Goal: Task Accomplishment & Management: Manage account settings

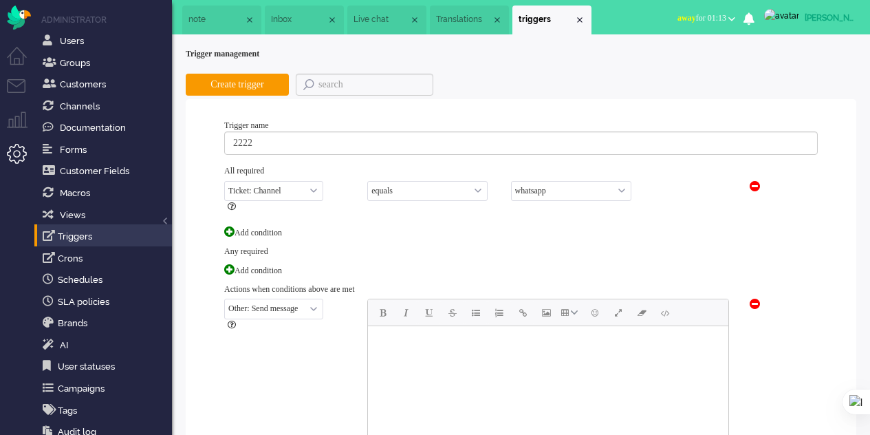
select select "channel_id"
select select "equals"
select select "9"
select select "send_message"
select select "on_createandupdate"
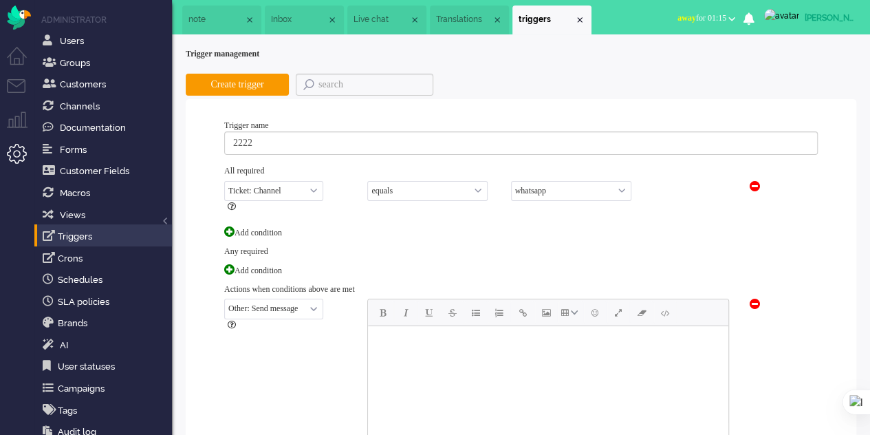
click at [194, 21] on span "note" at bounding box center [216, 20] width 56 height 12
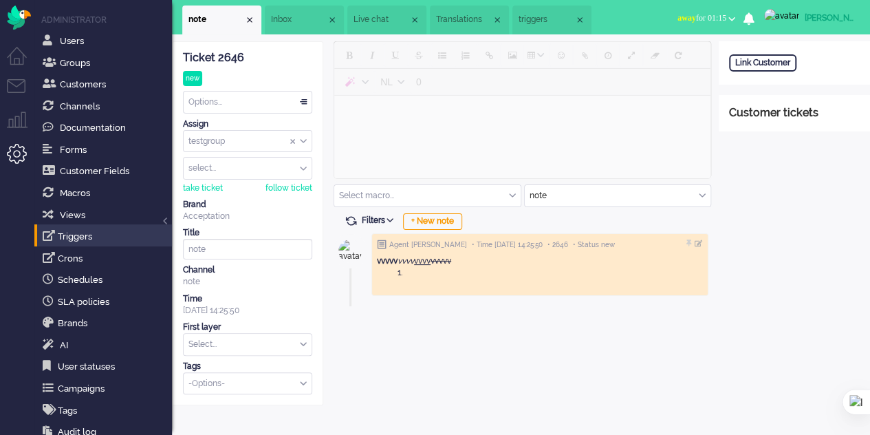
click at [289, 23] on span "Inbox" at bounding box center [299, 20] width 56 height 12
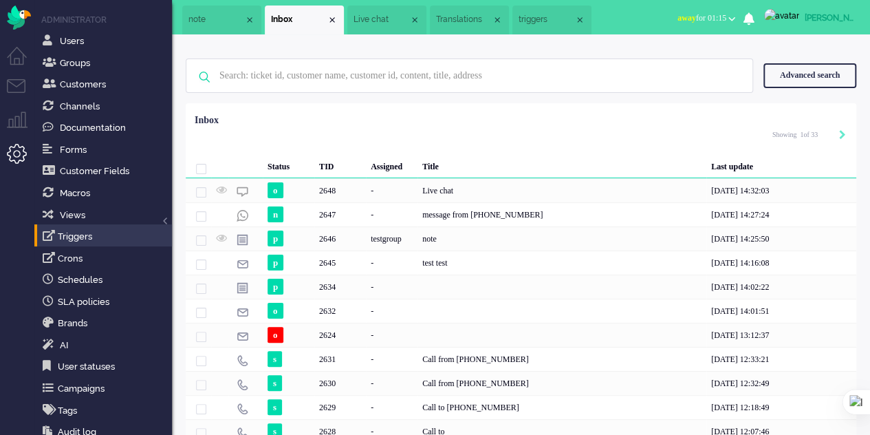
click at [392, 22] on span "Live chat" at bounding box center [382, 20] width 56 height 12
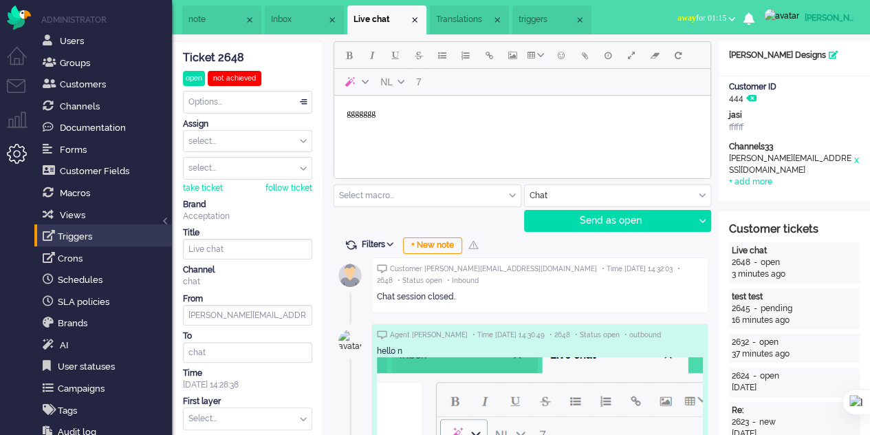
click at [475, 21] on span "Translations" at bounding box center [464, 20] width 56 height 12
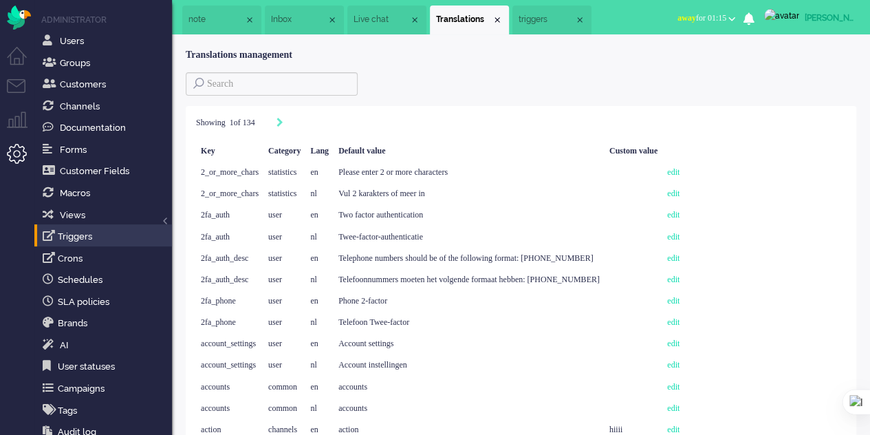
click at [543, 21] on span "triggers" at bounding box center [547, 20] width 56 height 12
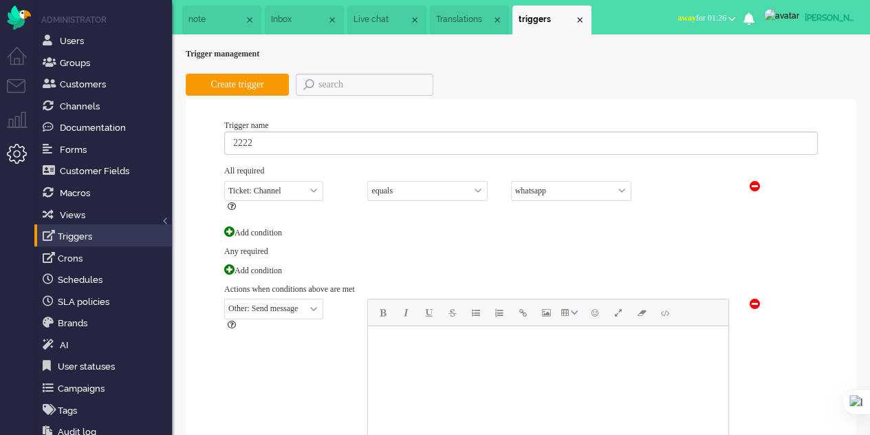
click at [585, 22] on div "Close tab" at bounding box center [579, 19] width 11 height 11
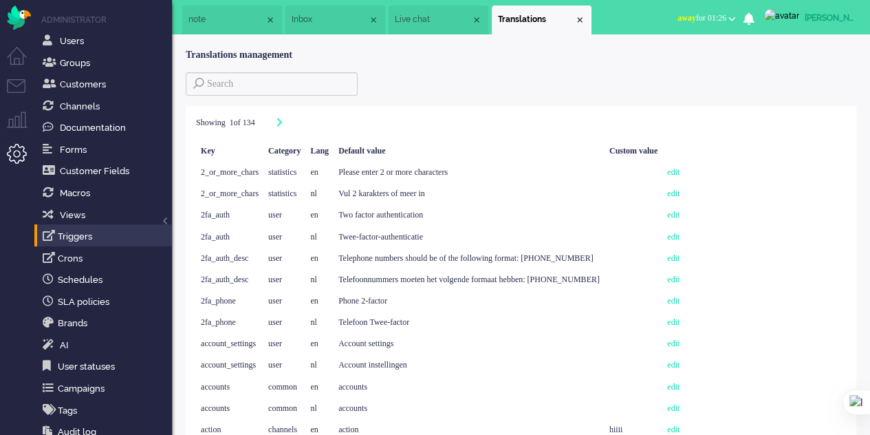
click at [585, 21] on div "Close tab" at bounding box center [579, 19] width 11 height 11
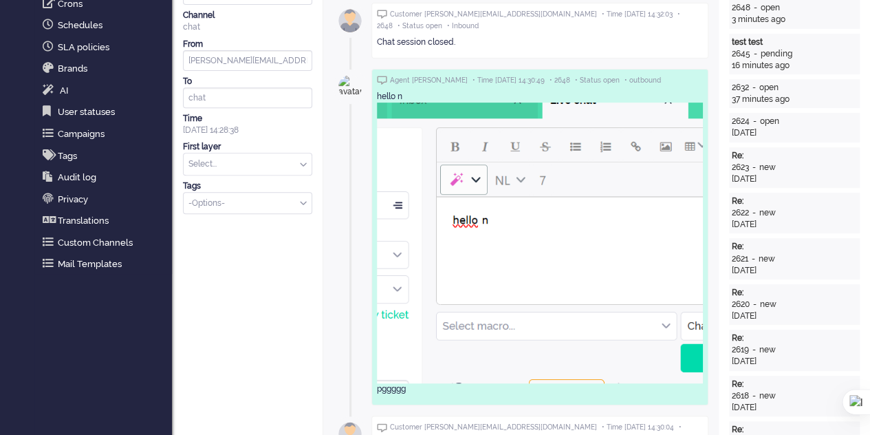
scroll to position [275, 0]
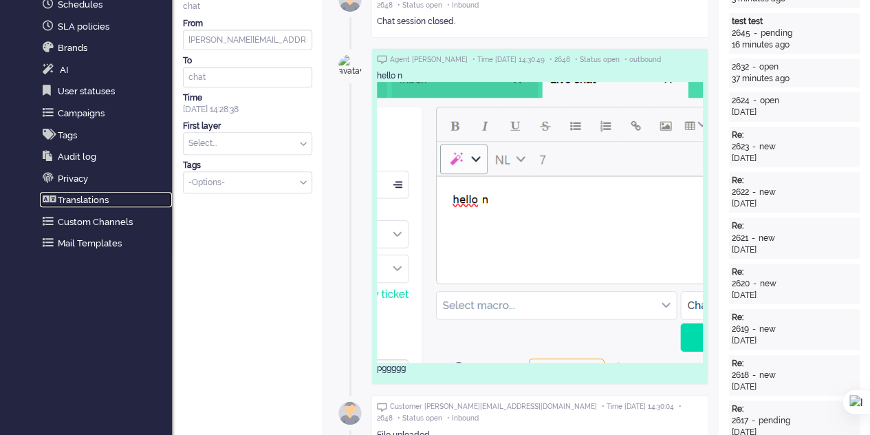
click at [74, 196] on link "Translations" at bounding box center [106, 199] width 132 height 15
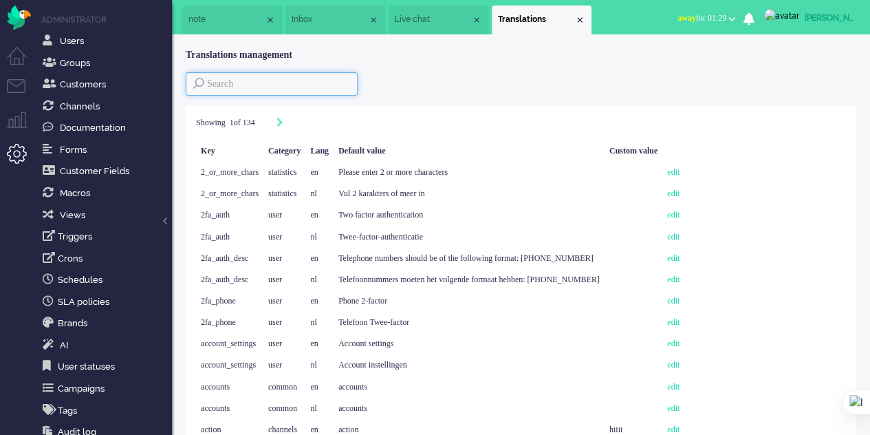
click at [274, 82] on input at bounding box center [272, 83] width 172 height 23
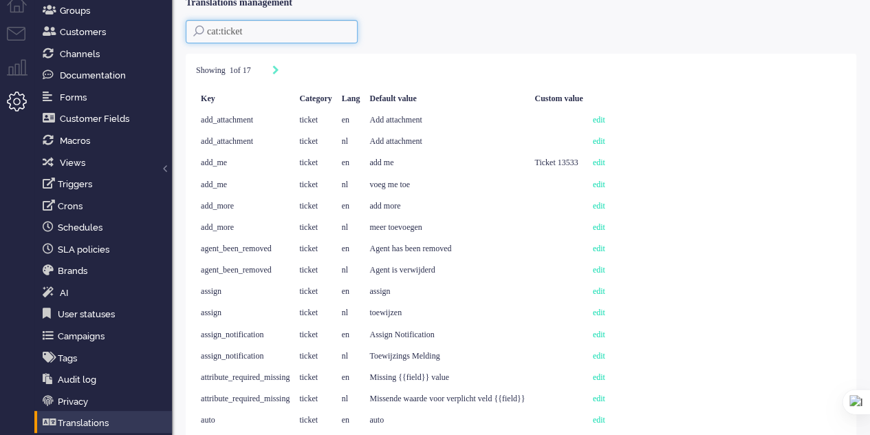
scroll to position [94, 0]
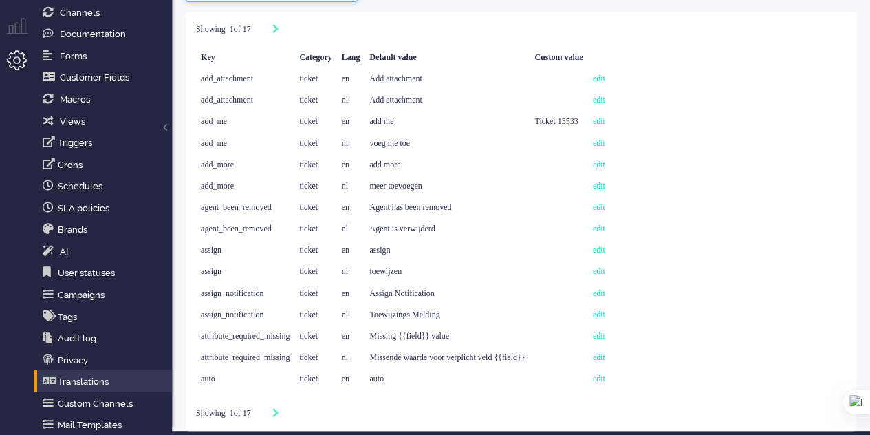
type input "cat:ticket"
click at [279, 30] on icon "Next" at bounding box center [275, 29] width 7 height 10
type input "2"
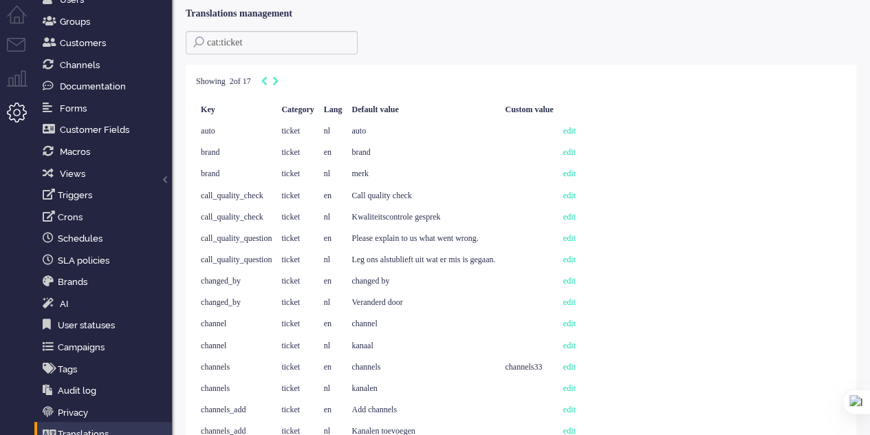
scroll to position [0, 0]
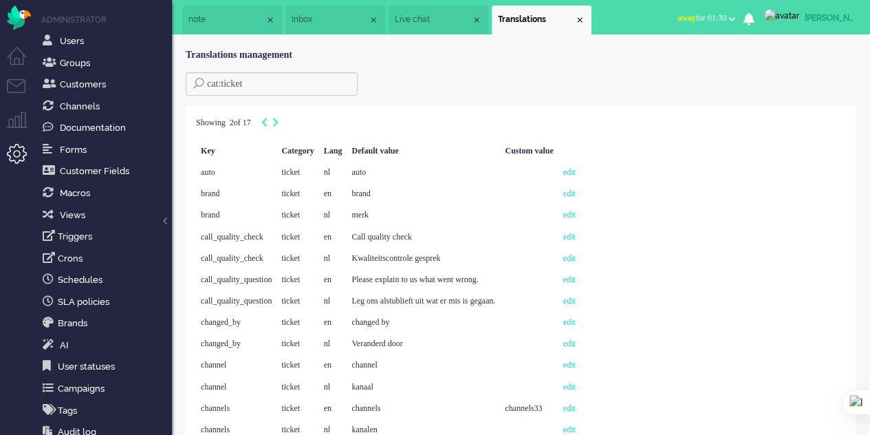
click at [279, 124] on icon "Next" at bounding box center [275, 123] width 7 height 10
type input "3"
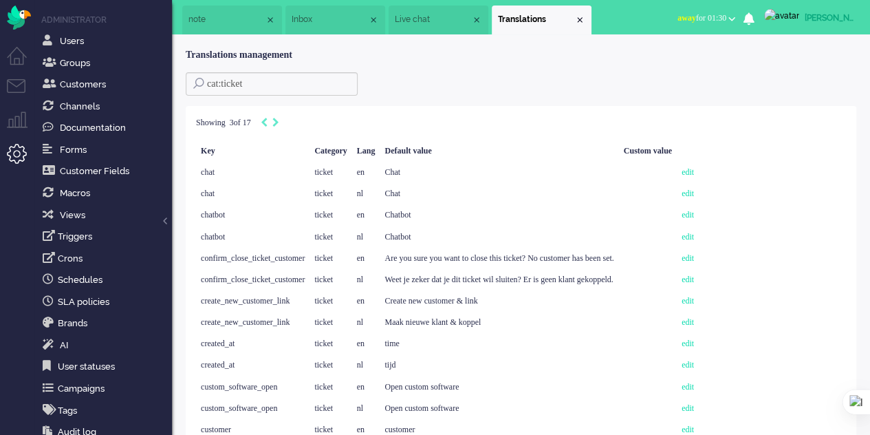
click at [279, 122] on icon "Next" at bounding box center [275, 123] width 7 height 10
type input "4"
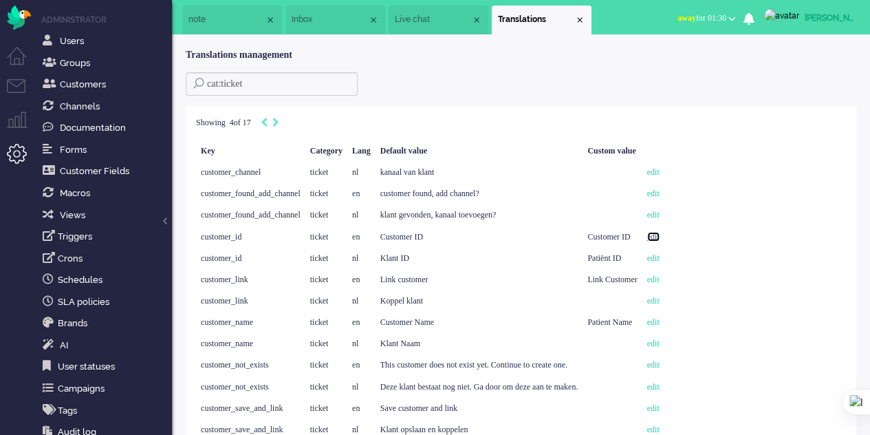
click at [660, 235] on link "edit" at bounding box center [653, 237] width 12 height 10
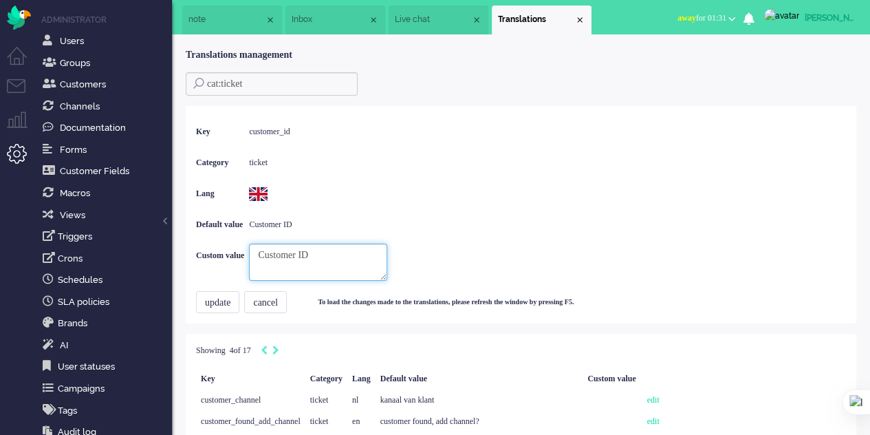
click at [356, 254] on textarea "Customer ID" at bounding box center [318, 261] width 138 height 37
click at [305, 9] on li "Inbox" at bounding box center [335, 20] width 100 height 29
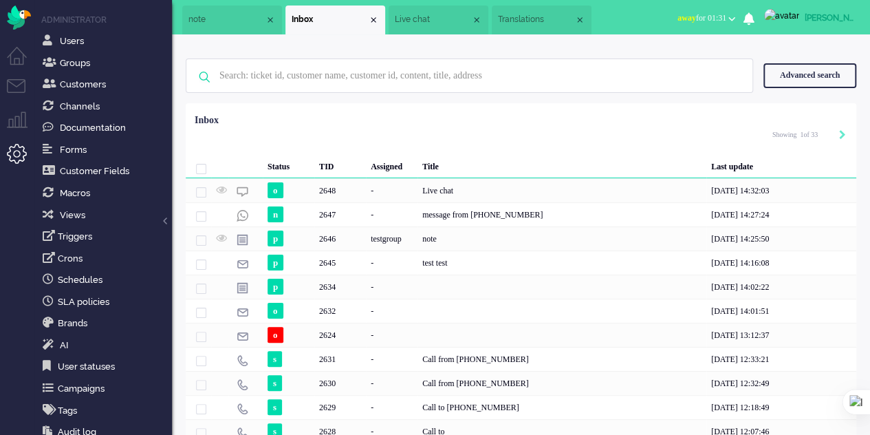
click at [506, 185] on div "Live chat" at bounding box center [561, 190] width 289 height 24
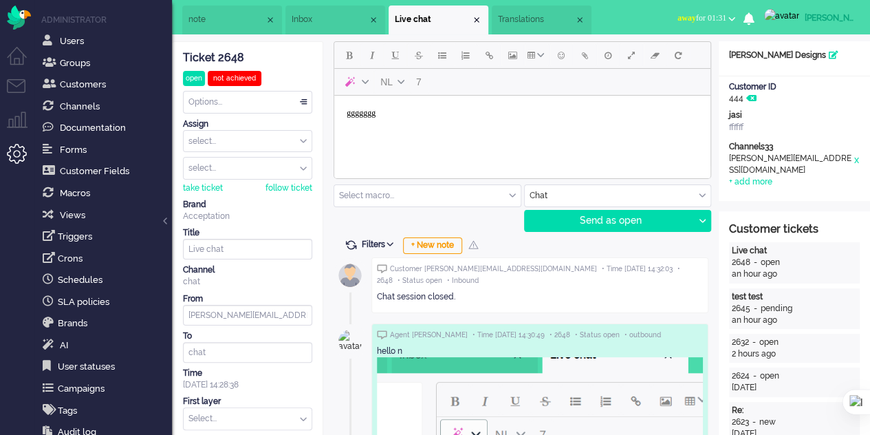
click at [517, 19] on span "Translations" at bounding box center [536, 20] width 76 height 12
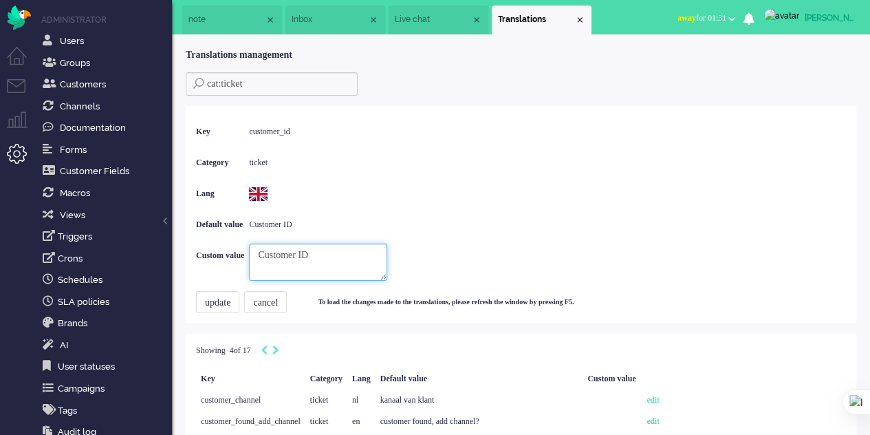
click at [343, 255] on textarea "Customer ID" at bounding box center [318, 261] width 138 height 37
click at [276, 255] on textarea "Customer id" at bounding box center [318, 261] width 138 height 37
type textarea "customer id"
click at [233, 301] on button "update" at bounding box center [217, 302] width 43 height 22
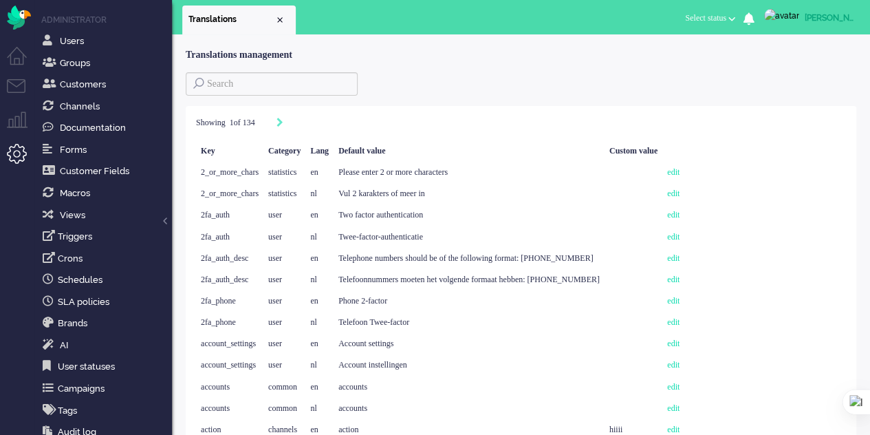
click at [21, 89] on li "Tickets menu" at bounding box center [22, 94] width 31 height 31
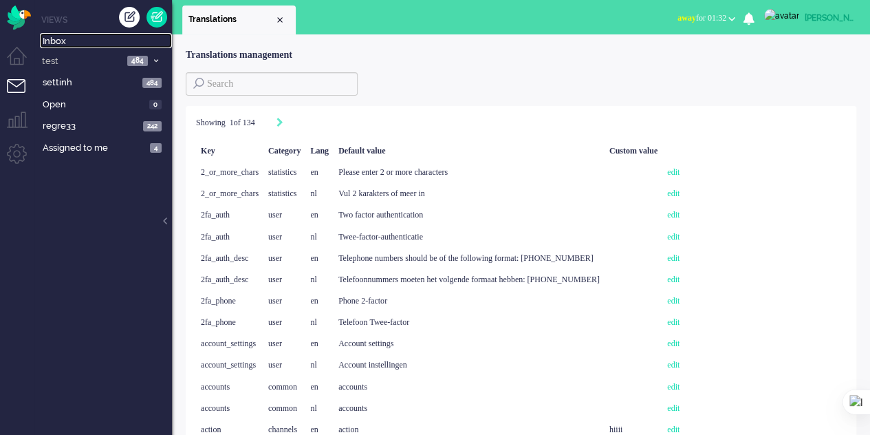
click at [45, 36] on span "Inbox" at bounding box center [107, 41] width 129 height 13
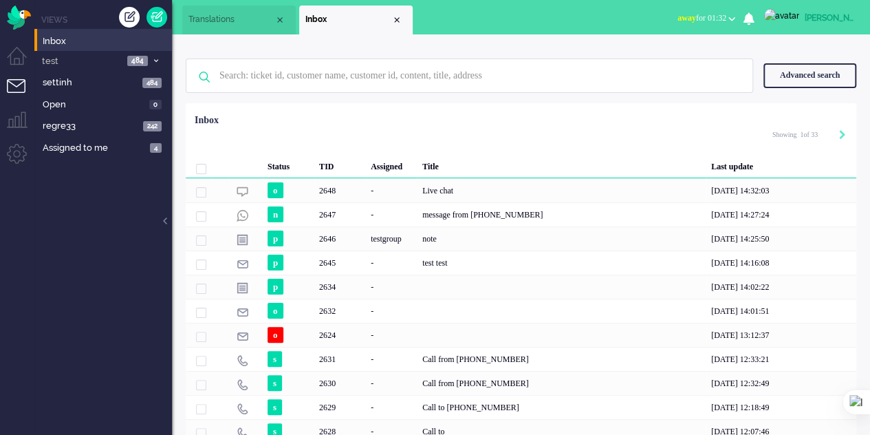
click at [415, 186] on div "-" at bounding box center [392, 190] width 52 height 24
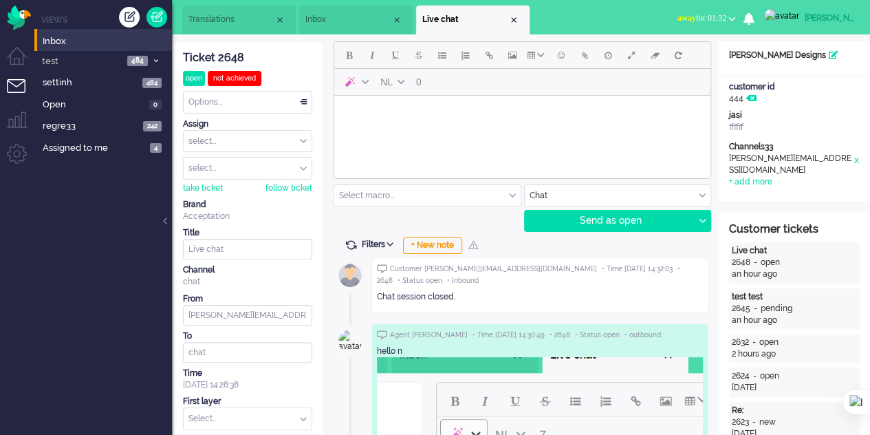
click at [196, 20] on span "Translations" at bounding box center [231, 20] width 86 height 12
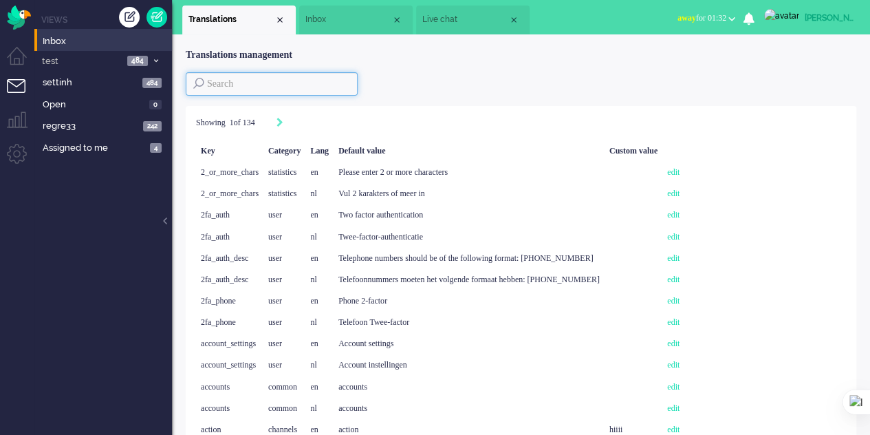
click at [301, 78] on input at bounding box center [272, 83] width 172 height 23
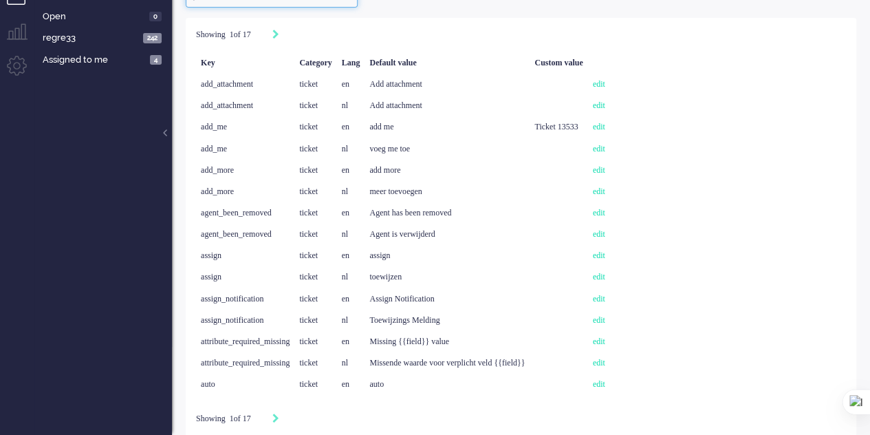
scroll to position [89, 0]
type input "cat:ticket"
click at [279, 33] on icon "Next" at bounding box center [275, 33] width 7 height 10
type input "2"
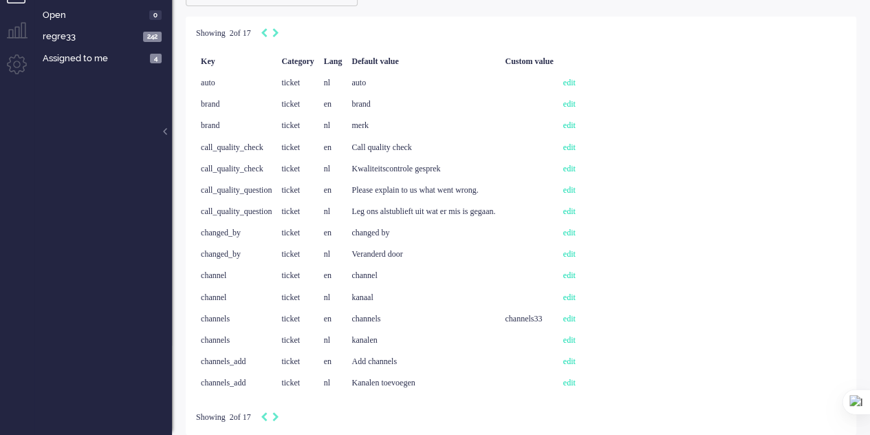
click at [279, 33] on icon "Next" at bounding box center [275, 33] width 7 height 10
type input "3"
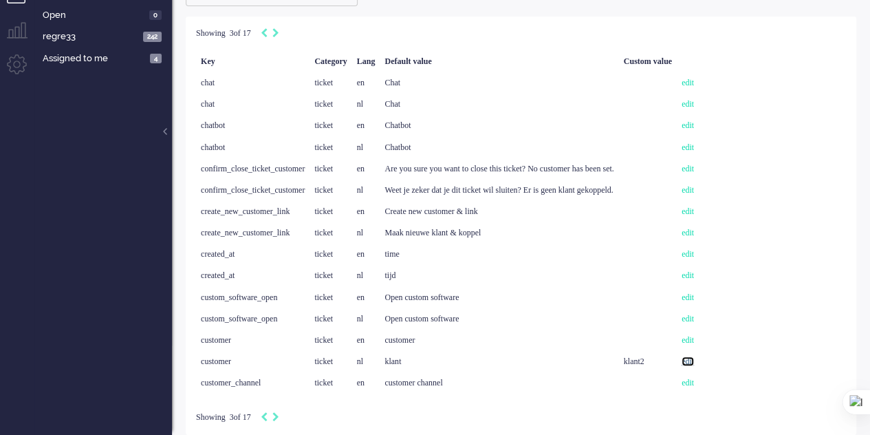
click at [694, 357] on link "edit" at bounding box center [688, 361] width 12 height 10
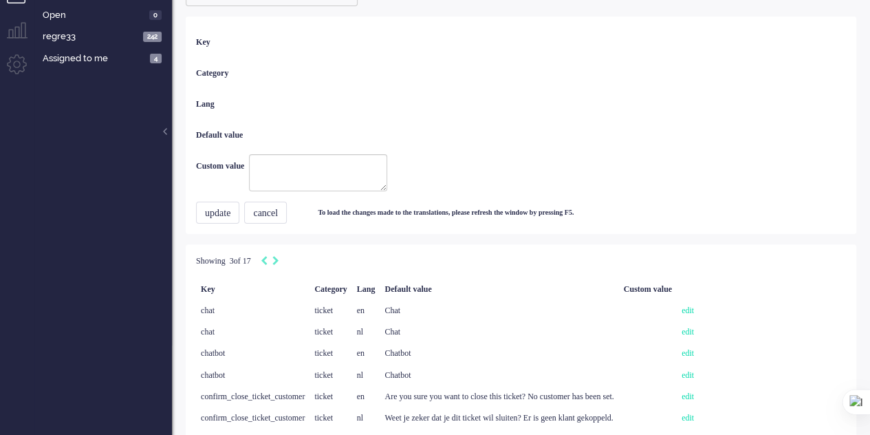
type textarea "klant2"
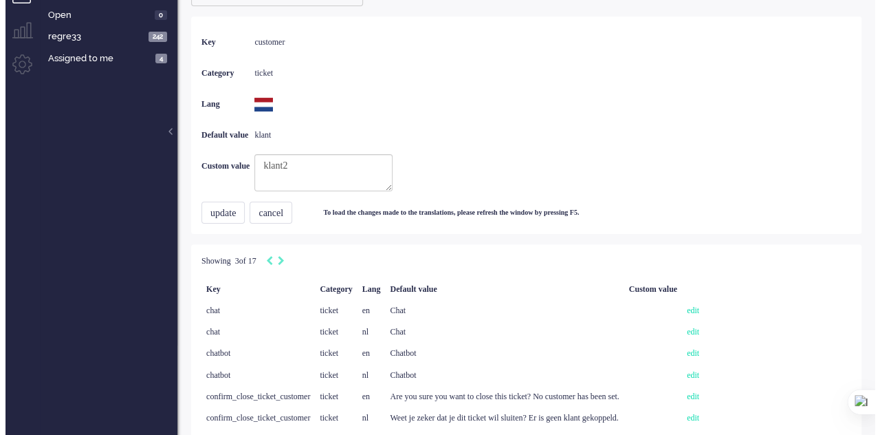
scroll to position [0, 0]
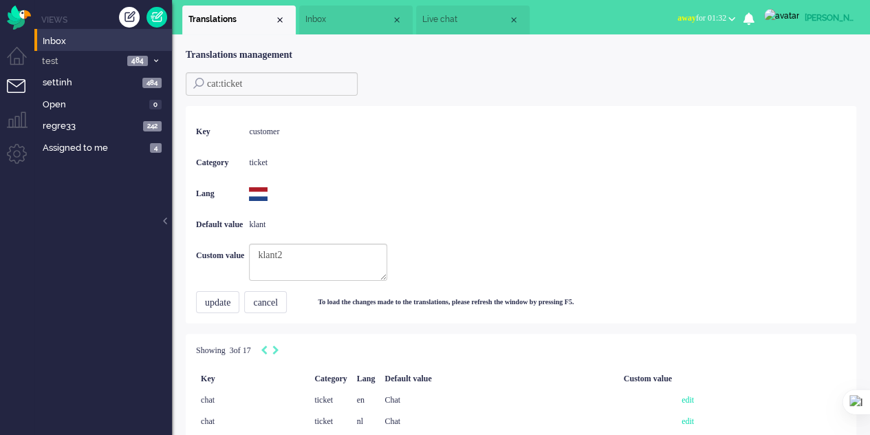
click at [320, 17] on span "Inbox" at bounding box center [348, 20] width 86 height 12
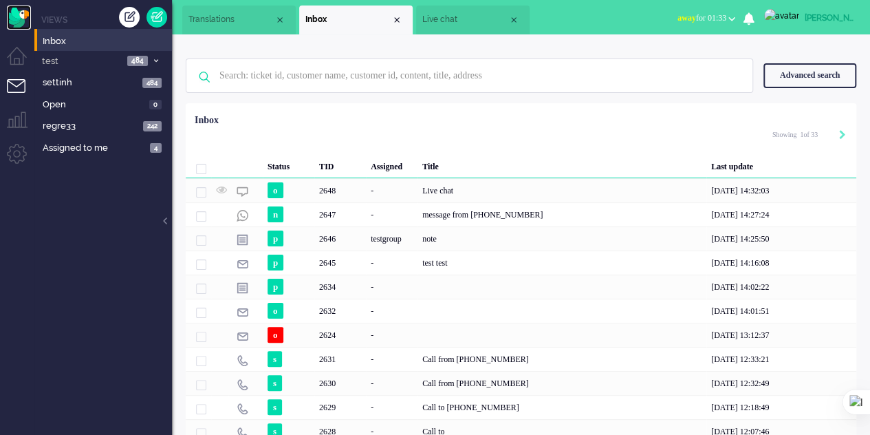
click at [17, 16] on img "Omnidesk" at bounding box center [19, 18] width 24 height 24
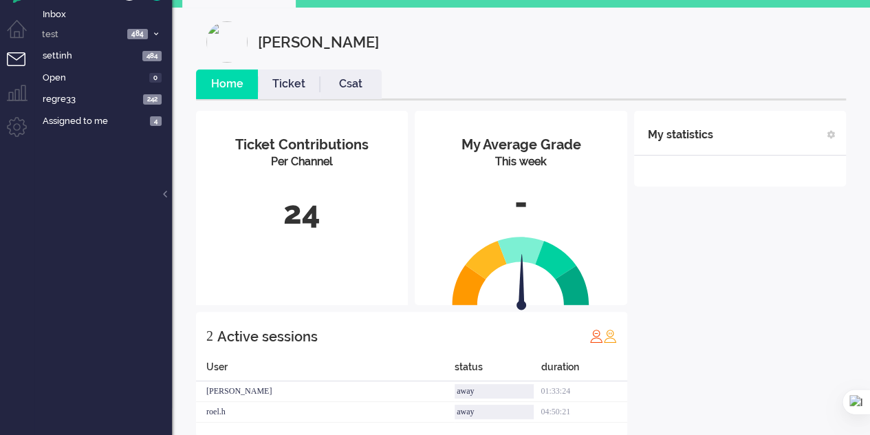
scroll to position [52, 0]
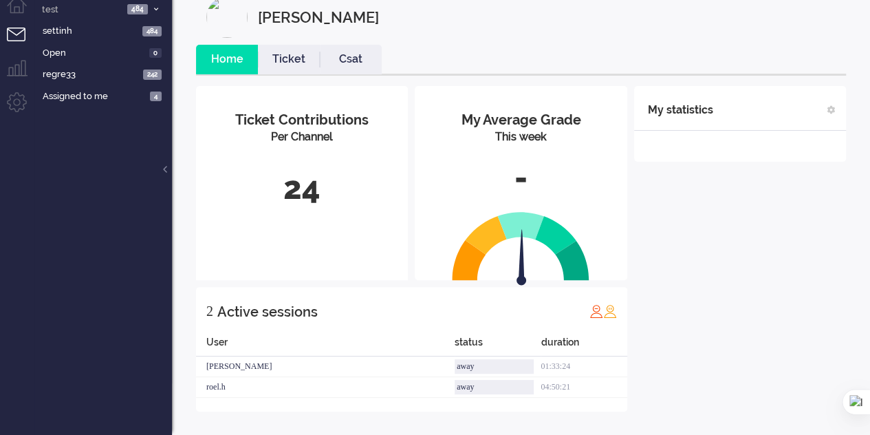
click at [834, 106] on span at bounding box center [831, 110] width 8 height 8
click at [730, 186] on select "Talking time (average day) Wrap-up time (average day) FTR call (current week) S…" at bounding box center [739, 188] width 191 height 19
select select "status_time_total_day"
click at [644, 179] on select "Talking time (average day) Wrap-up time (average day) FTR call (current week) S…" at bounding box center [739, 188] width 191 height 19
click at [659, 211] on div "add" at bounding box center [659, 212] width 30 height 17
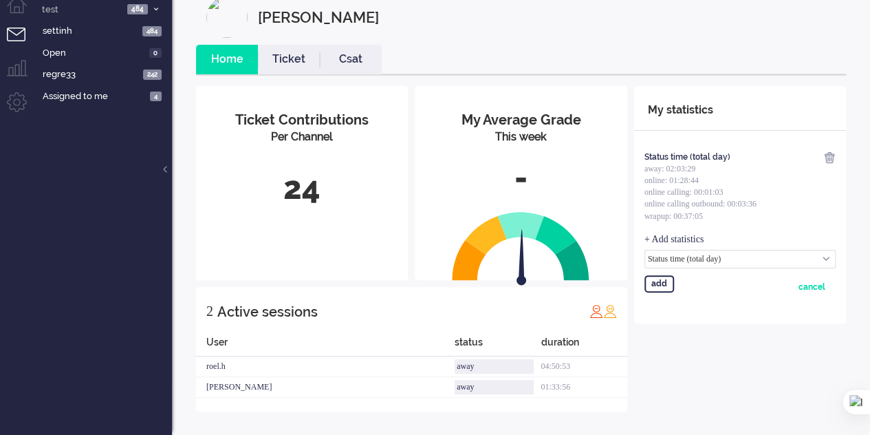
click at [832, 160] on img at bounding box center [829, 157] width 12 height 12
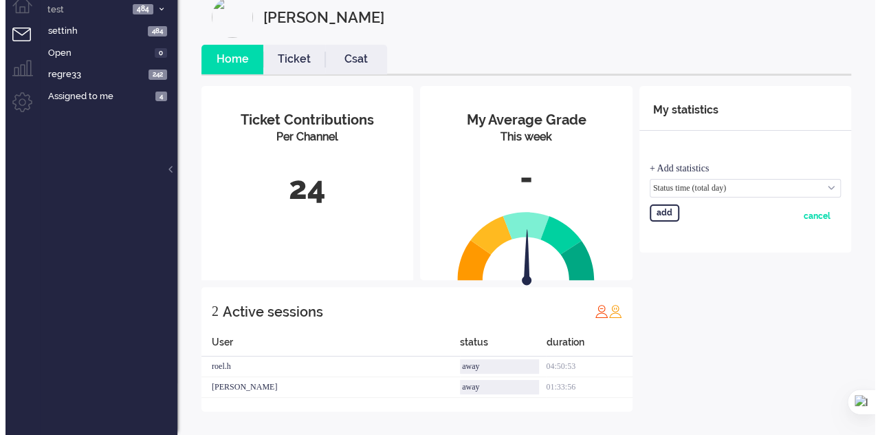
scroll to position [0, 0]
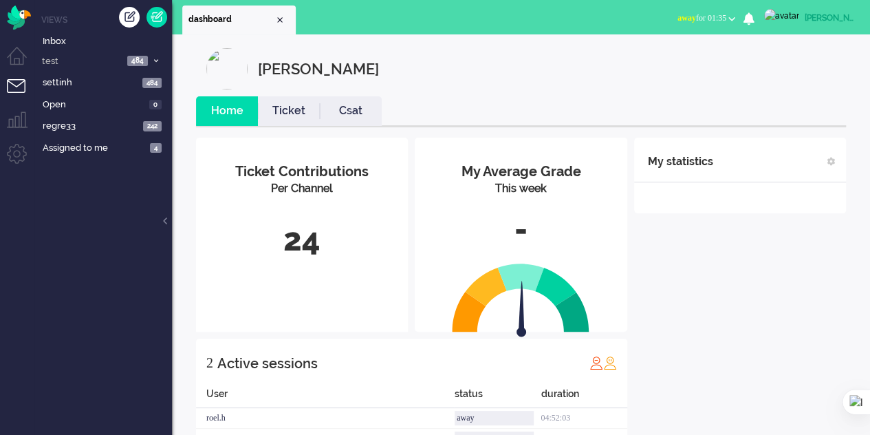
click at [741, 16] on button "away for 01:35" at bounding box center [706, 18] width 74 height 20
click at [477, 56] on div "[PERSON_NAME]" at bounding box center [531, 68] width 650 height 41
click at [686, 16] on span "away" at bounding box center [686, 18] width 19 height 10
drag, startPoint x: 545, startPoint y: 68, endPoint x: 554, endPoint y: 63, distance: 10.5
click at [547, 67] on div "[PERSON_NAME]" at bounding box center [531, 68] width 650 height 41
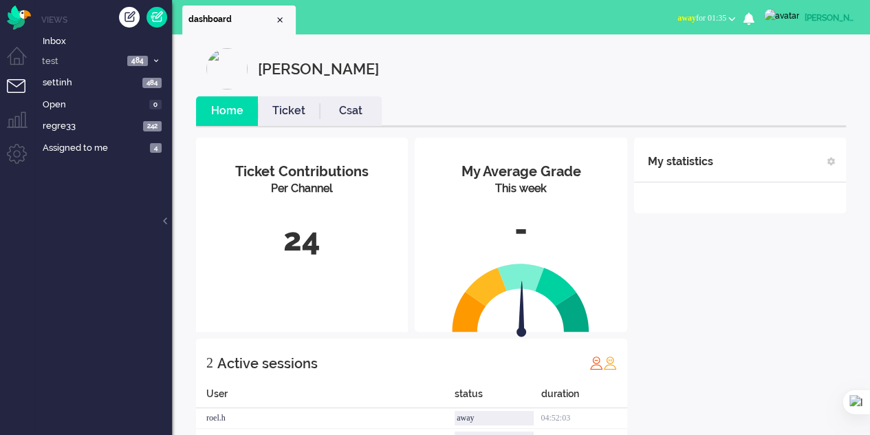
click at [813, 14] on div "[PERSON_NAME]" at bounding box center [831, 18] width 52 height 14
click at [488, 61] on div "[PERSON_NAME]" at bounding box center [531, 68] width 650 height 41
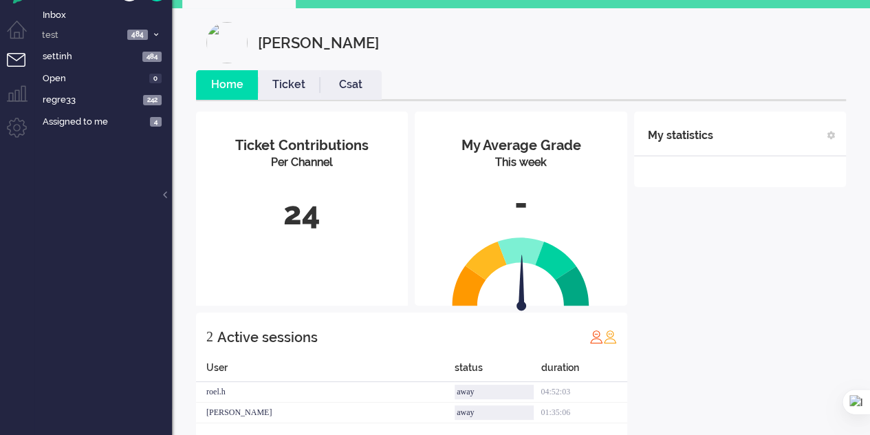
scroll to position [52, 0]
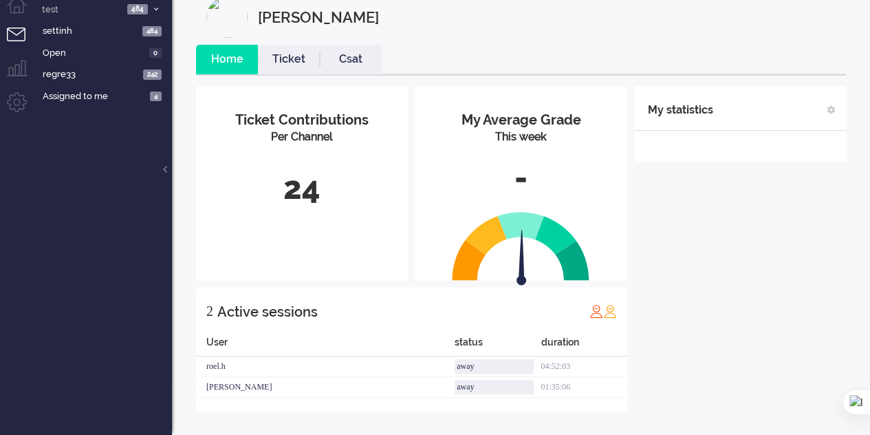
click at [287, 56] on link "Ticket" at bounding box center [289, 60] width 62 height 16
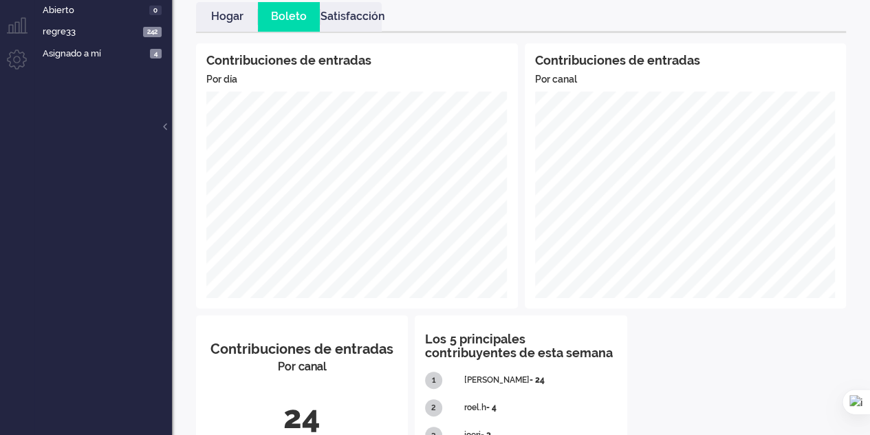
scroll to position [0, 0]
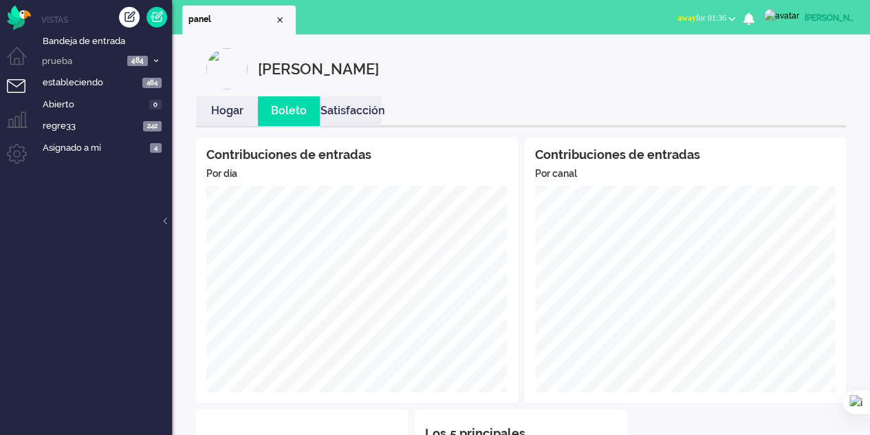
click at [351, 118] on link "Satisfacción" at bounding box center [351, 111] width 62 height 16
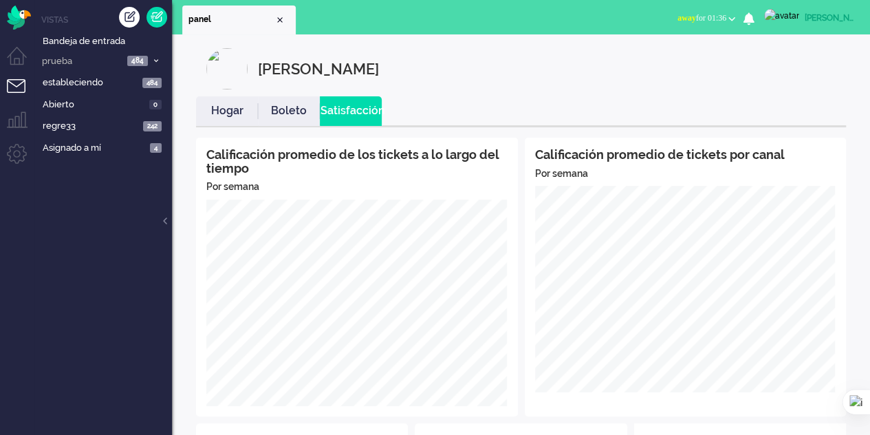
scroll to position [243, 0]
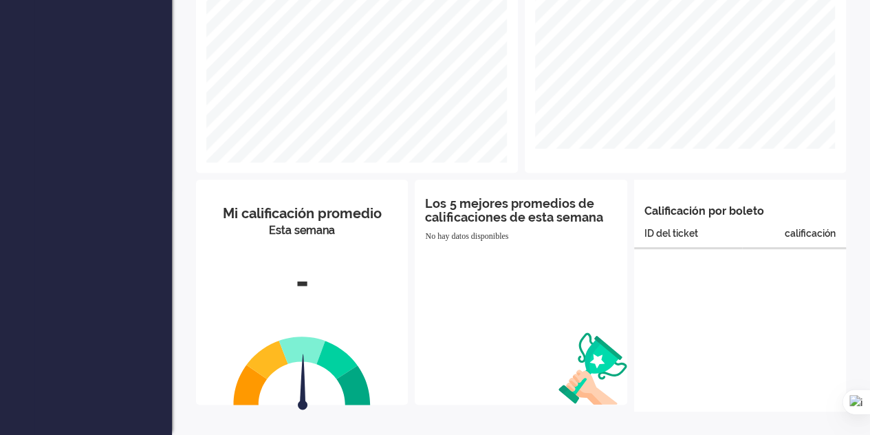
click at [296, 217] on font "Mi calificación promedio" at bounding box center [302, 213] width 159 height 17
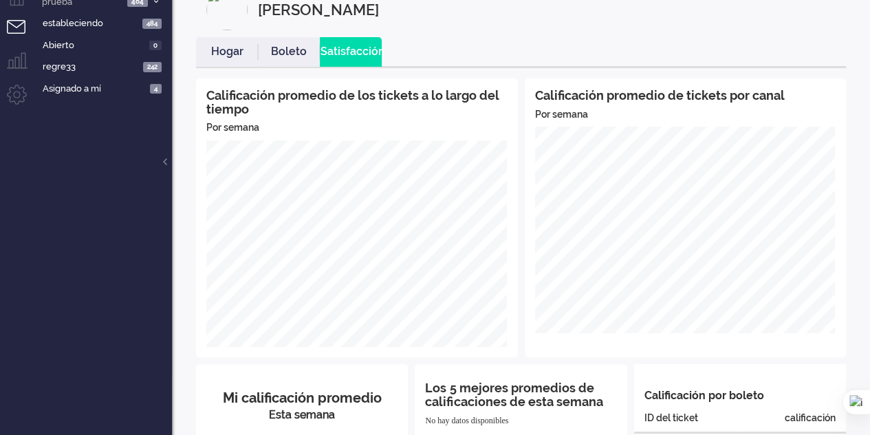
scroll to position [0, 0]
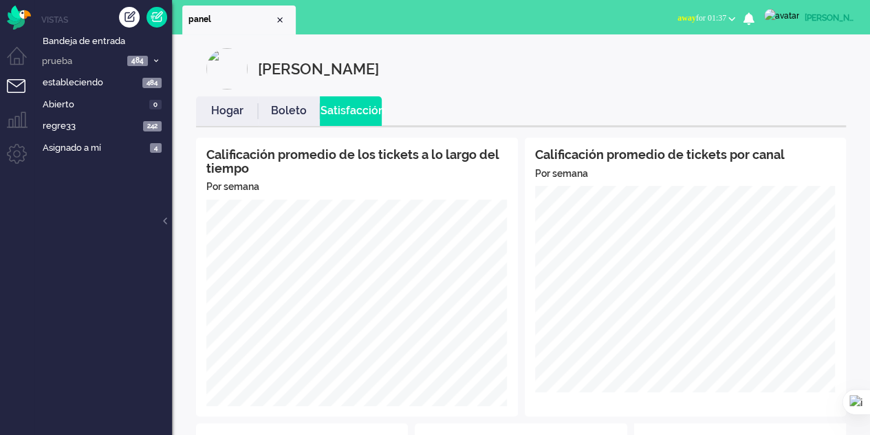
click at [281, 111] on font "Boleto" at bounding box center [289, 110] width 36 height 13
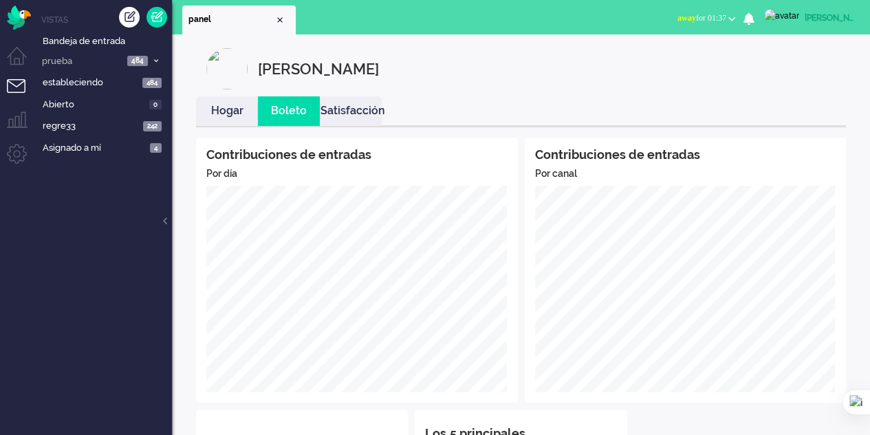
click at [231, 111] on font "Hogar" at bounding box center [227, 110] width 32 height 13
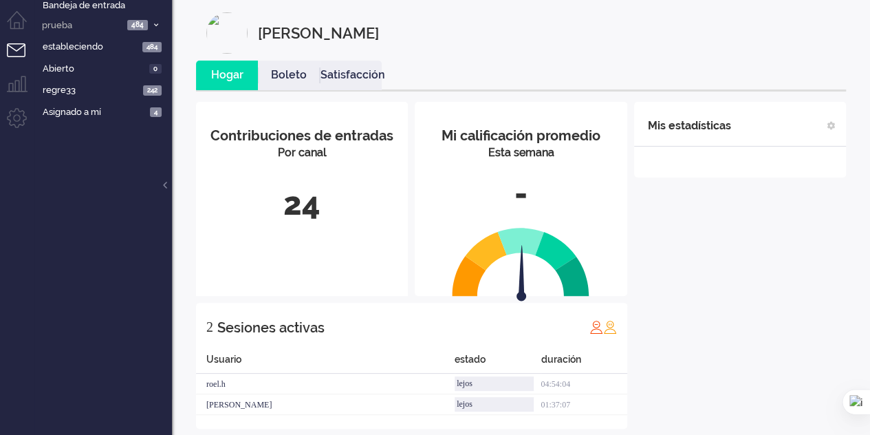
scroll to position [52, 0]
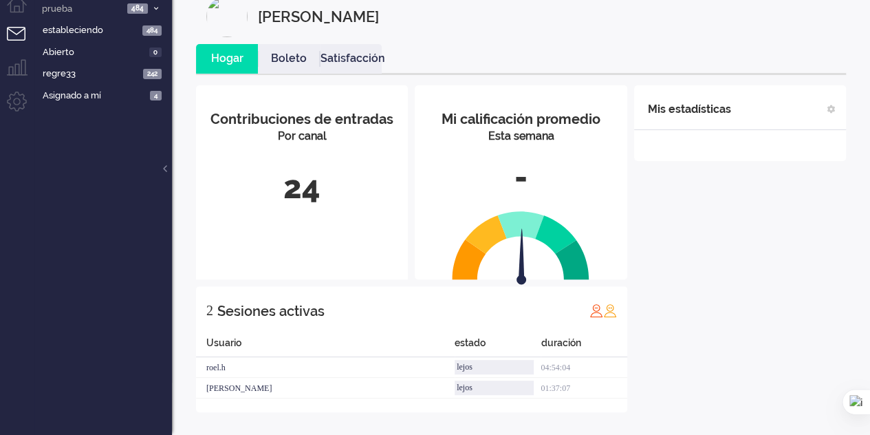
click at [593, 315] on img at bounding box center [596, 310] width 14 height 14
click at [616, 307] on img at bounding box center [610, 310] width 14 height 14
drag, startPoint x: 217, startPoint y: 344, endPoint x: 224, endPoint y: 352, distance: 11.2
click at [221, 349] on div "Usuario" at bounding box center [325, 345] width 259 height 23
click at [362, 334] on div "Usuario" at bounding box center [325, 345] width 259 height 23
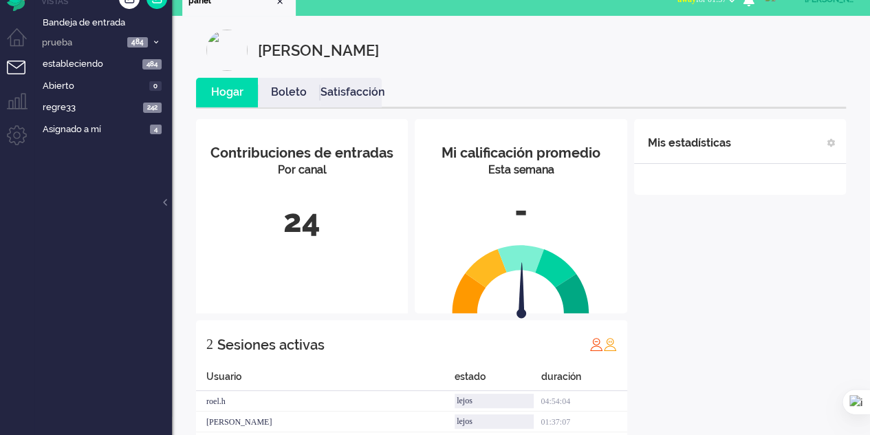
scroll to position [0, 0]
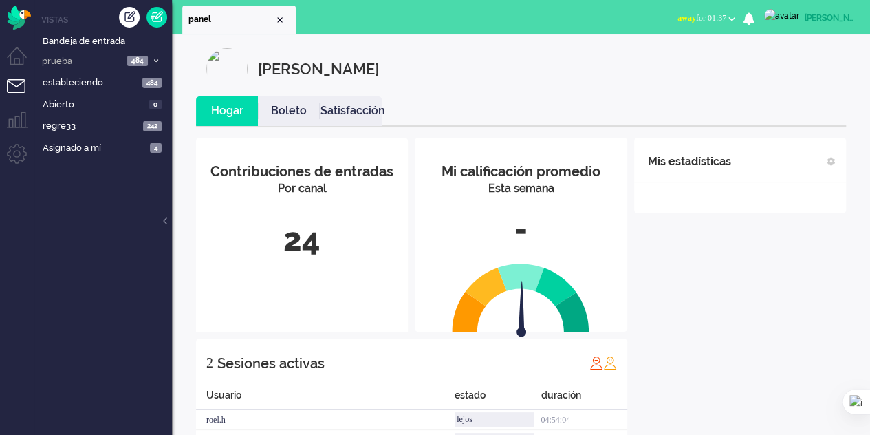
click at [16, 120] on li "Menú de supervisor" at bounding box center [22, 126] width 31 height 31
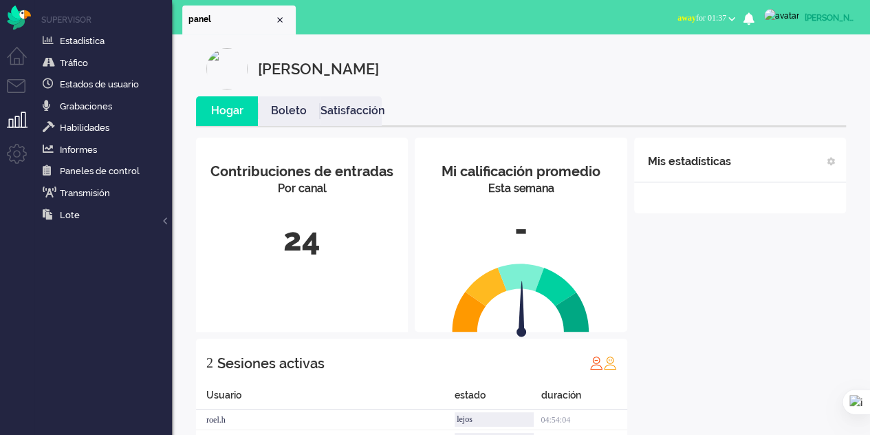
click at [17, 151] on li "Menú de administración" at bounding box center [22, 159] width 31 height 31
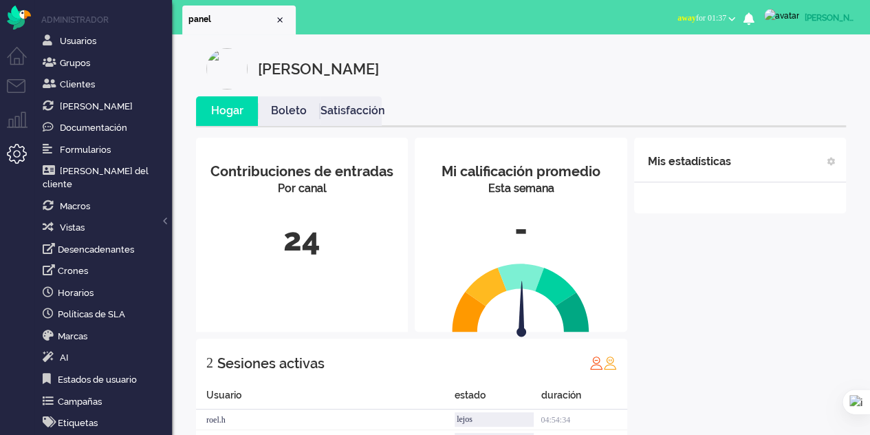
click at [231, 116] on font "Hogar" at bounding box center [227, 110] width 32 height 13
click at [754, 17] on icon "0" at bounding box center [748, 18] width 11 height 12
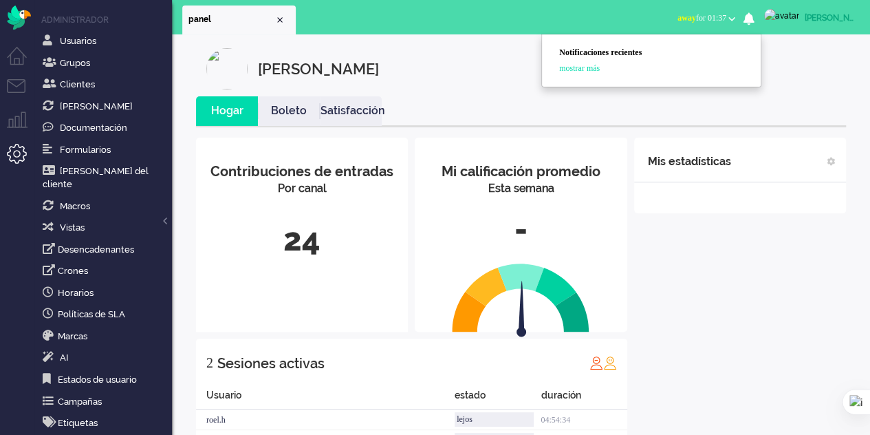
click at [600, 69] on font "mostrar más" at bounding box center [579, 68] width 41 height 10
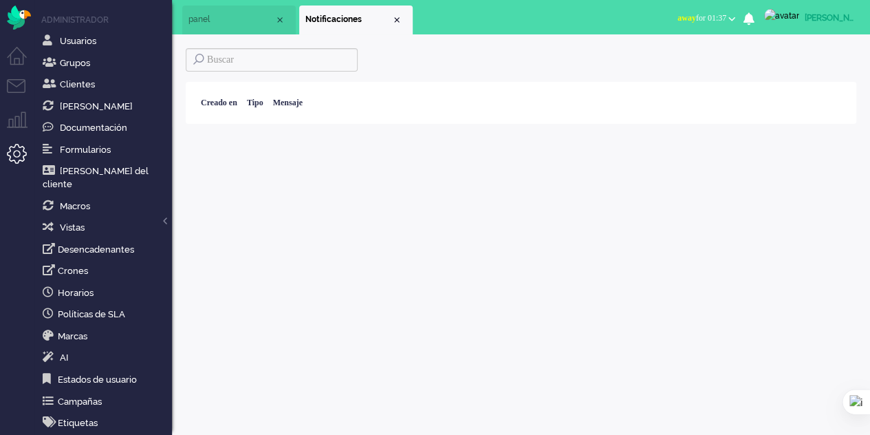
drag, startPoint x: 238, startPoint y: 107, endPoint x: 261, endPoint y: 105, distance: 22.8
click at [237, 105] on font "Creado en" at bounding box center [219, 103] width 36 height 10
drag, startPoint x: 272, startPoint y: 101, endPoint x: 309, endPoint y: 98, distance: 37.2
click at [263, 101] on font "Tipo" at bounding box center [255, 103] width 17 height 10
click at [303, 98] on font "Mensaje" at bounding box center [288, 103] width 30 height 10
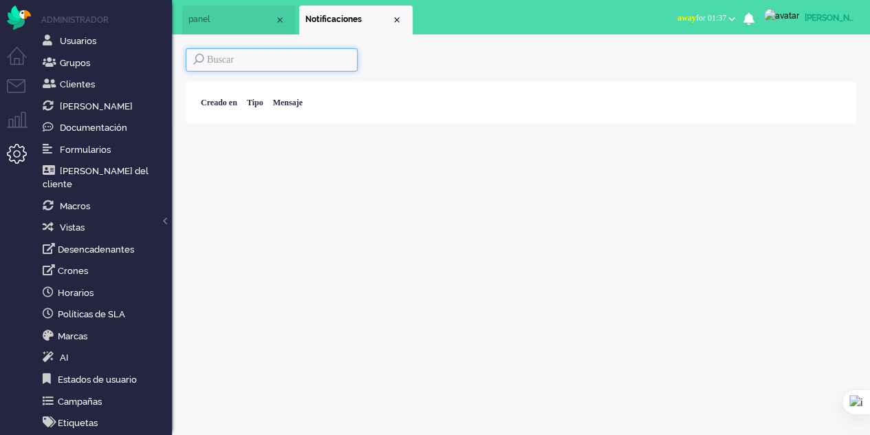
click at [291, 61] on input at bounding box center [272, 59] width 172 height 23
type input "g"
click at [400, 13] on li "Notificaciones" at bounding box center [355, 20] width 113 height 29
click at [398, 17] on div "Cerrar pestaña" at bounding box center [396, 19] width 11 height 11
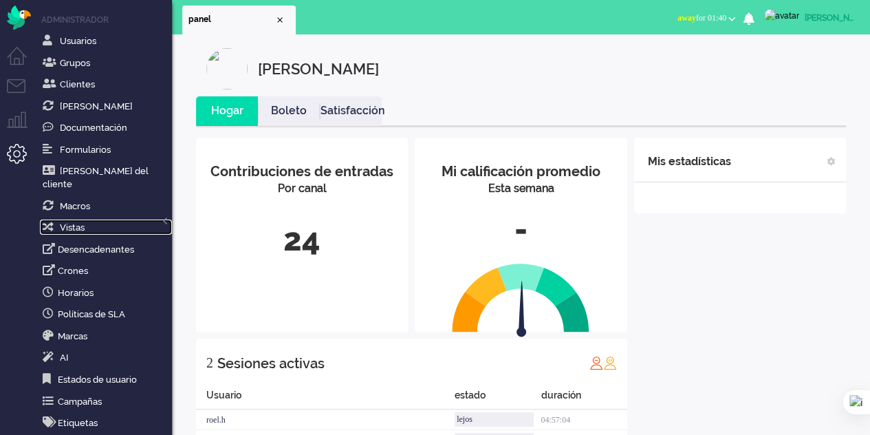
click at [89, 219] on link "Vistas" at bounding box center [106, 226] width 132 height 15
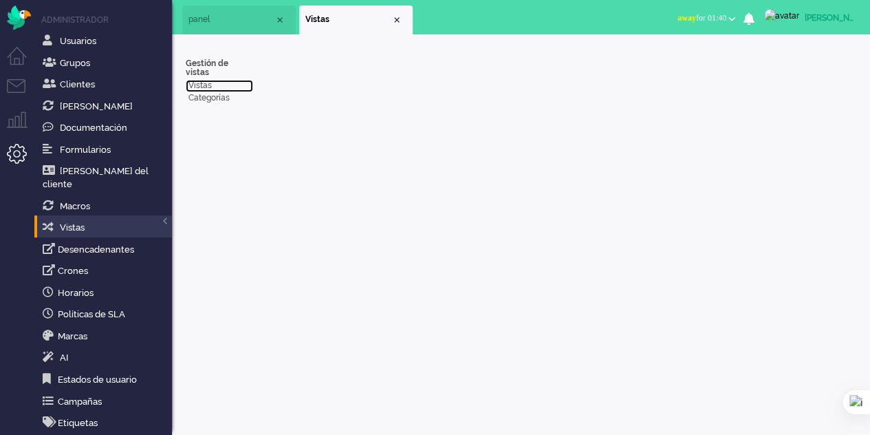
click at [208, 80] on font "Vistas" at bounding box center [199, 85] width 23 height 10
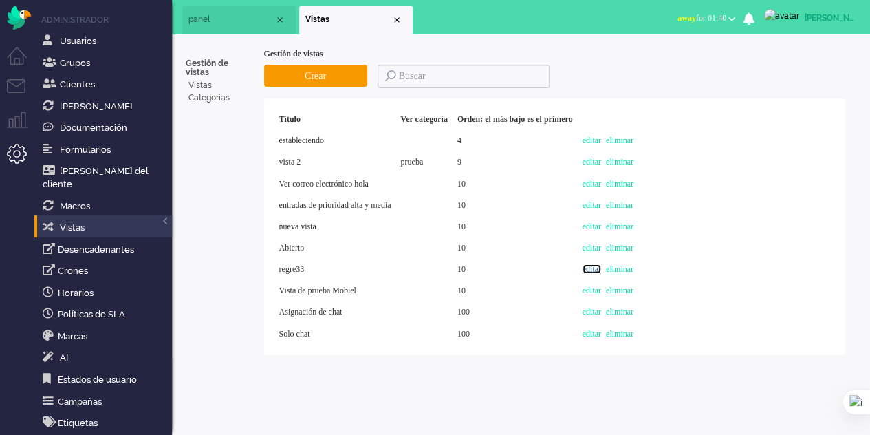
click at [601, 264] on font "editar" at bounding box center [592, 269] width 19 height 10
select select
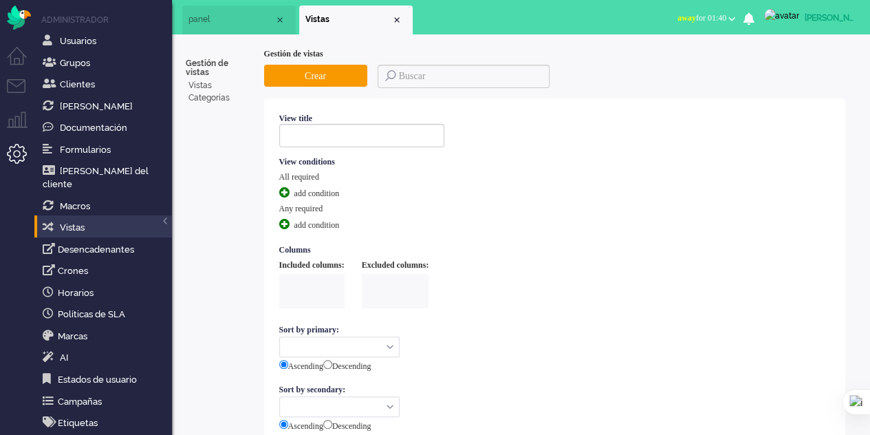
type input "regre33"
select select "none"
type input "10"
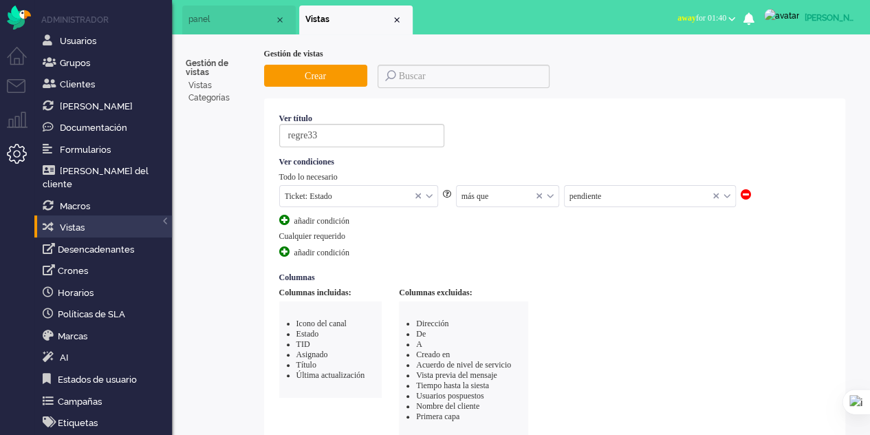
click at [285, 246] on span at bounding box center [284, 251] width 10 height 10
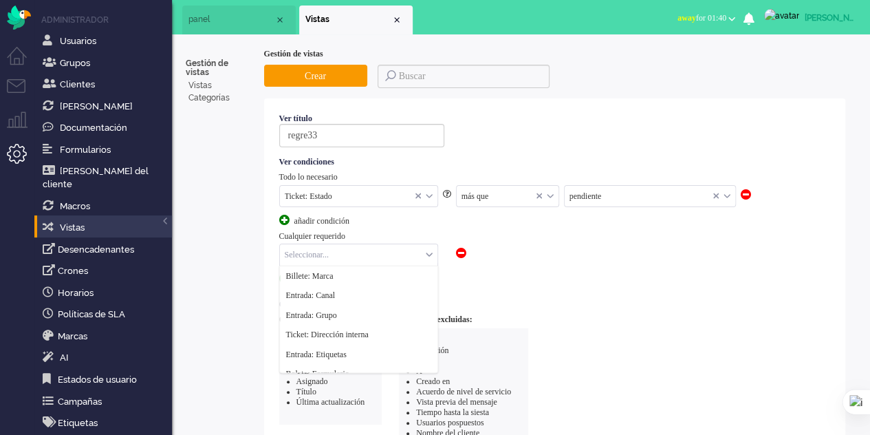
click at [430, 251] on div "Seleccionar..." at bounding box center [358, 254] width 157 height 21
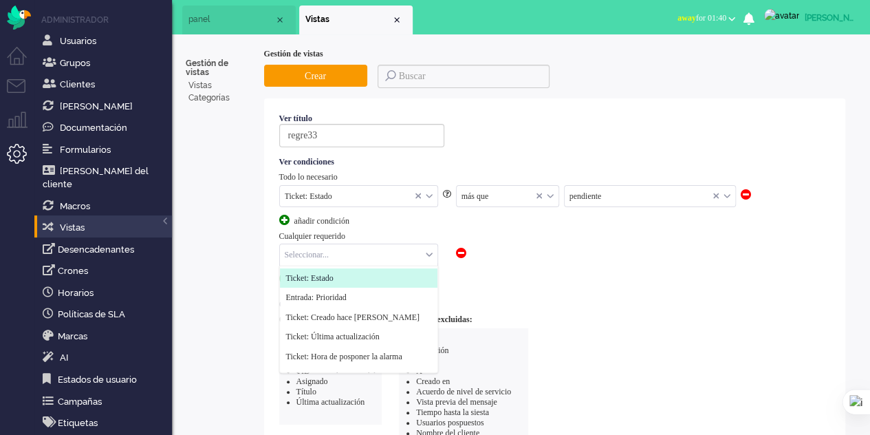
scroll to position [206, 0]
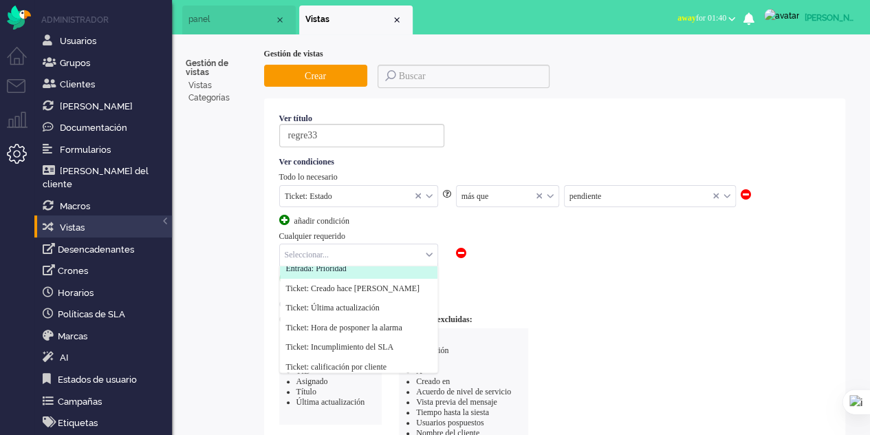
click at [347, 265] on font "Entrada: Prioridad" at bounding box center [316, 268] width 61 height 10
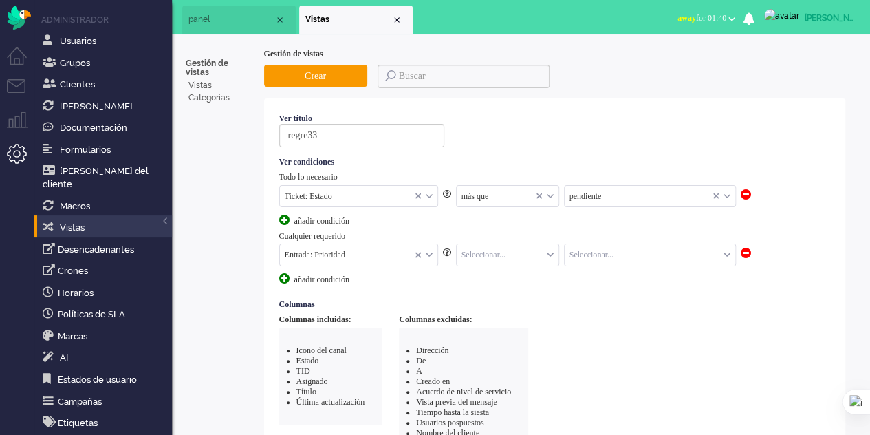
click at [493, 254] on input "text" at bounding box center [508, 254] width 102 height 21
click at [494, 279] on li "es igual" at bounding box center [508, 276] width 102 height 20
click at [617, 252] on input "text" at bounding box center [650, 254] width 171 height 21
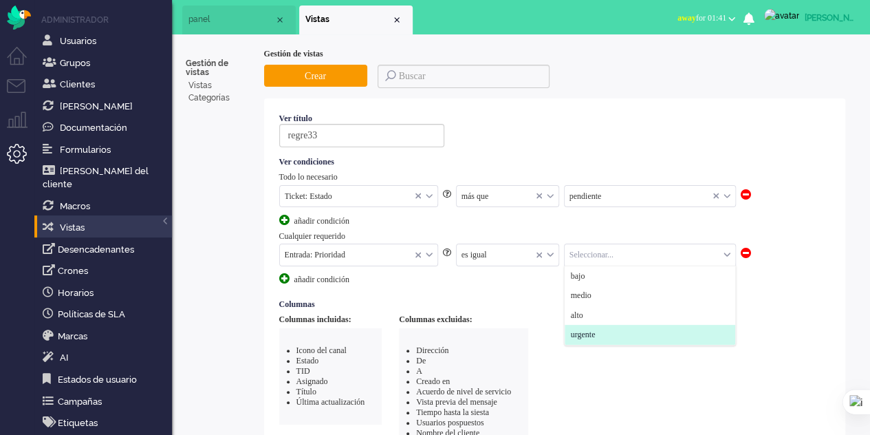
click at [612, 325] on li "urgente" at bounding box center [650, 335] width 171 height 20
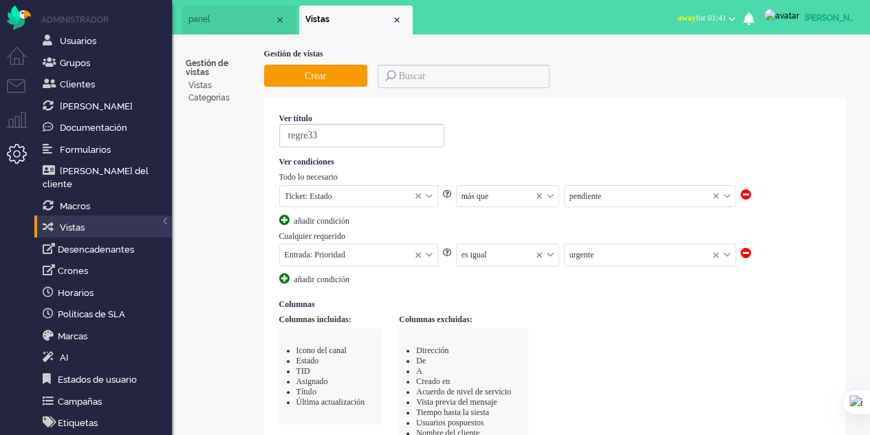
scroll to position [11, 0]
click at [728, 191] on div "pendiente" at bounding box center [650, 196] width 171 height 21
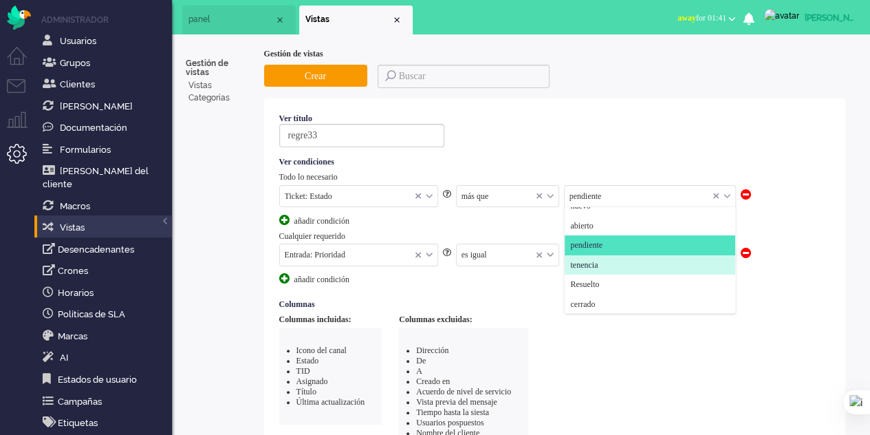
scroll to position [0, 0]
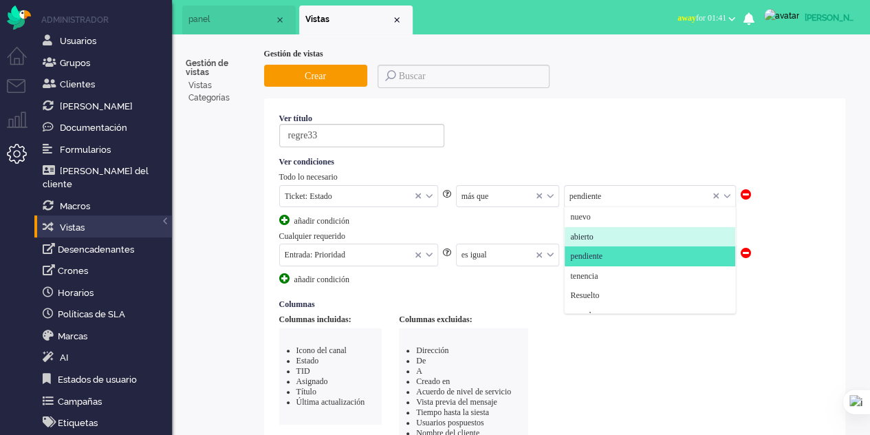
click at [594, 231] on span "abierto" at bounding box center [582, 237] width 23 height 12
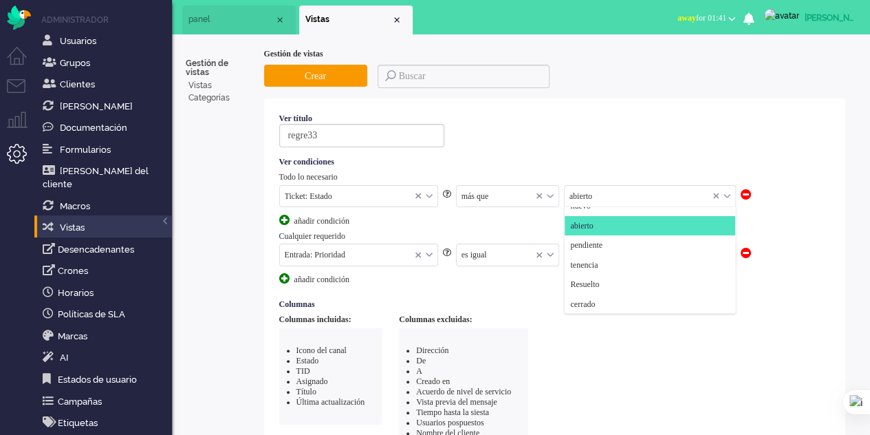
click at [729, 191] on div "abierto" at bounding box center [650, 196] width 171 height 21
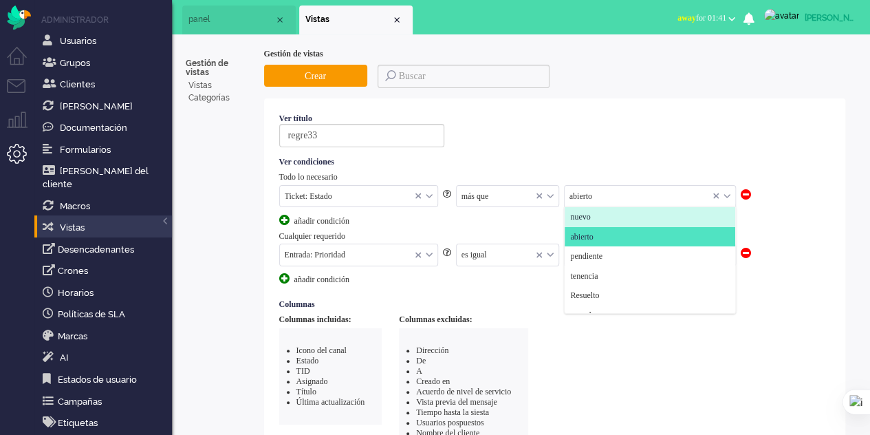
click at [591, 216] on font "nuevo" at bounding box center [581, 217] width 20 height 10
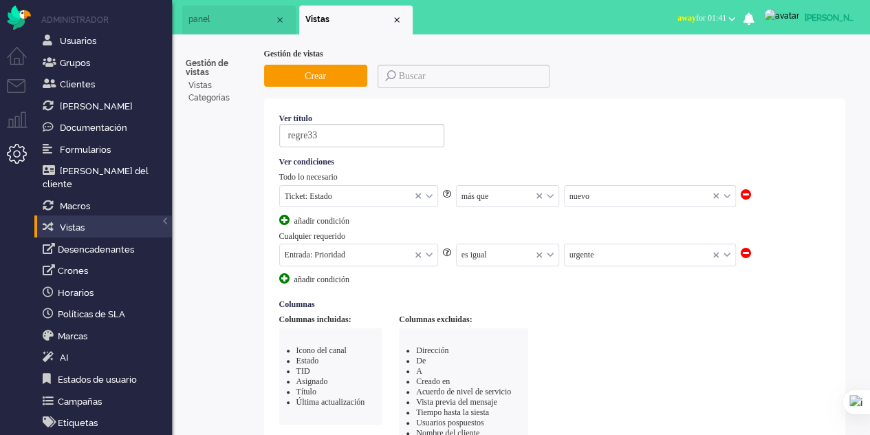
click at [729, 193] on div "nuevo" at bounding box center [650, 196] width 171 height 21
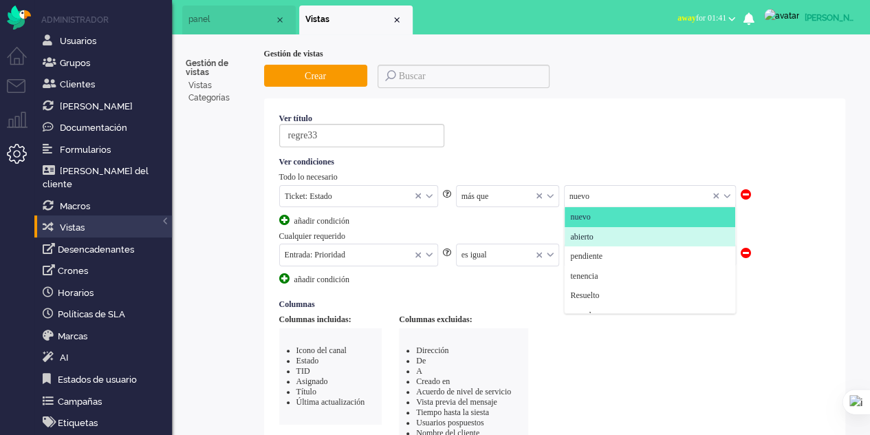
click at [583, 232] on font "abierto" at bounding box center [582, 237] width 23 height 10
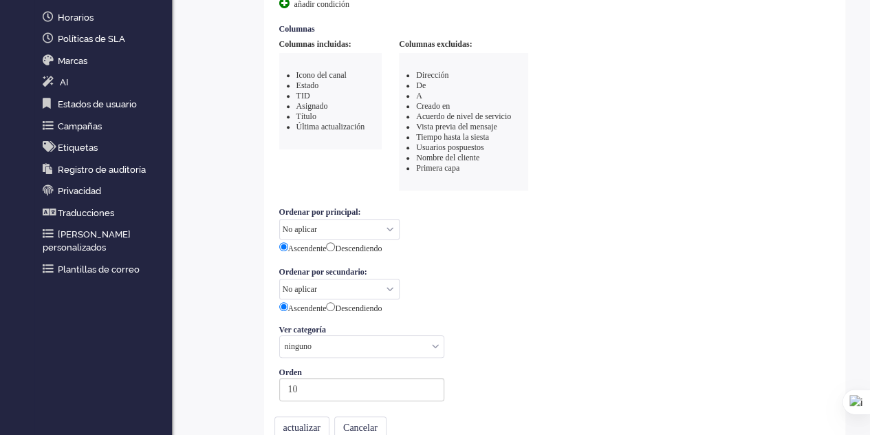
scroll to position [344, 0]
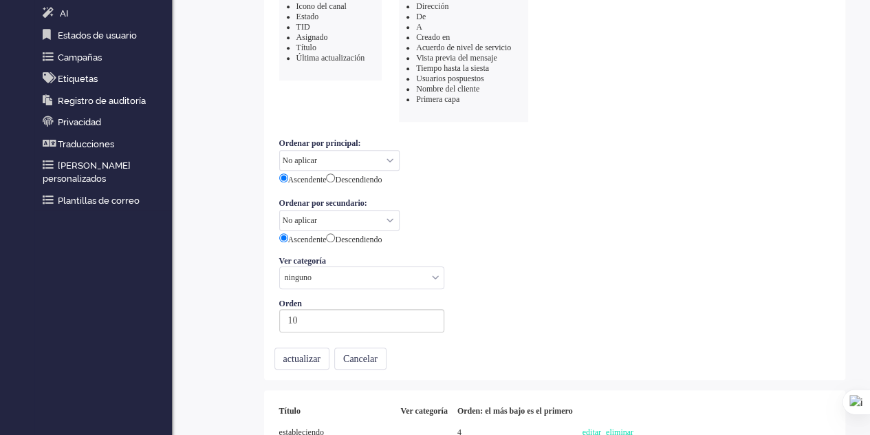
click at [301, 354] on font "actualizar" at bounding box center [301, 359] width 37 height 10
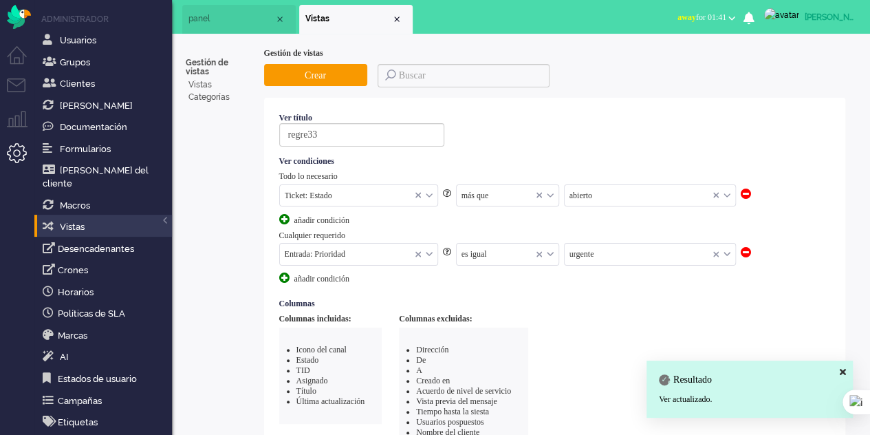
scroll to position [0, 0]
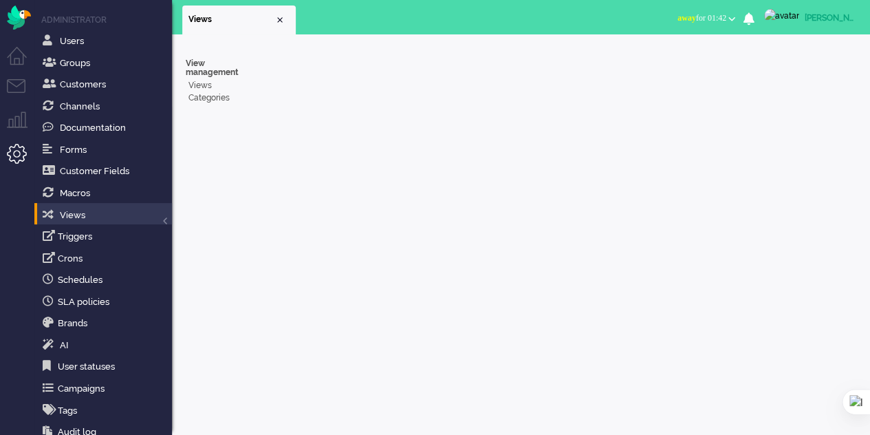
click at [18, 88] on li "Tickets menu" at bounding box center [22, 94] width 31 height 31
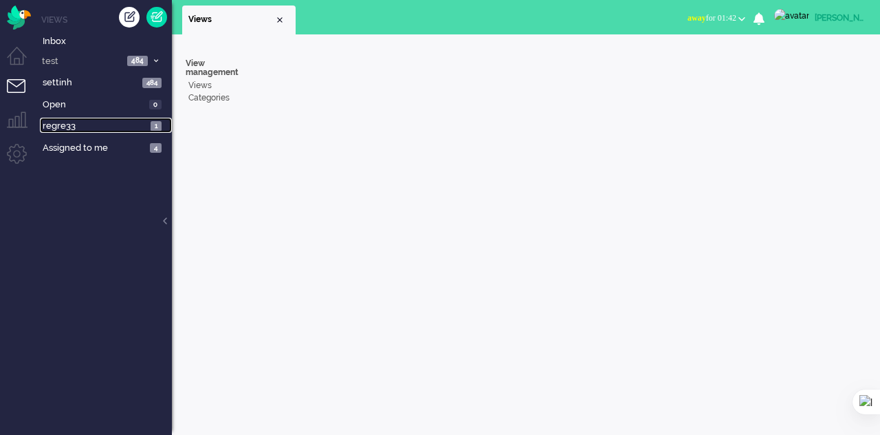
click at [72, 123] on span "regre33" at bounding box center [95, 126] width 104 height 13
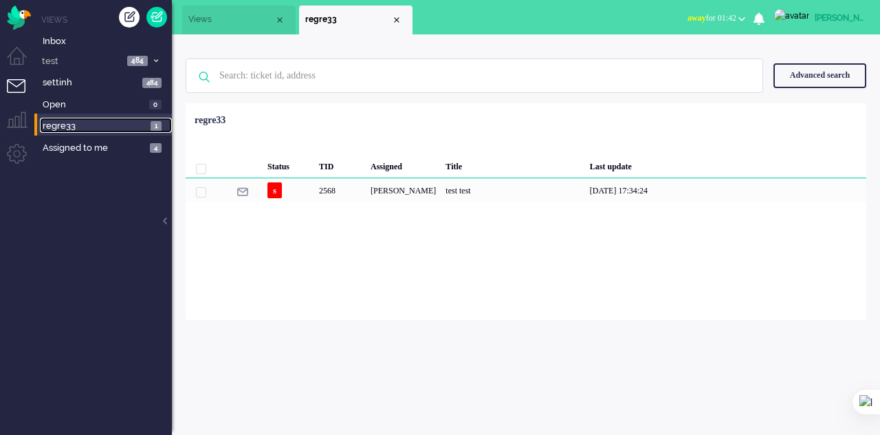
click at [228, 14] on span "Views" at bounding box center [231, 20] width 86 height 12
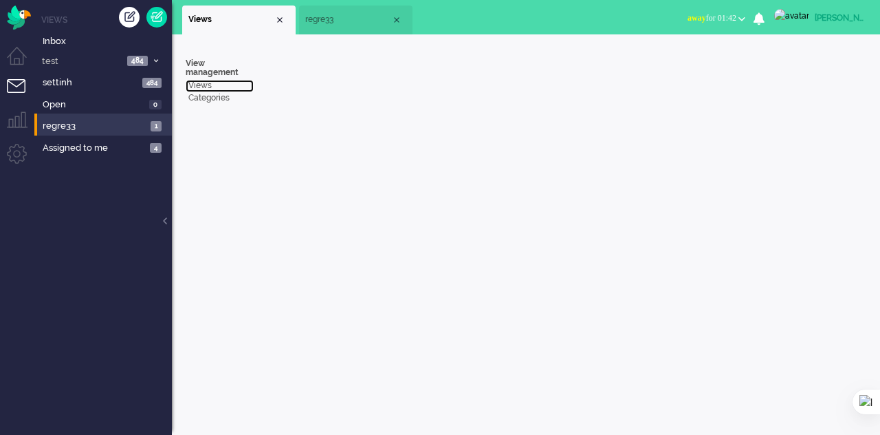
click at [198, 85] on link "Views" at bounding box center [220, 86] width 68 height 12
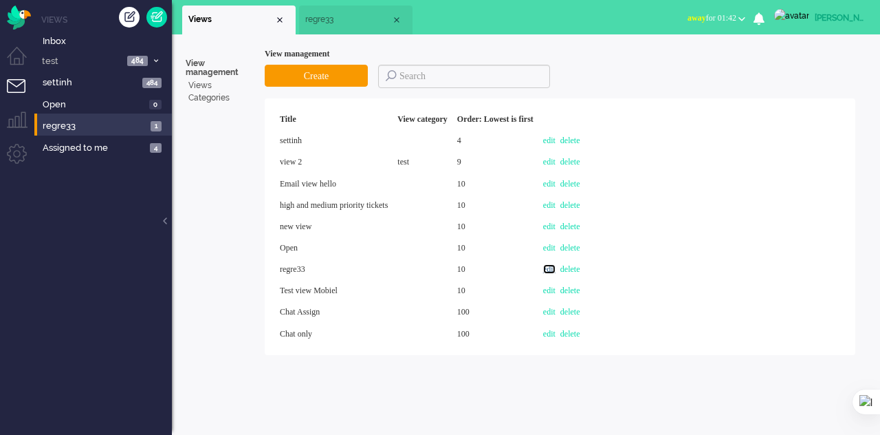
click at [556, 268] on link "edit" at bounding box center [549, 269] width 12 height 10
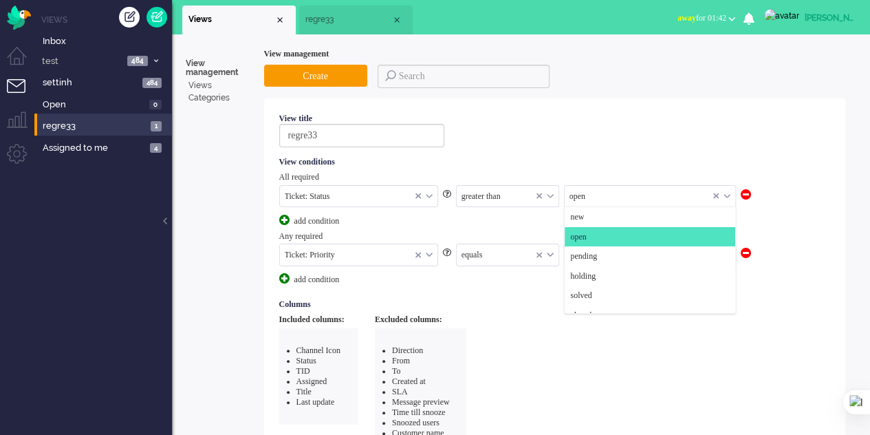
scroll to position [11, 0]
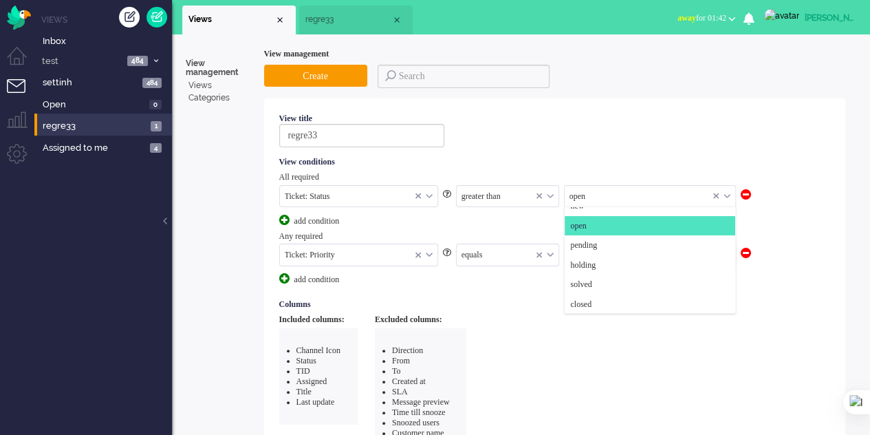
click at [729, 193] on div "open" at bounding box center [650, 196] width 171 height 21
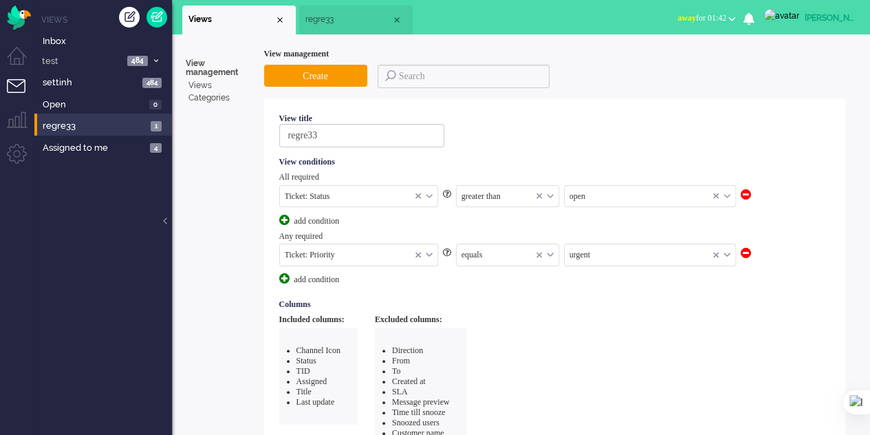
click at [763, 320] on div "Included columns: Channel Icon Status TID Assigned Title Last update Excluded c…" at bounding box center [555, 389] width 552 height 151
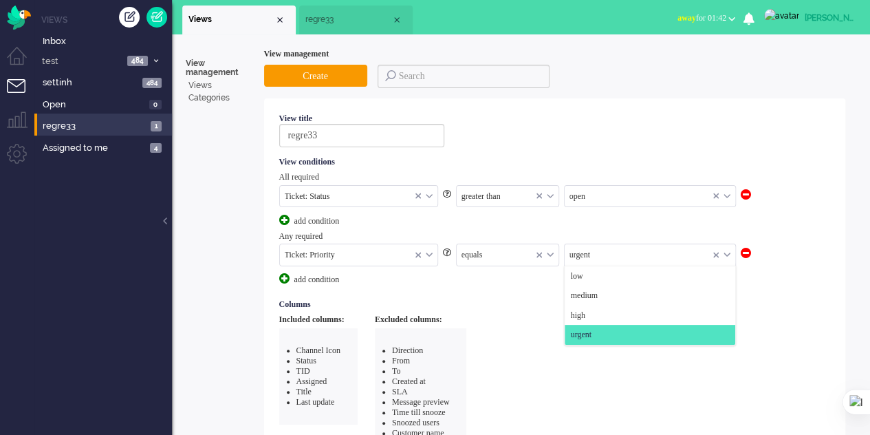
click at [732, 250] on input "text" at bounding box center [650, 254] width 171 height 21
click at [601, 276] on li "low" at bounding box center [650, 276] width 171 height 20
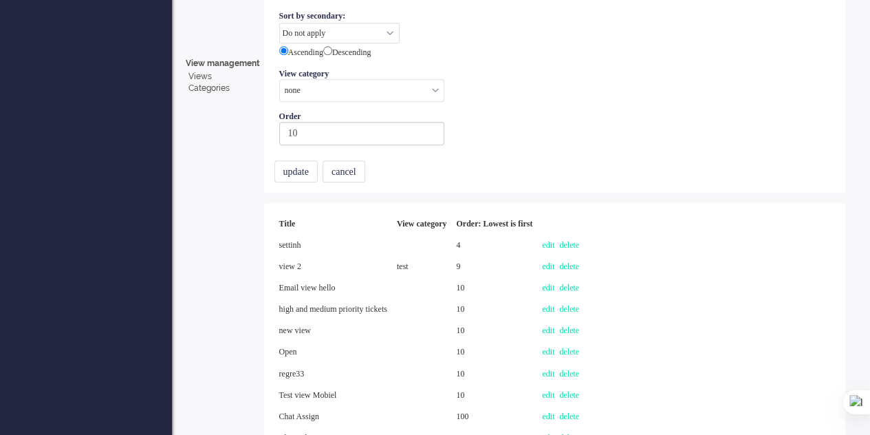
scroll to position [548, 0]
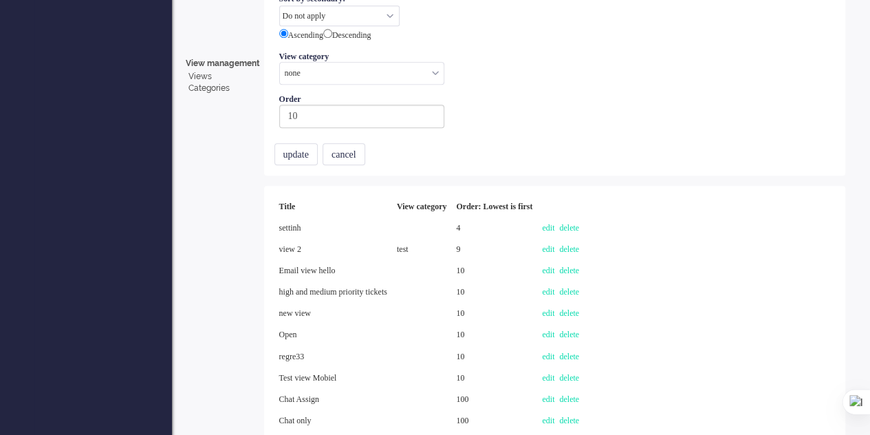
click at [307, 145] on button "update" at bounding box center [295, 154] width 43 height 22
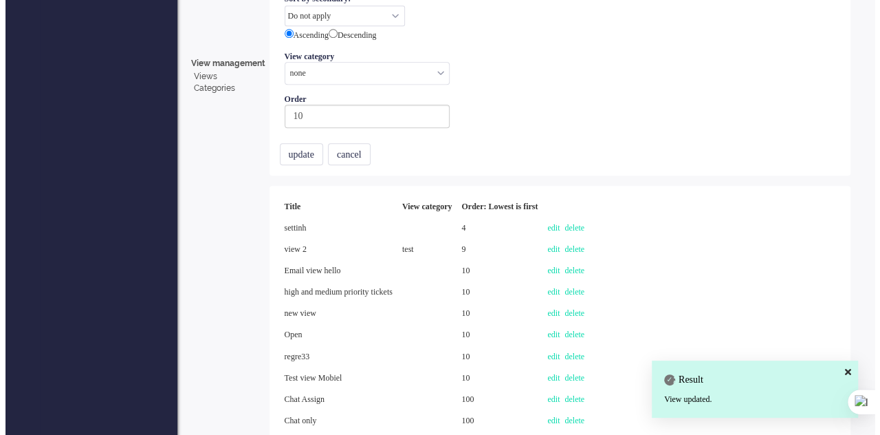
scroll to position [0, 0]
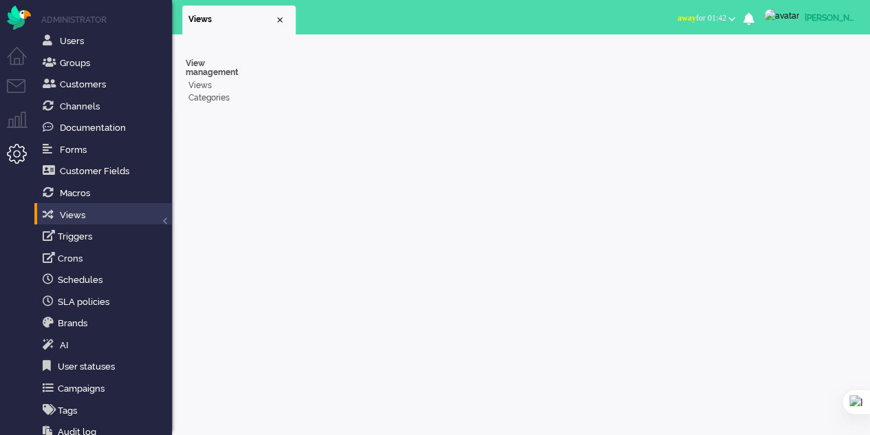
click at [15, 91] on li "Tickets menu" at bounding box center [22, 94] width 31 height 31
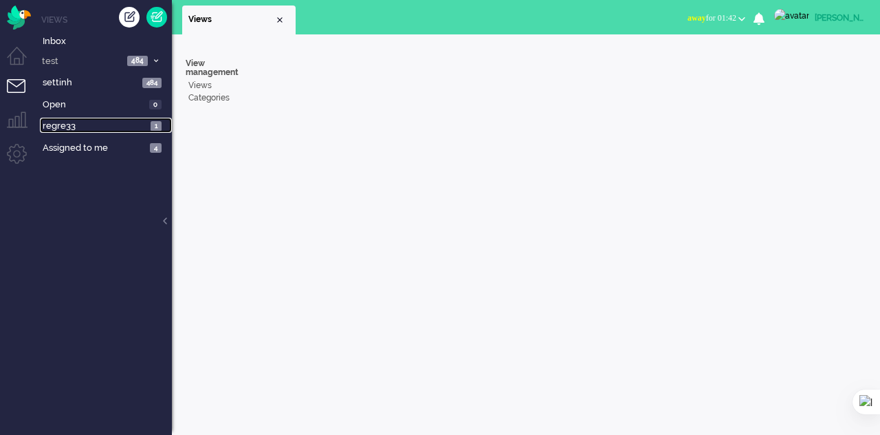
click at [63, 127] on span "regre33" at bounding box center [95, 126] width 104 height 13
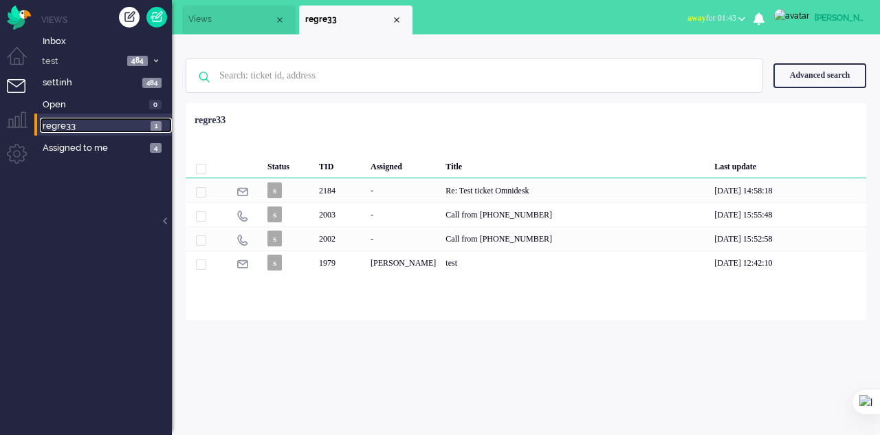
click at [253, 20] on span "Views" at bounding box center [231, 20] width 86 height 12
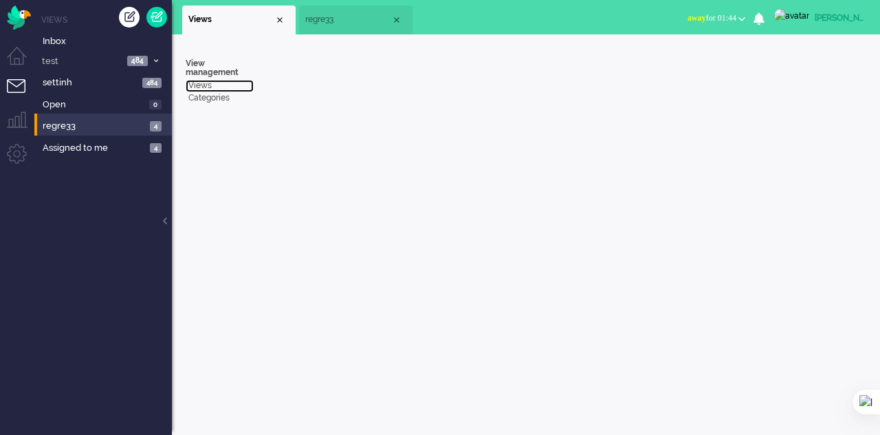
click at [206, 87] on link "Views" at bounding box center [220, 86] width 68 height 12
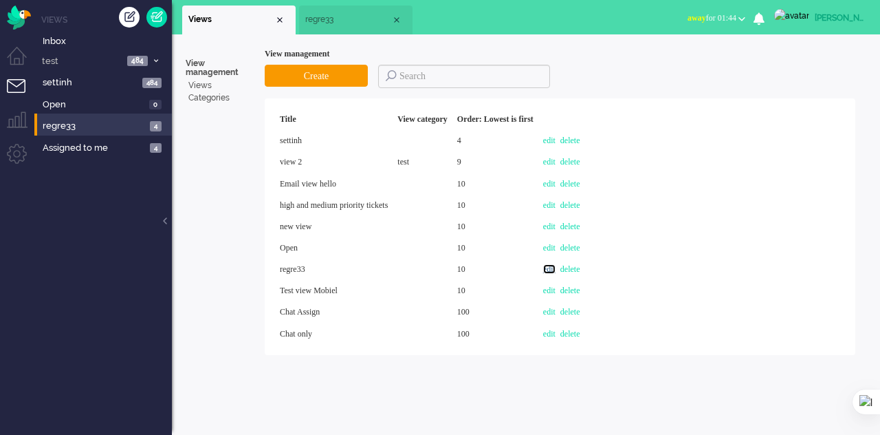
click at [556, 268] on link "edit" at bounding box center [549, 269] width 12 height 10
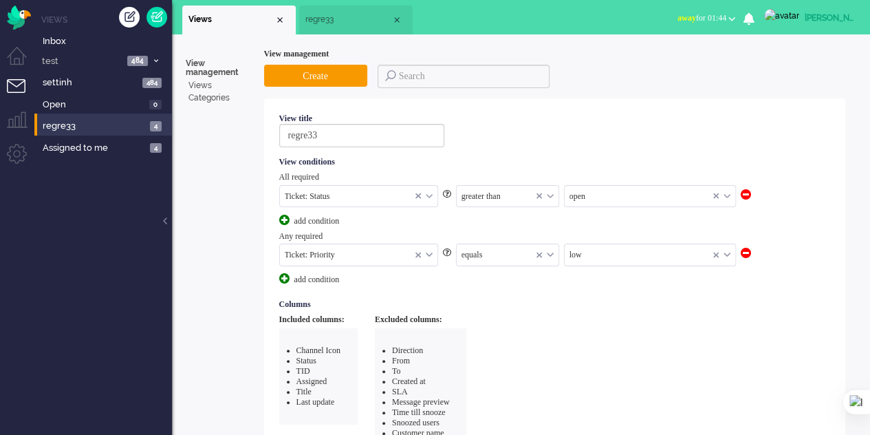
click at [747, 248] on span at bounding box center [746, 253] width 10 height 10
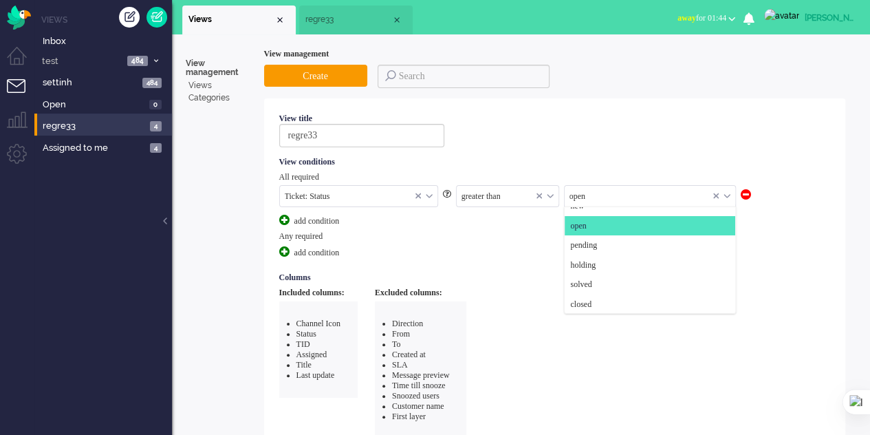
click at [591, 191] on input "text" at bounding box center [650, 196] width 171 height 21
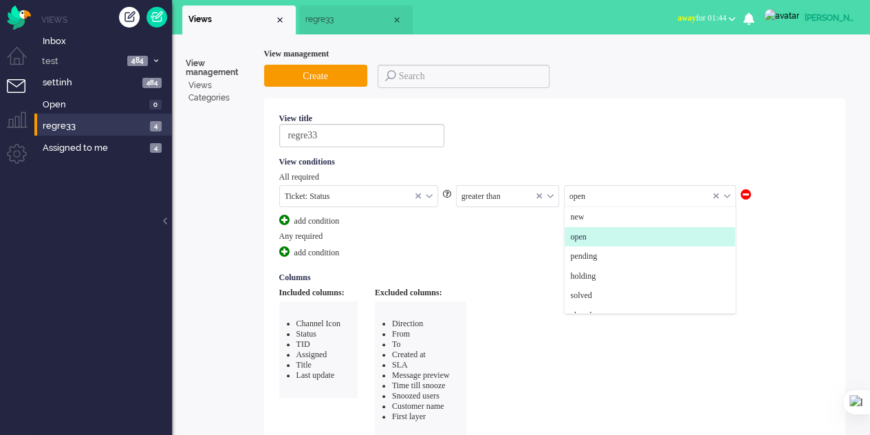
click at [598, 234] on li "open" at bounding box center [650, 237] width 171 height 20
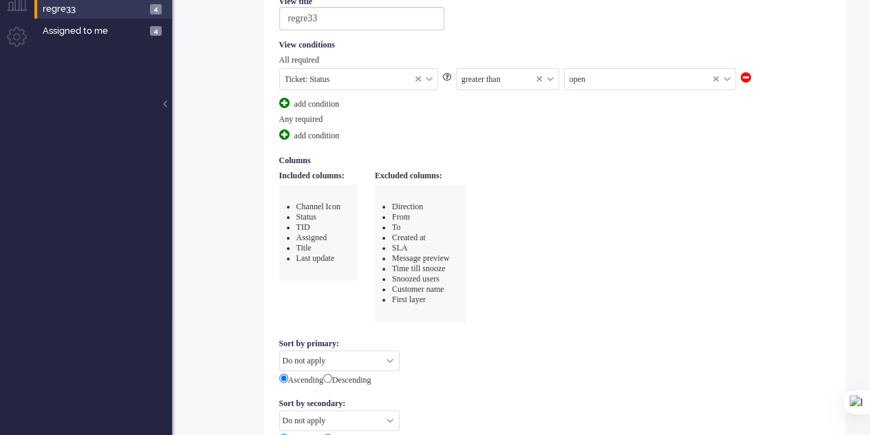
scroll to position [275, 0]
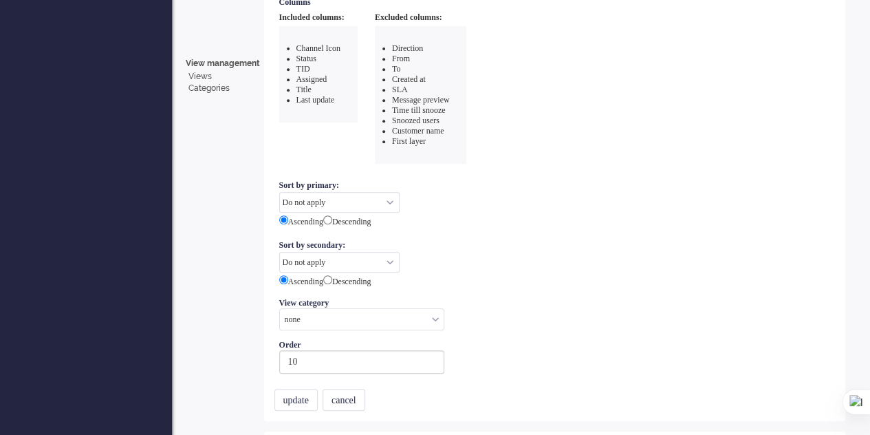
click at [304, 389] on button "update" at bounding box center [295, 400] width 43 height 22
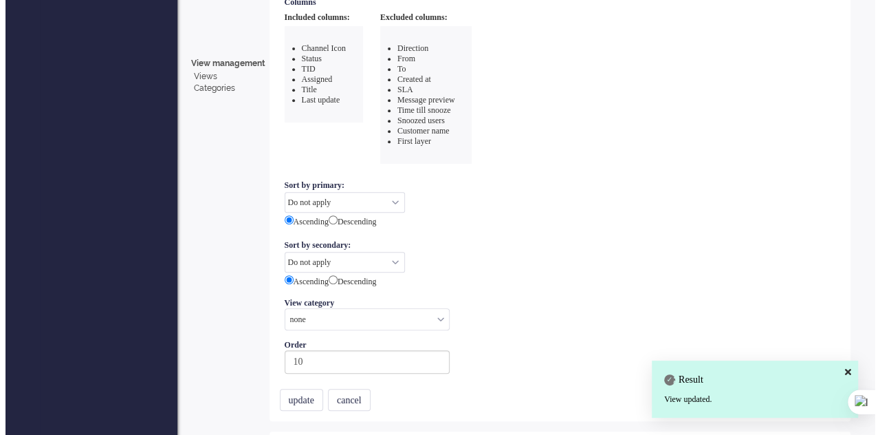
scroll to position [0, 0]
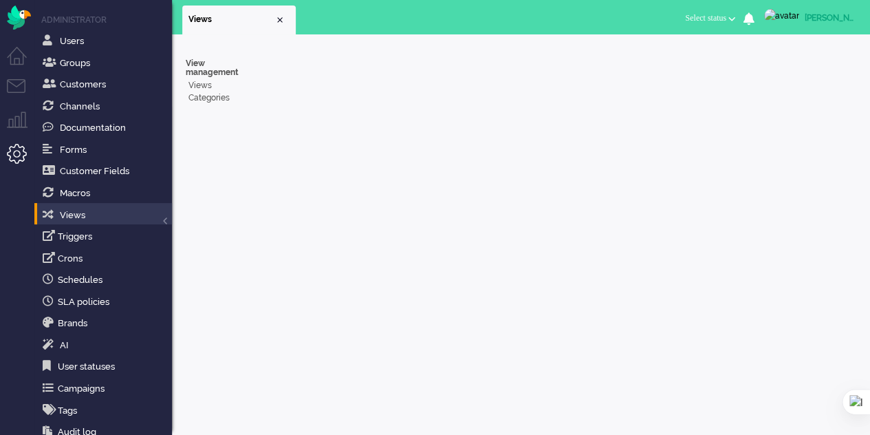
click at [22, 80] on li "Tickets menu" at bounding box center [22, 94] width 31 height 31
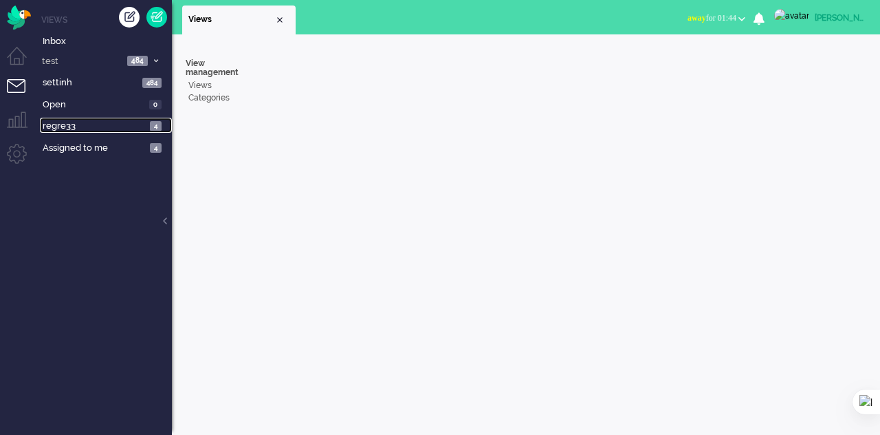
click at [127, 120] on span "regre33" at bounding box center [94, 126] width 103 height 13
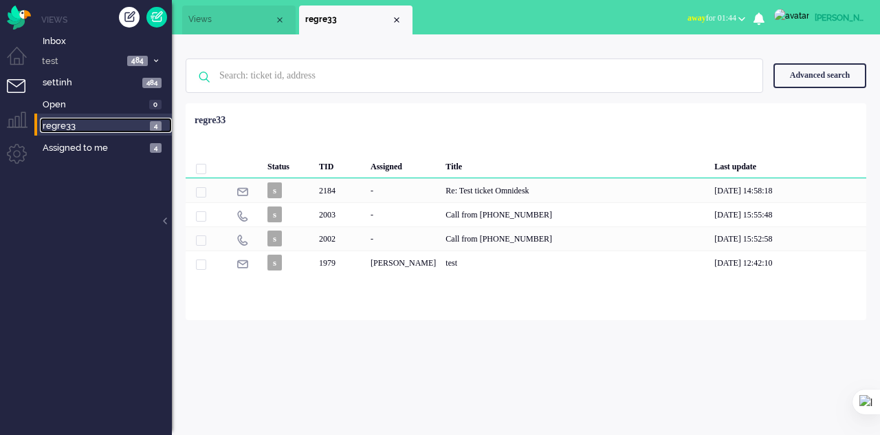
click at [131, 125] on span "regre33" at bounding box center [94, 126] width 103 height 13
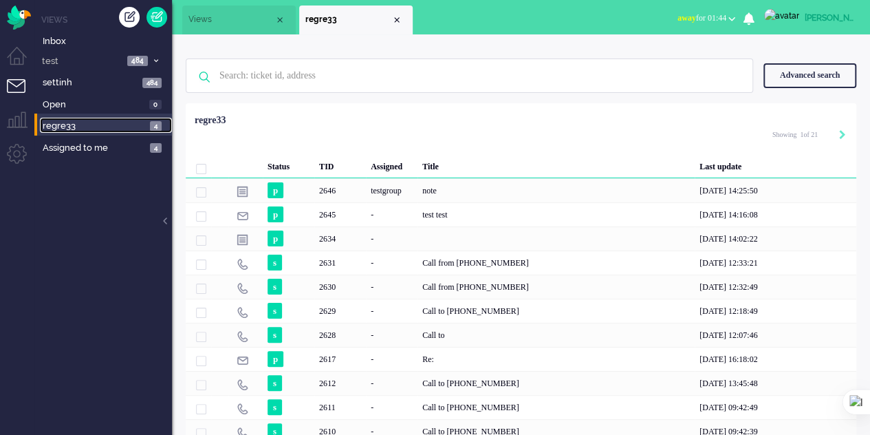
click at [214, 14] on span "Views" at bounding box center [231, 20] width 86 height 12
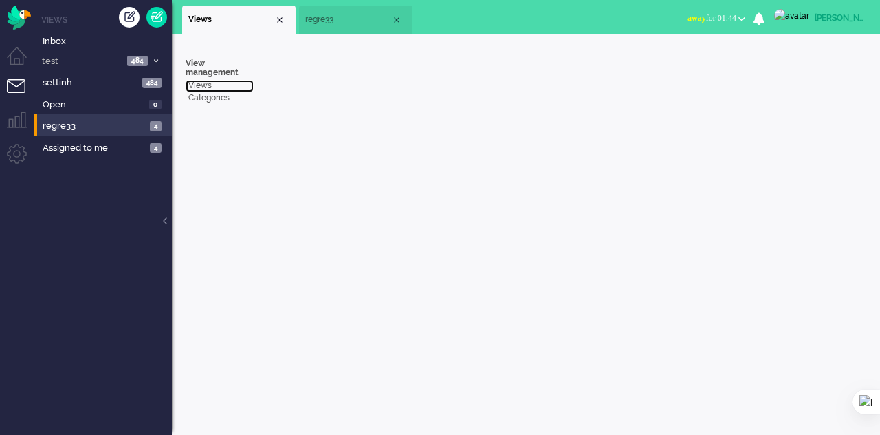
click at [195, 85] on link "Views" at bounding box center [220, 86] width 68 height 12
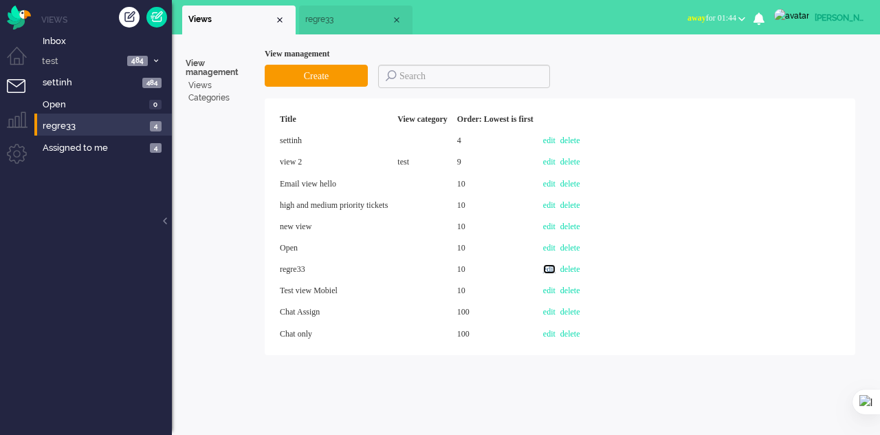
click at [556, 272] on link "edit" at bounding box center [549, 269] width 12 height 10
select select
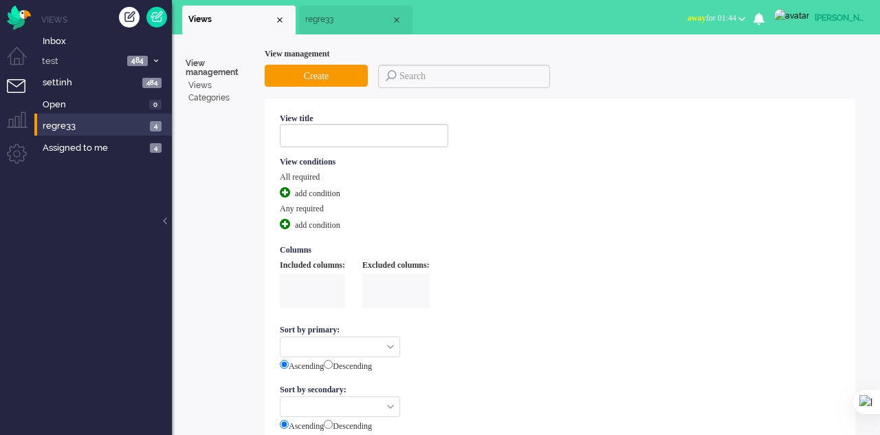
type input "regre33"
select select "none"
type input "10"
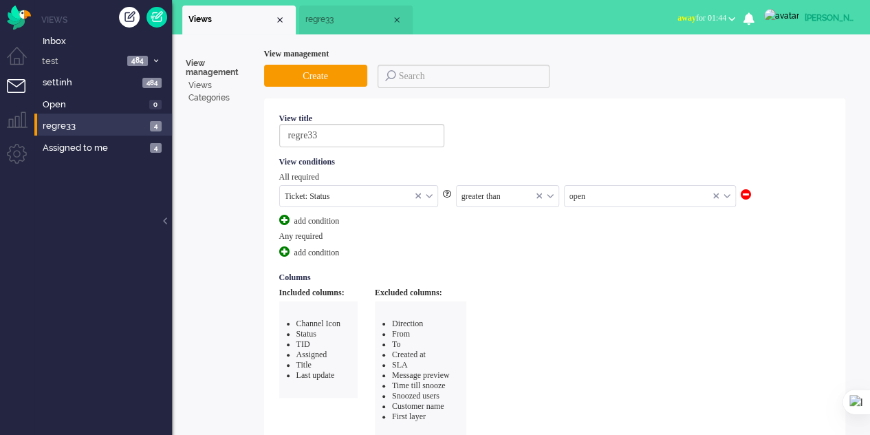
scroll to position [11, 0]
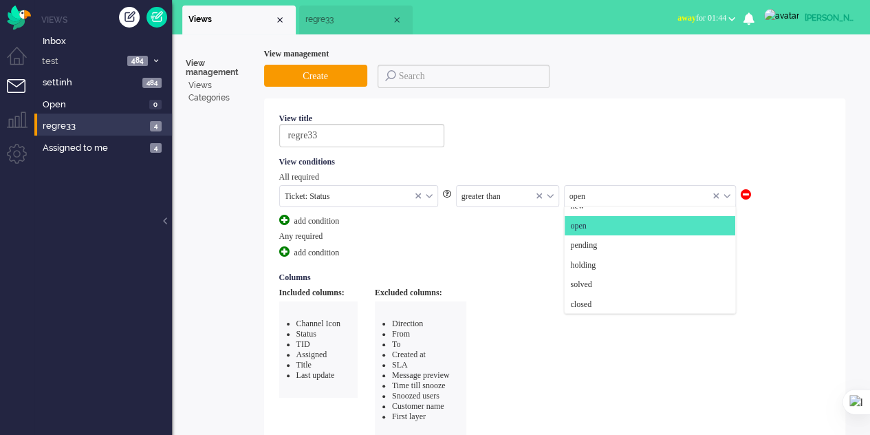
click at [641, 193] on input "text" at bounding box center [650, 196] width 171 height 21
click at [333, 23] on span "regre33" at bounding box center [348, 20] width 86 height 12
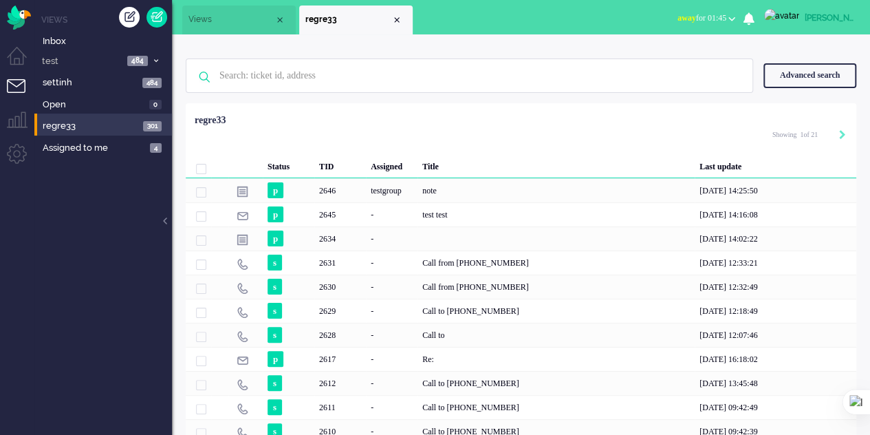
click at [839, 129] on div "Next" at bounding box center [842, 136] width 7 height 14
type input "2"
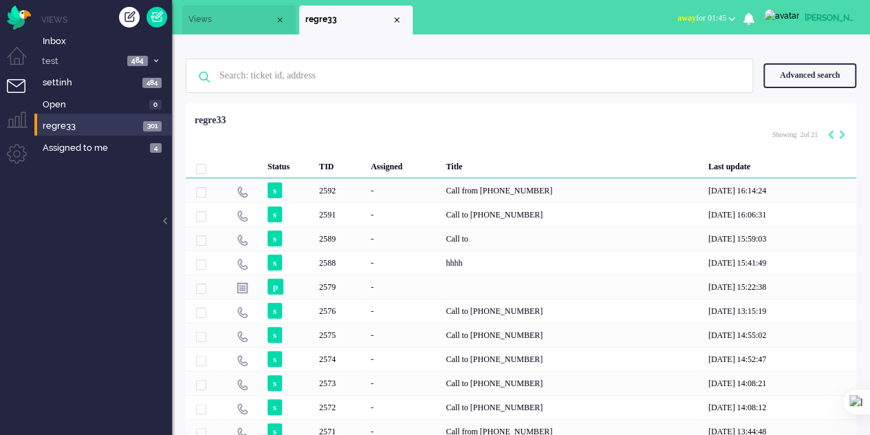
click at [839, 129] on div "Next" at bounding box center [842, 136] width 7 height 14
type input "3"
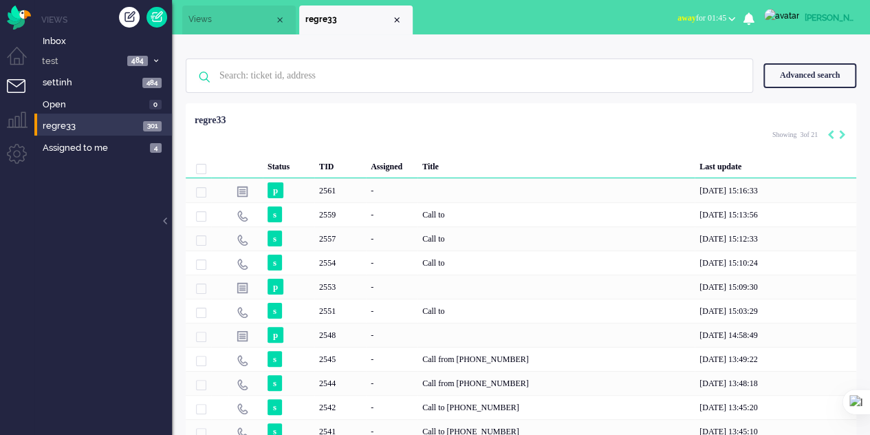
click at [839, 129] on div "Next" at bounding box center [842, 136] width 7 height 14
type input "4"
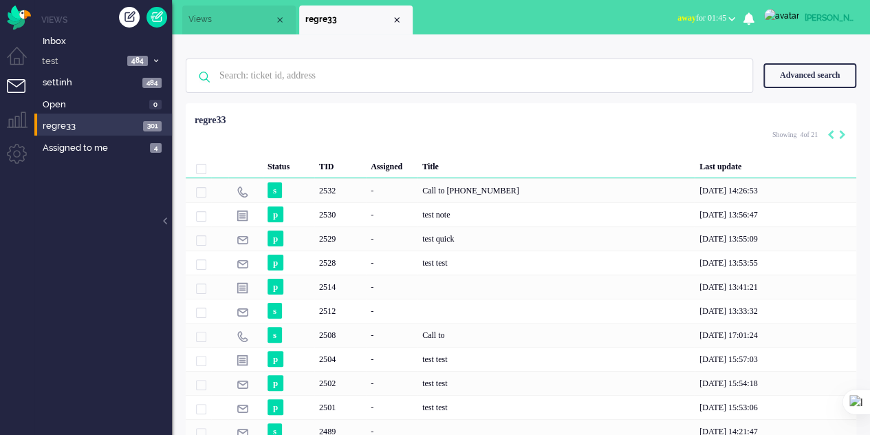
click at [839, 130] on div "Next" at bounding box center [842, 136] width 7 height 14
type input "5"
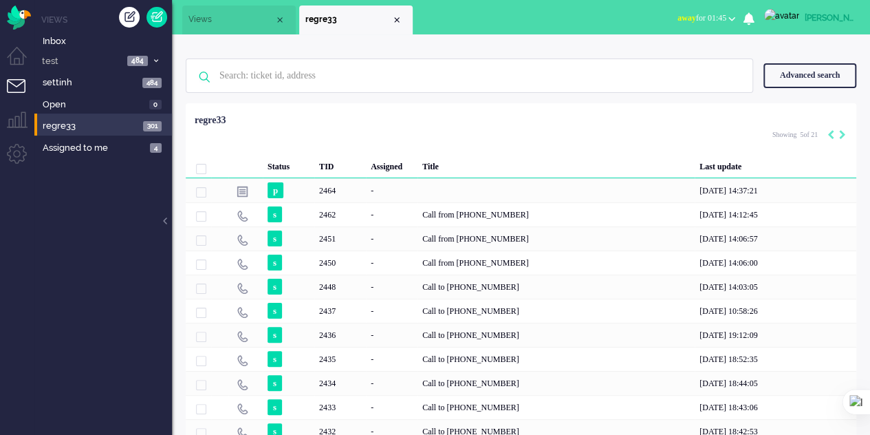
click at [840, 133] on icon "Next" at bounding box center [842, 135] width 7 height 10
type input "6"
click at [840, 133] on icon "Next" at bounding box center [842, 135] width 7 height 10
type input "7"
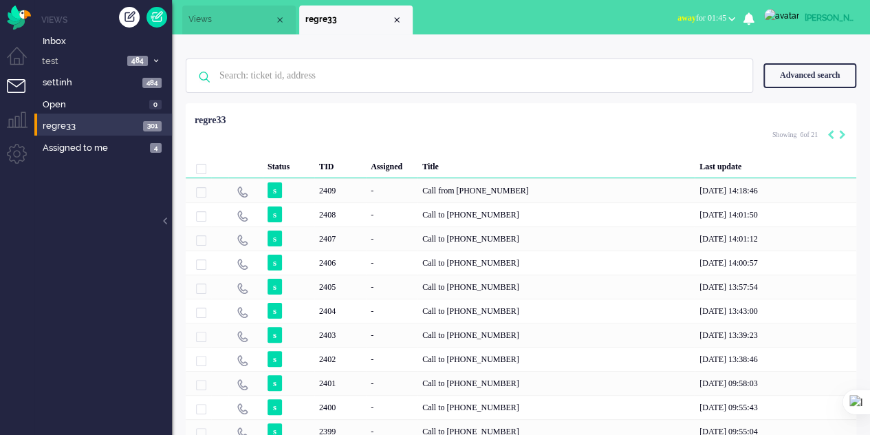
type input "7"
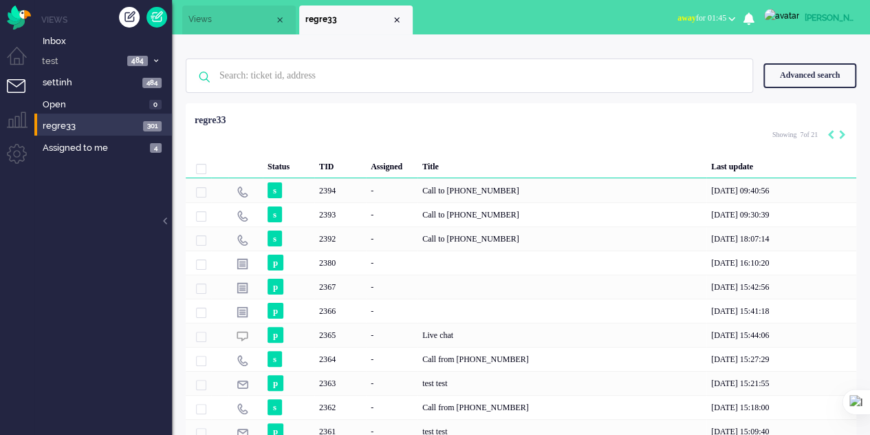
click at [840, 133] on icon "Next" at bounding box center [842, 135] width 7 height 10
type input "8"
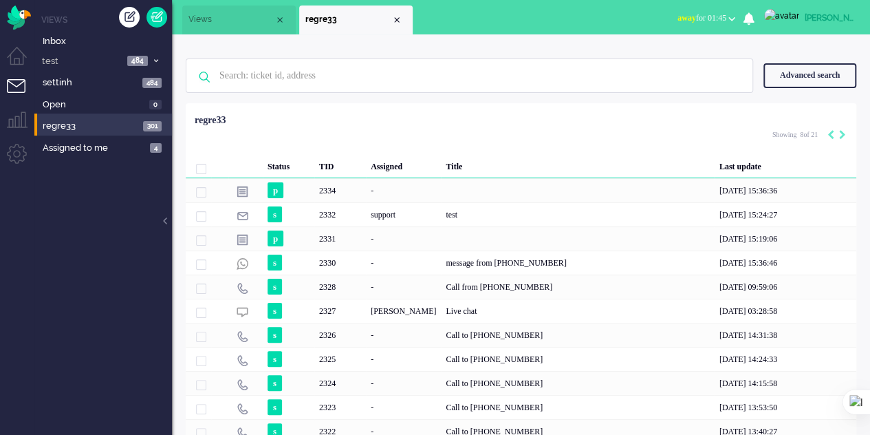
click at [840, 133] on icon "Next" at bounding box center [842, 135] width 7 height 10
type input "9"
click at [840, 133] on icon "Next" at bounding box center [842, 135] width 7 height 10
type input "10"
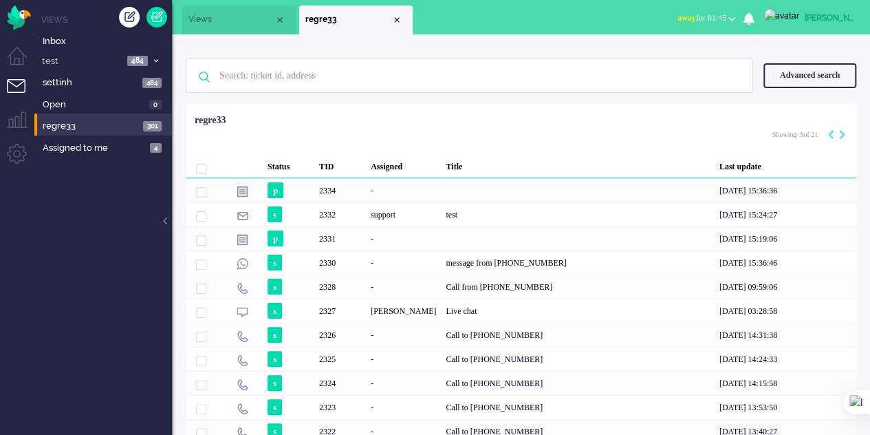
type input "10"
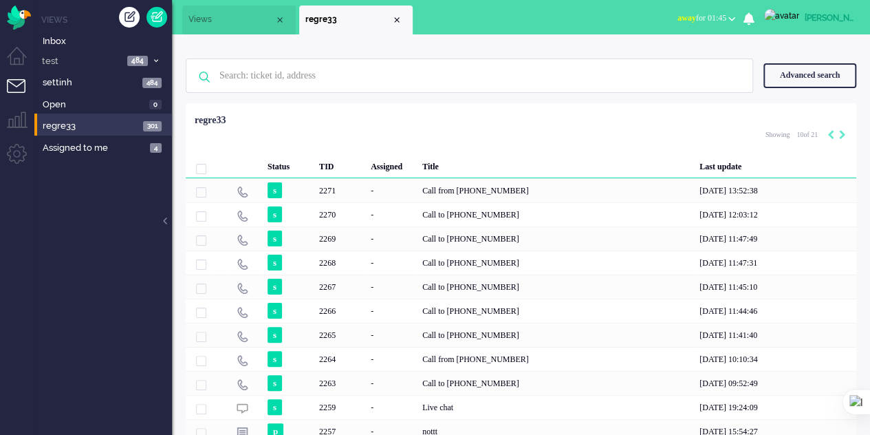
click at [840, 133] on icon "Next" at bounding box center [842, 135] width 7 height 10
type input "11"
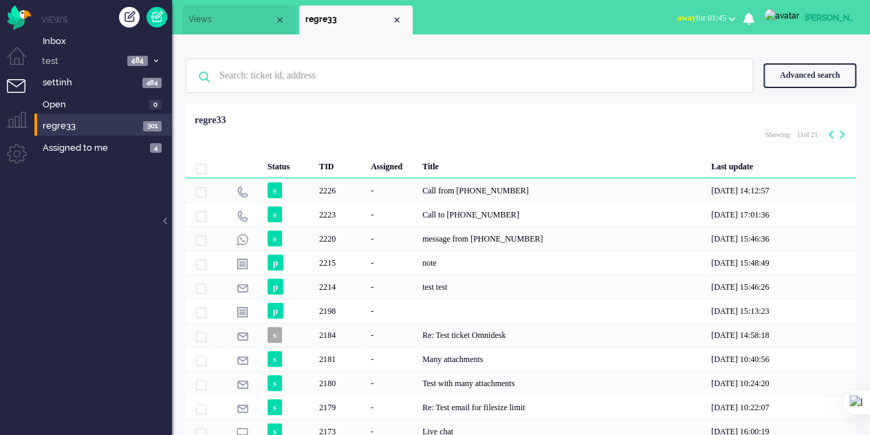
click at [840, 133] on icon "Next" at bounding box center [842, 135] width 7 height 10
type input "12"
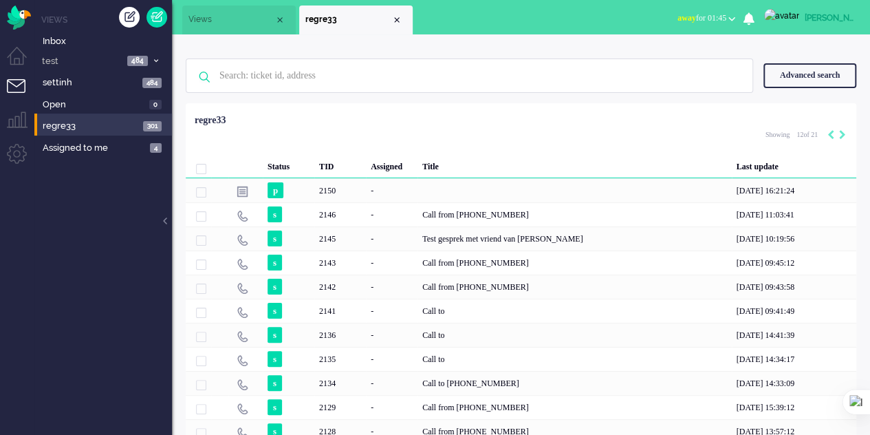
click at [840, 133] on icon "Next" at bounding box center [842, 135] width 7 height 10
type input "13"
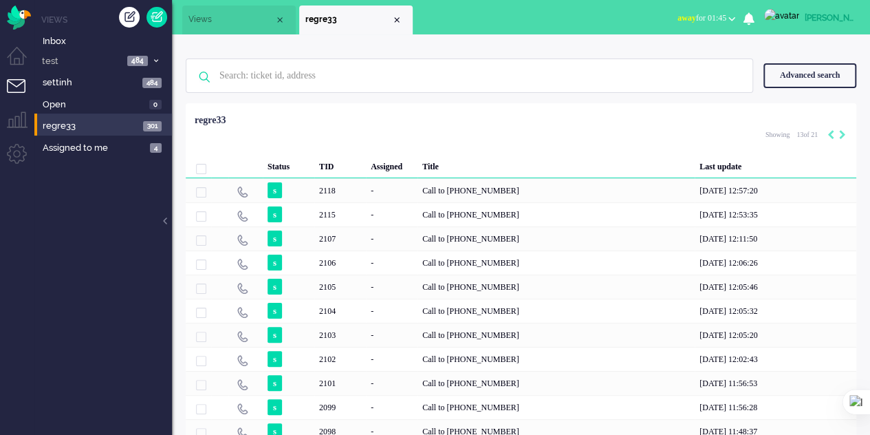
click at [840, 133] on icon "Next" at bounding box center [842, 135] width 7 height 10
type input "14"
click at [840, 133] on icon "Next" at bounding box center [842, 135] width 7 height 10
type input "15"
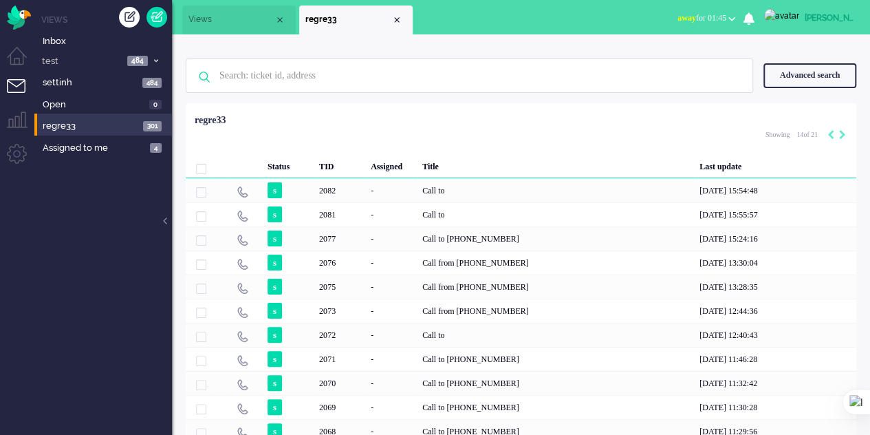
type input "15"
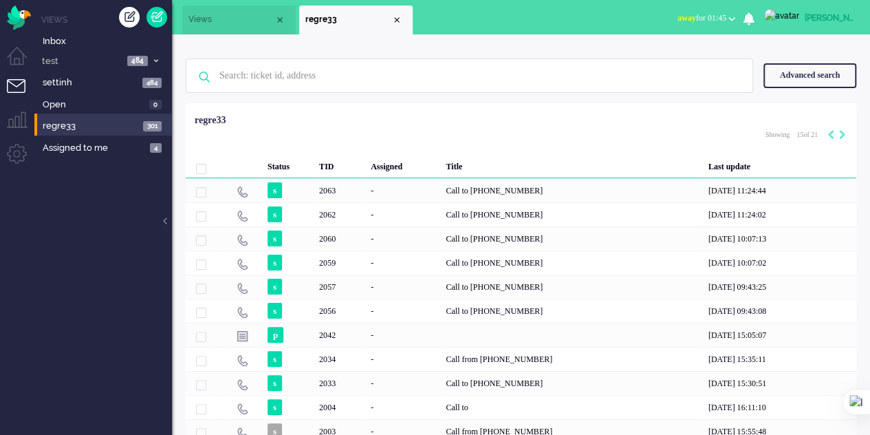
click at [840, 133] on icon "Next" at bounding box center [842, 135] width 7 height 10
type input "16"
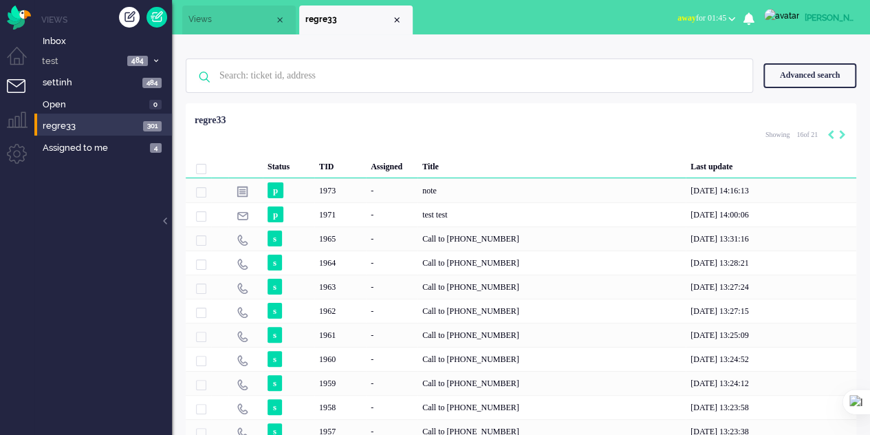
click at [840, 133] on icon "Next" at bounding box center [842, 135] width 7 height 10
type input "17"
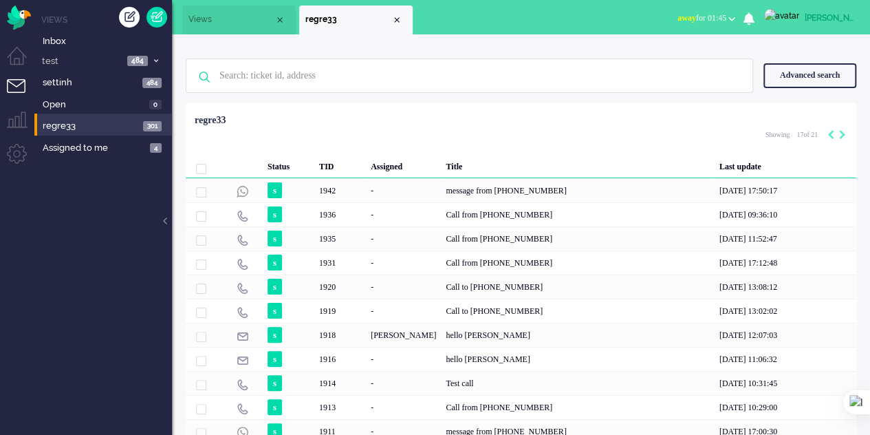
click at [840, 133] on icon "Next" at bounding box center [842, 135] width 7 height 10
type input "18"
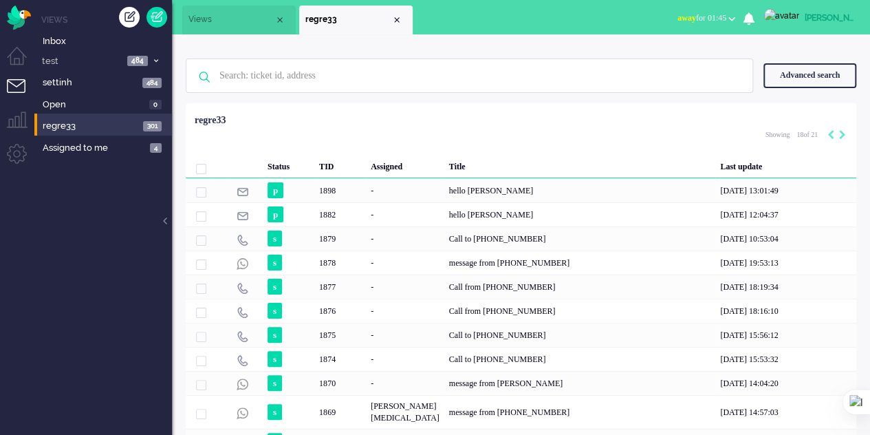
click at [840, 133] on icon "Next" at bounding box center [842, 135] width 7 height 10
type input "19"
click at [840, 133] on icon "Next" at bounding box center [842, 135] width 7 height 10
type input "20"
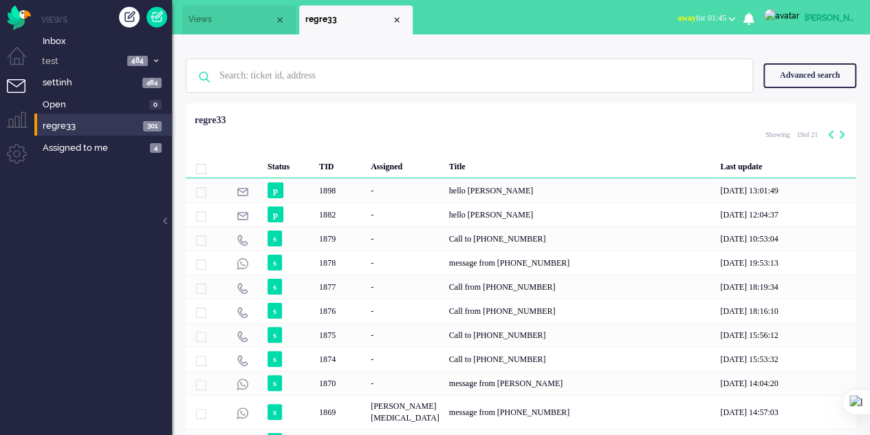
type input "20"
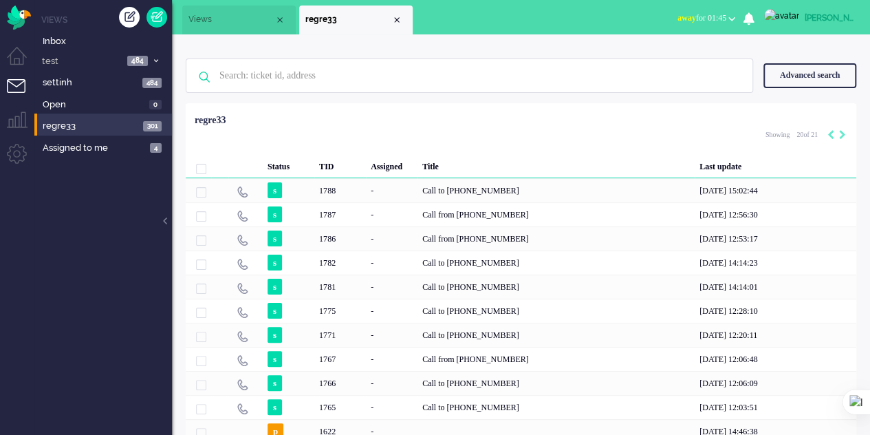
click at [620, 105] on div "Loading... Status TID Assigned Title Last update s 1788 - Call to +31618674740 …" at bounding box center [521, 344] width 671 height 483
click at [217, 14] on span "Views" at bounding box center [231, 20] width 86 height 12
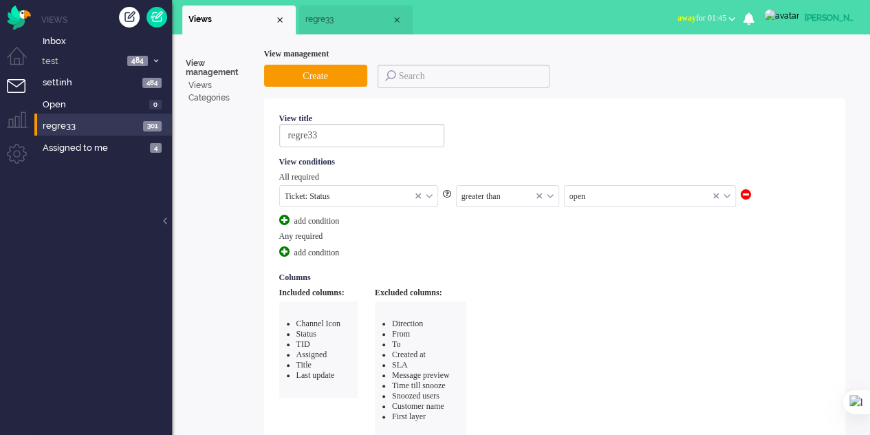
click at [514, 192] on input "text" at bounding box center [508, 196] width 102 height 21
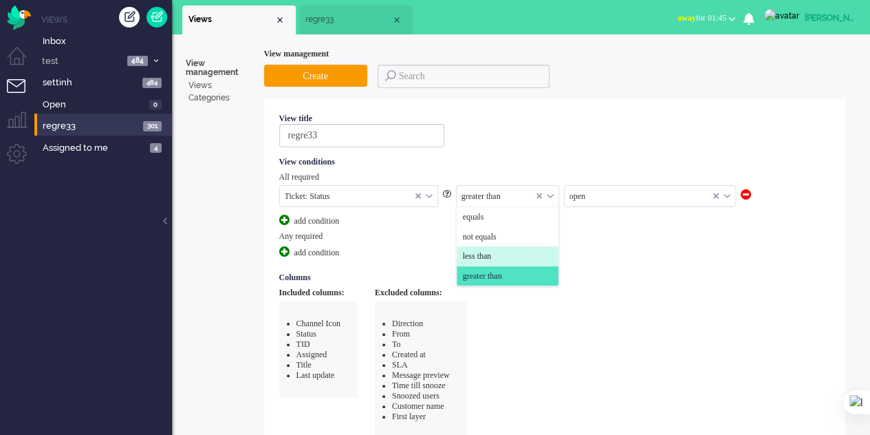
click at [502, 251] on than "less than" at bounding box center [508, 256] width 102 height 20
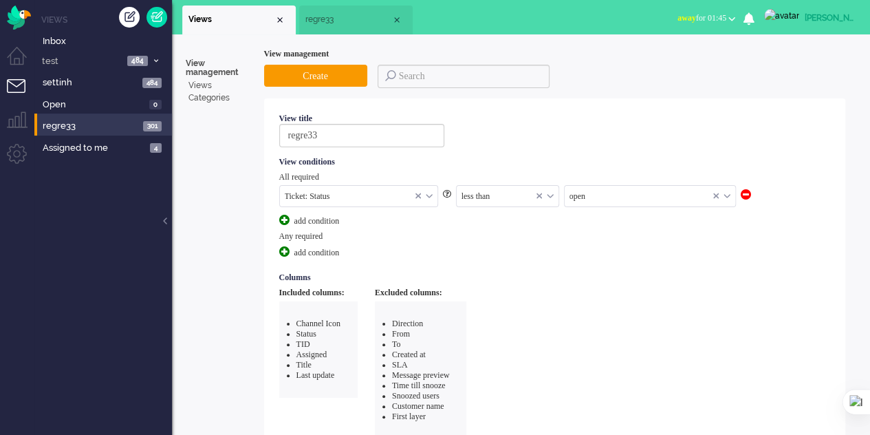
click at [607, 195] on input "text" at bounding box center [650, 196] width 171 height 21
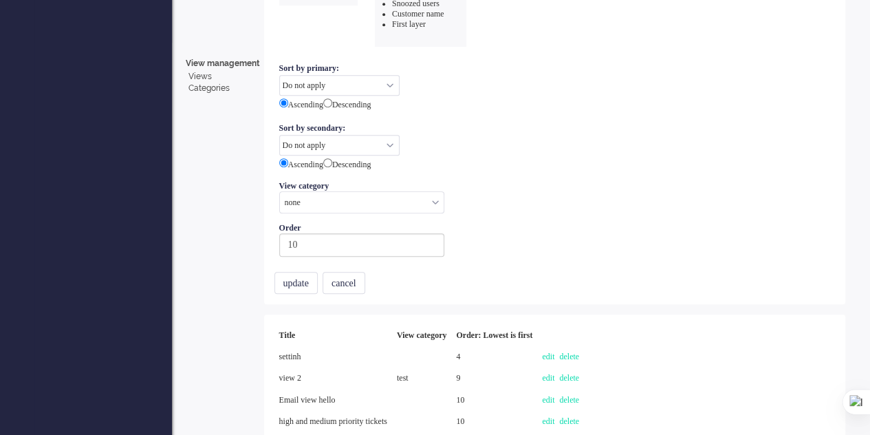
scroll to position [413, 0]
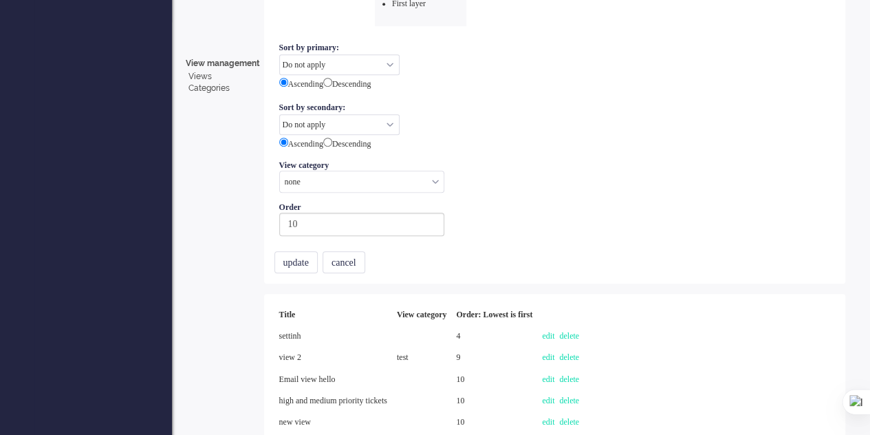
click at [295, 251] on button "update" at bounding box center [295, 262] width 43 height 22
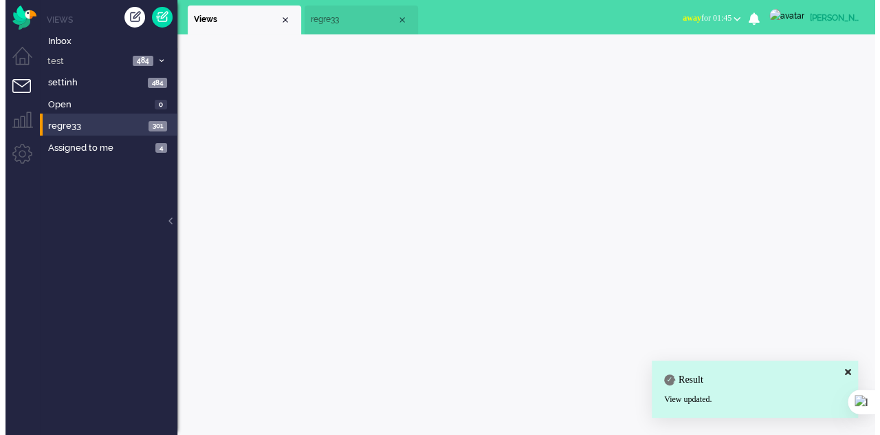
scroll to position [0, 0]
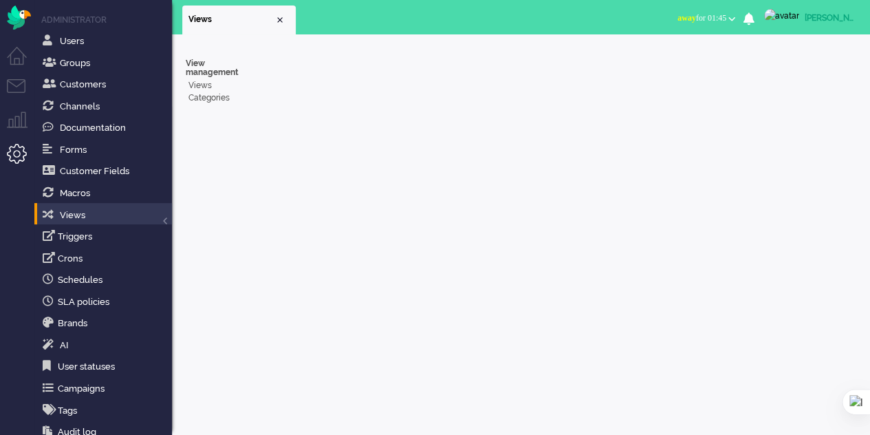
click at [18, 85] on li "Tickets menu" at bounding box center [22, 94] width 31 height 31
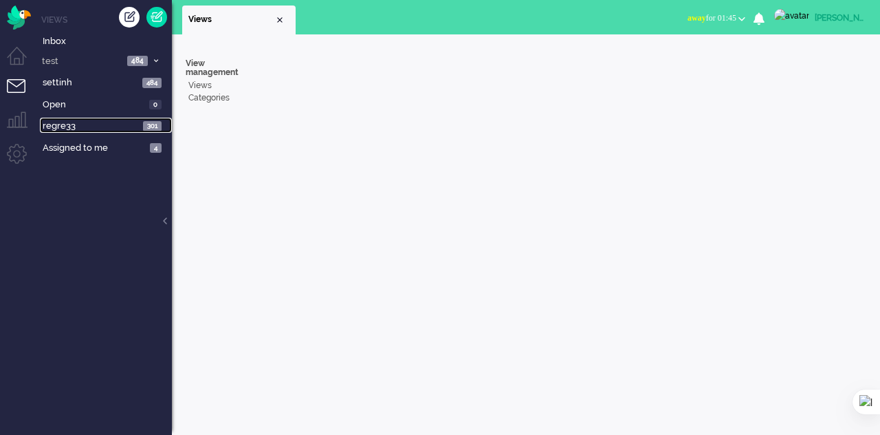
click at [78, 122] on span "regre33" at bounding box center [91, 126] width 96 height 13
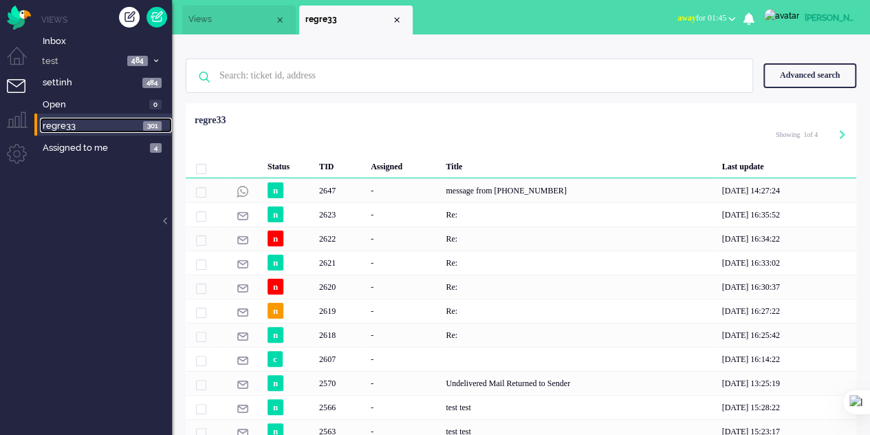
click at [217, 23] on span "Views" at bounding box center [231, 20] width 86 height 12
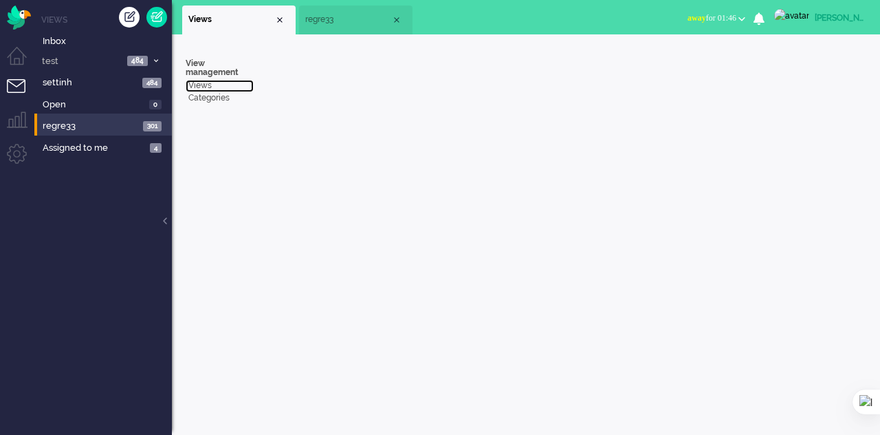
click at [205, 85] on link "Views" at bounding box center [220, 86] width 68 height 12
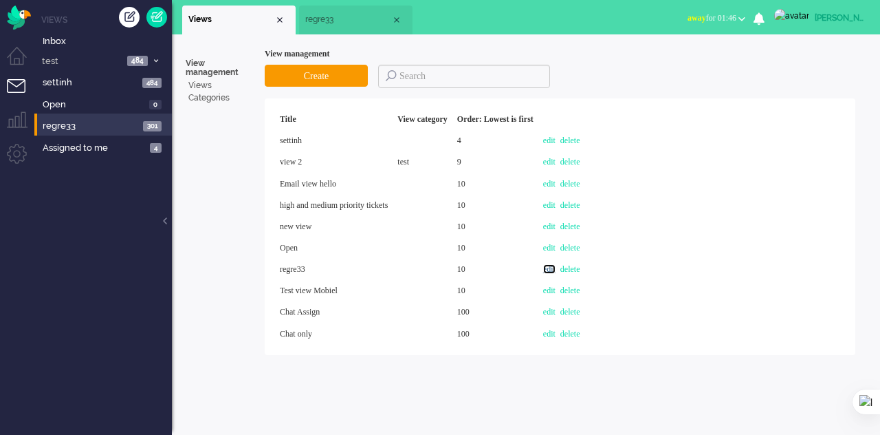
click at [556, 270] on link "edit" at bounding box center [549, 269] width 12 height 10
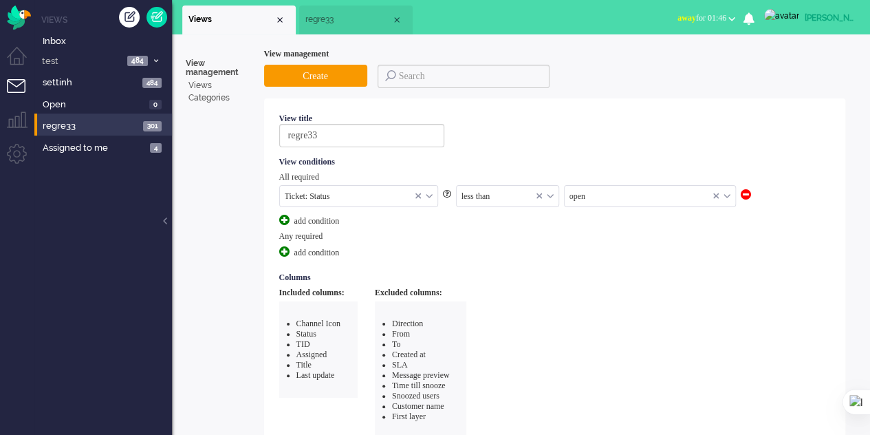
click at [728, 195] on div "open" at bounding box center [650, 196] width 171 height 21
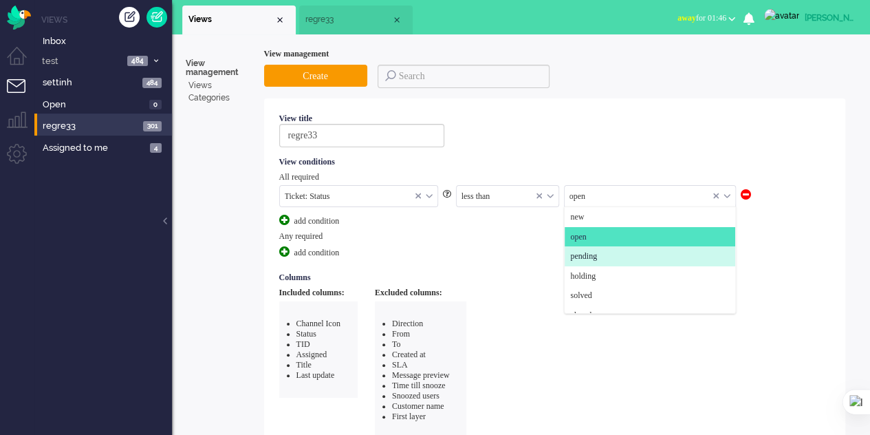
scroll to position [11, 0]
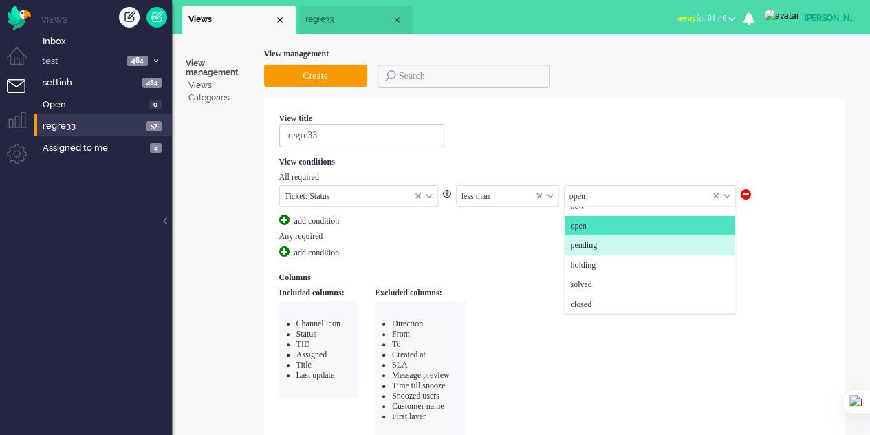
click at [313, 19] on span "regre33" at bounding box center [348, 20] width 86 height 12
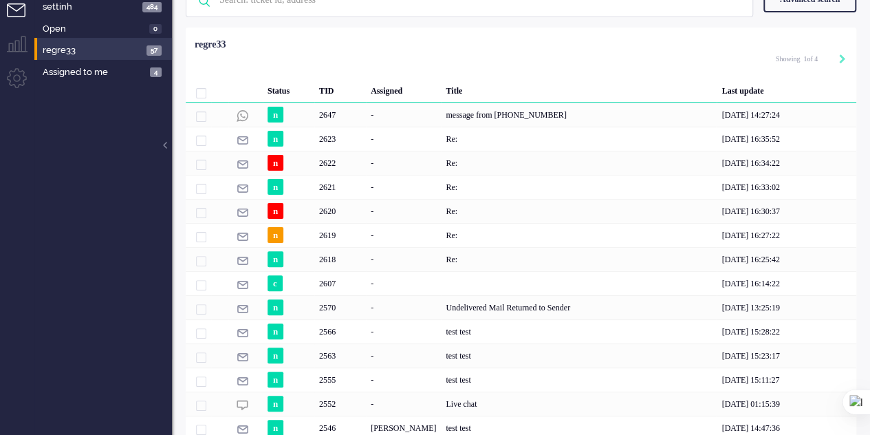
scroll to position [10, 0]
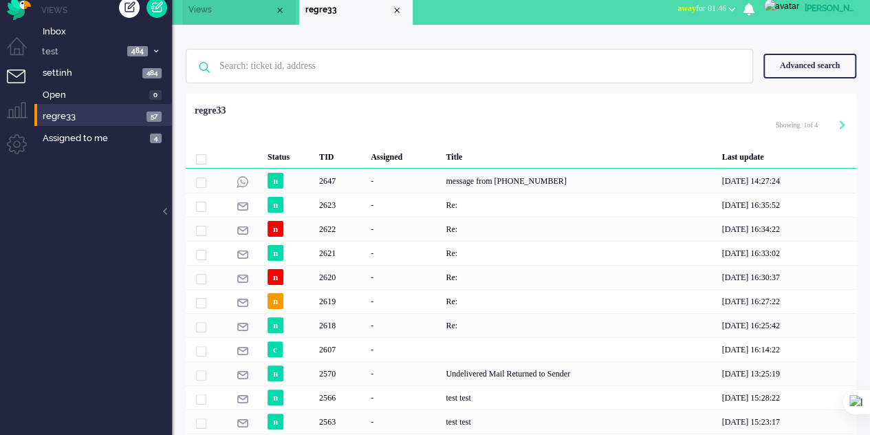
click at [843, 124] on icon "Next" at bounding box center [842, 125] width 7 height 10
type input "2"
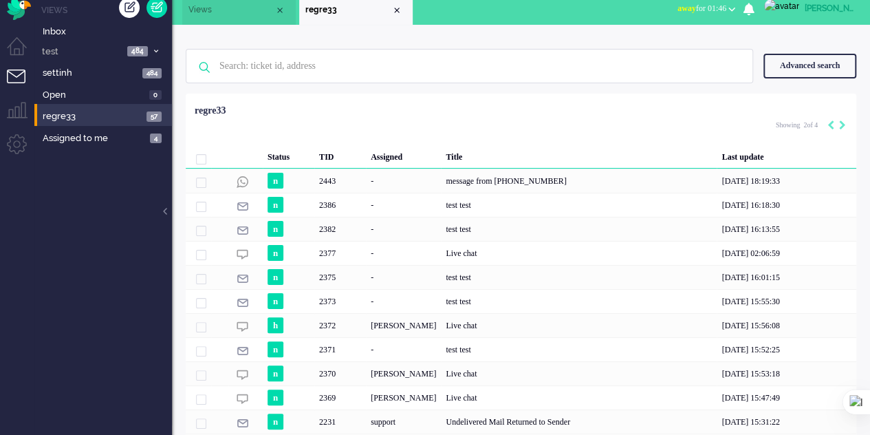
click at [846, 122] on div "Selected 0 Set Status: open pending holding solved Delete Select... acunetix [P…" at bounding box center [521, 127] width 671 height 27
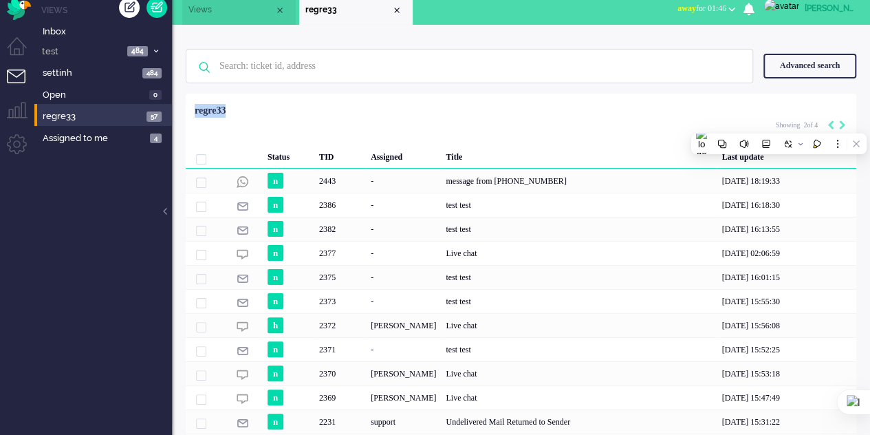
click at [846, 122] on div "Selected 0 Set Status: open pending holding solved Delete Select... acunetix [P…" at bounding box center [521, 127] width 671 height 27
click at [234, 19] on li "Views" at bounding box center [238, 10] width 113 height 29
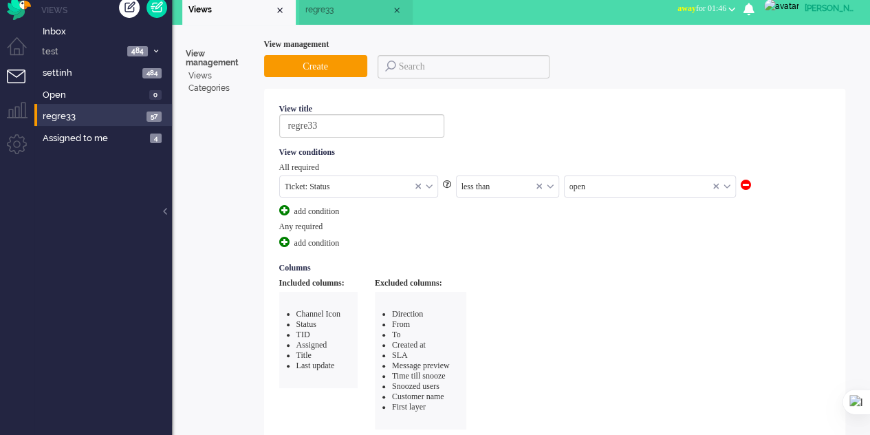
scroll to position [157, 0]
click at [435, 182] on input "text" at bounding box center [358, 186] width 157 height 21
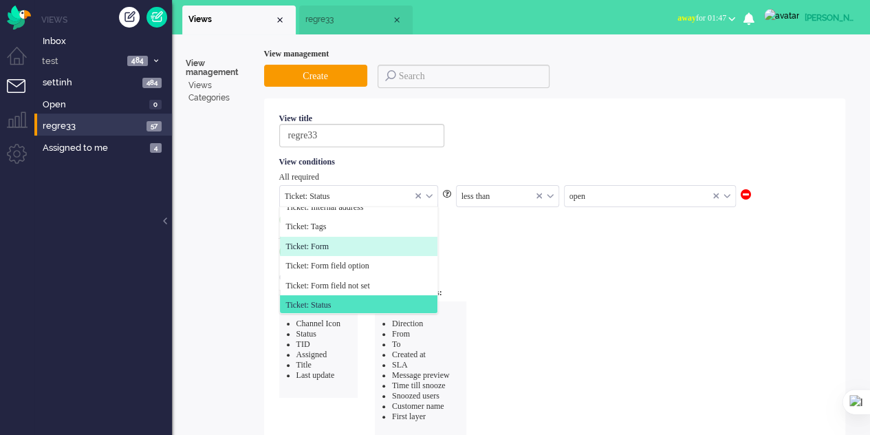
scroll to position [0, 0]
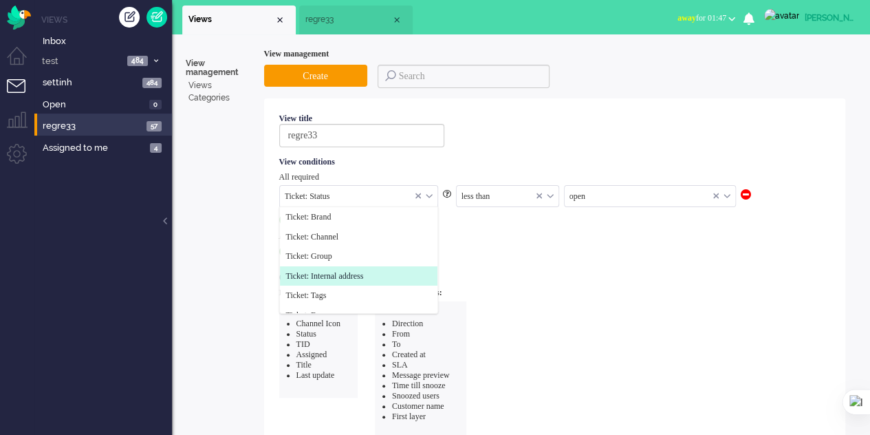
click at [387, 272] on li "Ticket: Internal address" at bounding box center [358, 276] width 157 height 20
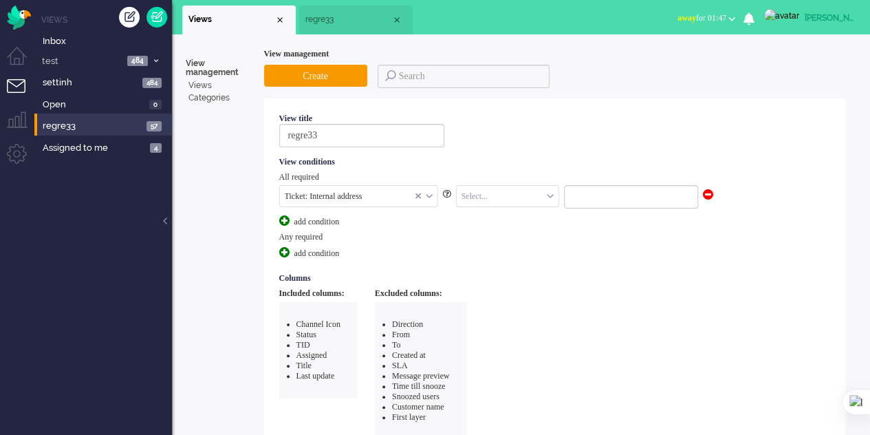
click at [499, 195] on input "text" at bounding box center [508, 196] width 102 height 21
click at [491, 217] on li "equals" at bounding box center [508, 217] width 102 height 20
click at [642, 201] on input at bounding box center [631, 196] width 134 height 23
type input "o"
type input "a"
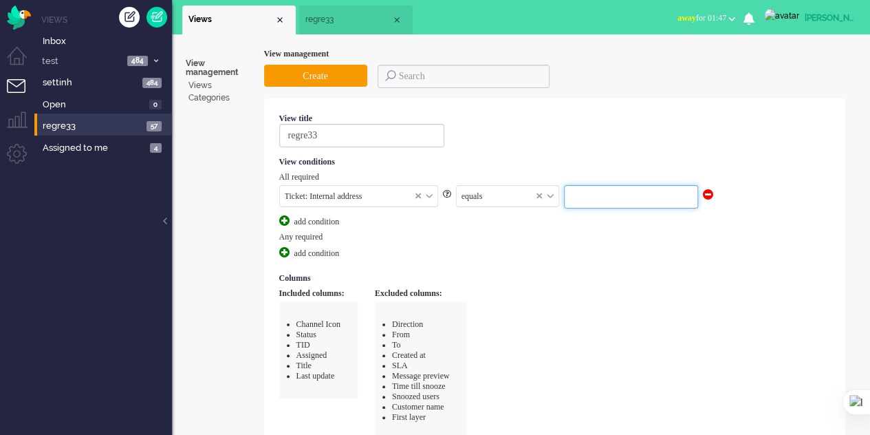
click at [345, 9] on li "regre33" at bounding box center [355, 20] width 113 height 29
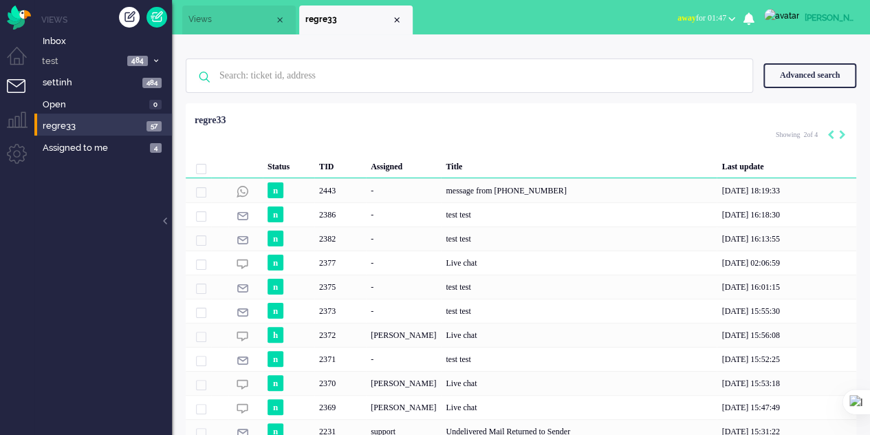
click at [450, 182] on div "message from +16465894168" at bounding box center [579, 190] width 276 height 24
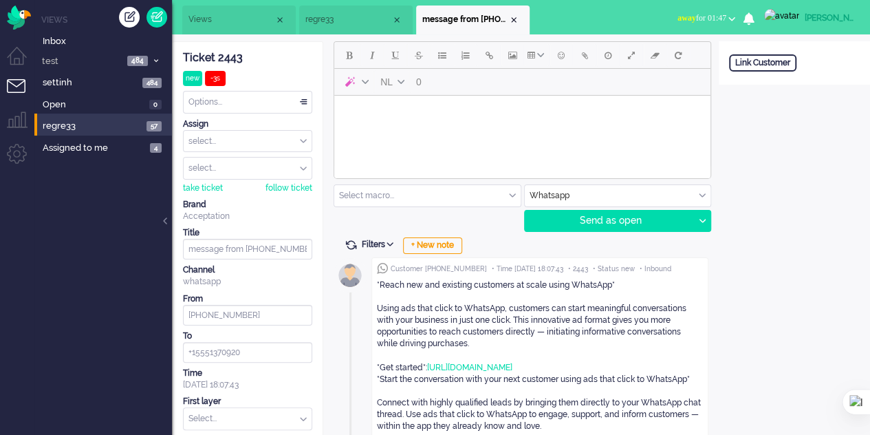
click at [514, 16] on div "Close tab" at bounding box center [513, 19] width 11 height 11
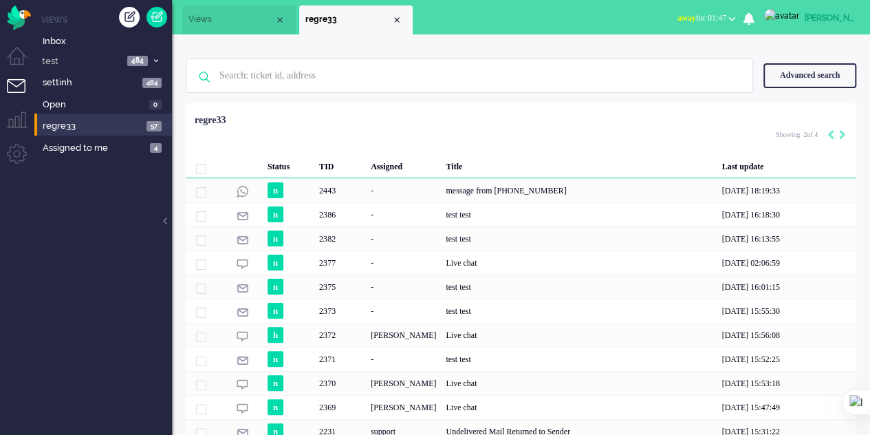
click at [338, 217] on div "2386" at bounding box center [340, 214] width 52 height 24
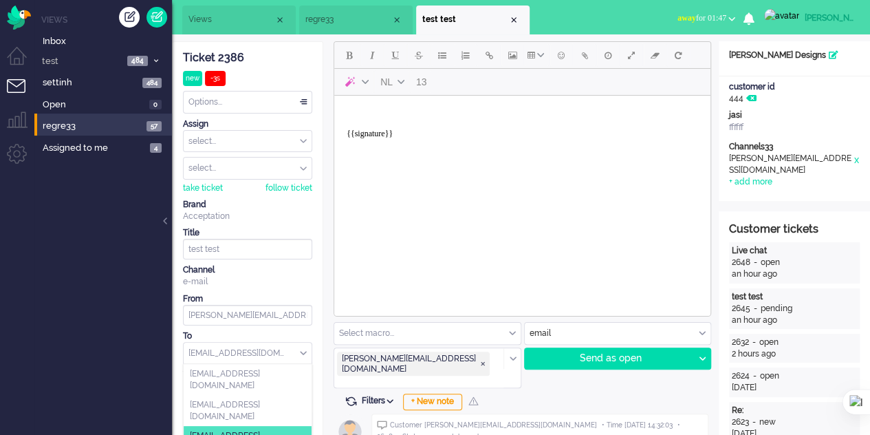
drag, startPoint x: 283, startPoint y: 348, endPoint x: 193, endPoint y: 345, distance: 90.2
click at [193, 345] on input "To" at bounding box center [248, 353] width 128 height 21
click at [329, 16] on span "regre33" at bounding box center [348, 20] width 86 height 12
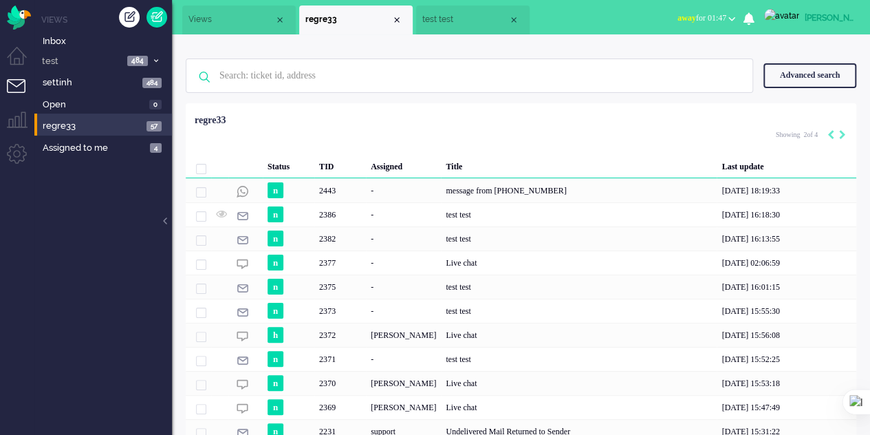
click at [202, 17] on span "Views" at bounding box center [231, 20] width 86 height 12
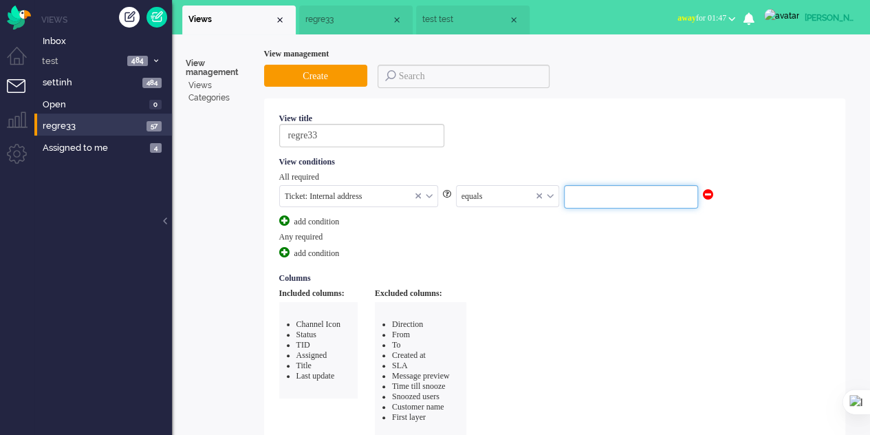
click at [574, 197] on input at bounding box center [631, 196] width 134 height 23
click at [450, 16] on span "test test" at bounding box center [465, 20] width 86 height 12
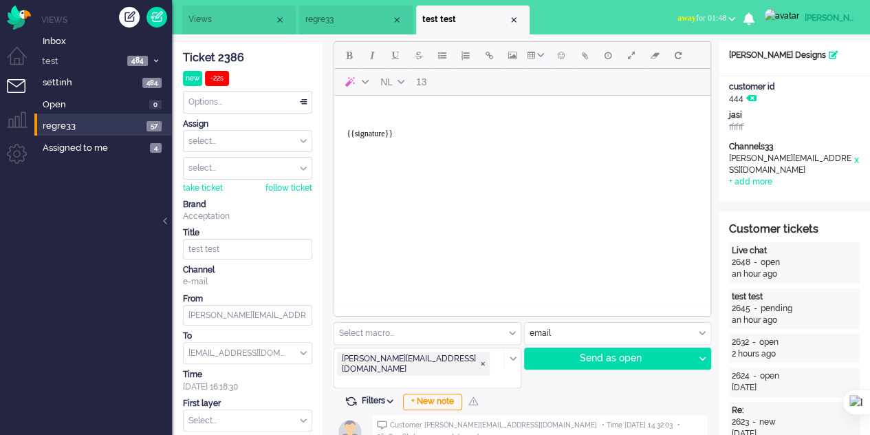
click at [210, 17] on span "Views" at bounding box center [231, 20] width 86 height 12
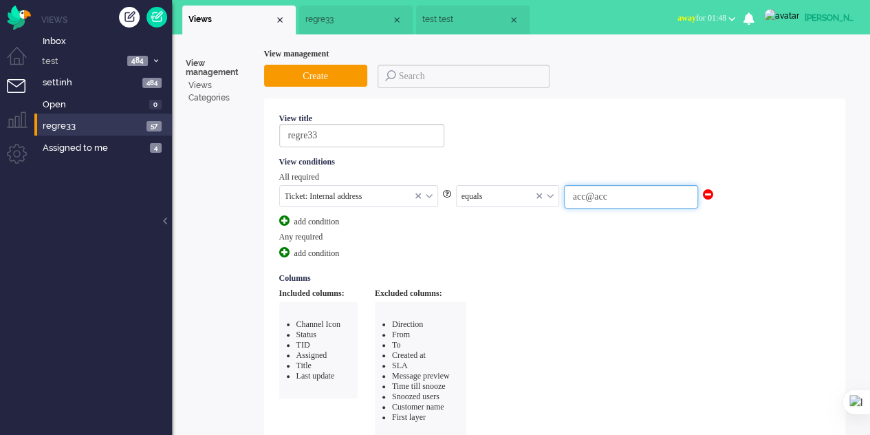
click at [640, 197] on input "acc@acc" at bounding box center [631, 196] width 134 height 23
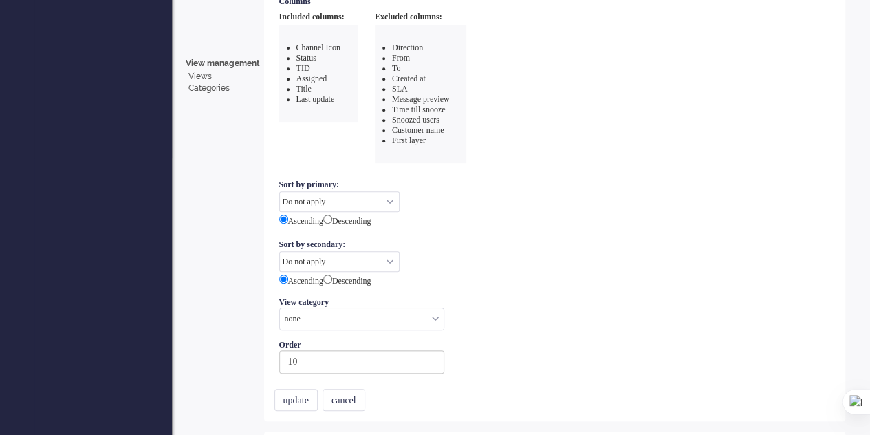
scroll to position [413, 0]
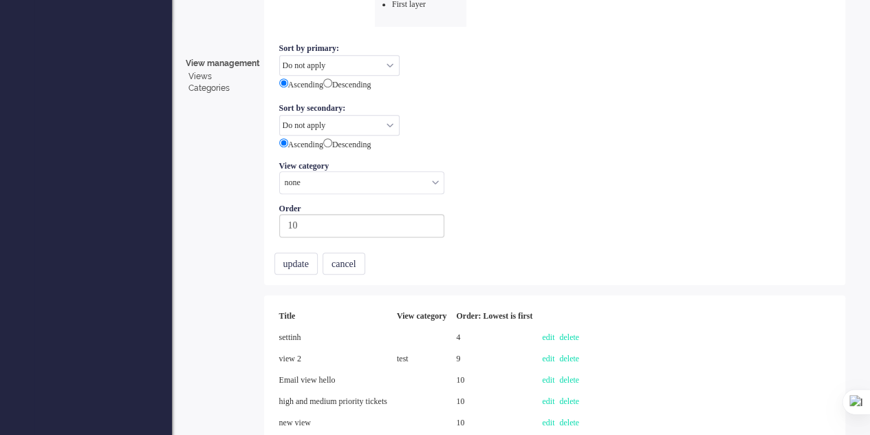
type input "acc@acc.omnidesk.com"
click at [296, 252] on button "update" at bounding box center [295, 263] width 43 height 22
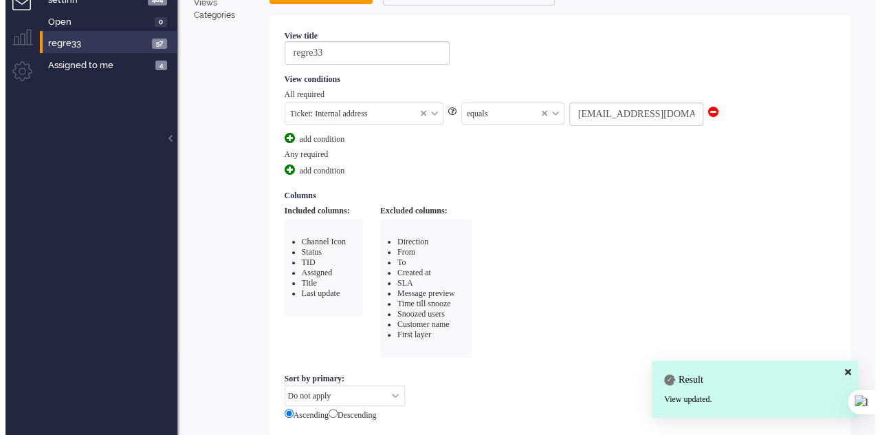
scroll to position [0, 0]
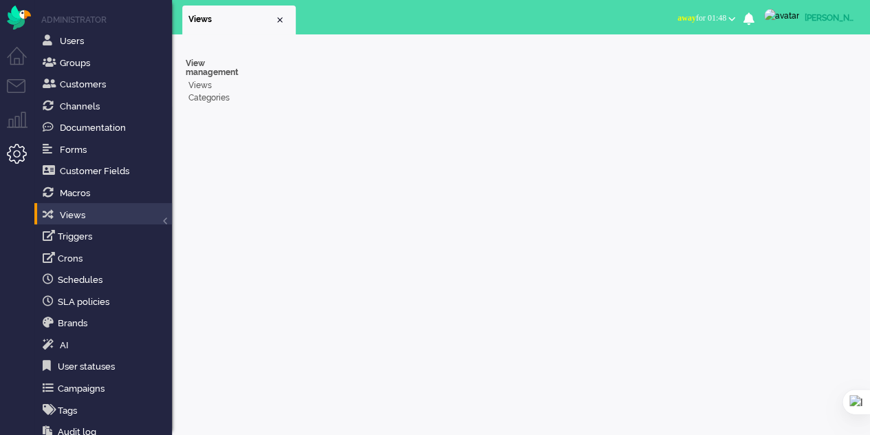
click at [14, 153] on li "Admin menu" at bounding box center [22, 159] width 31 height 31
click at [21, 92] on li "Tickets menu" at bounding box center [22, 94] width 31 height 31
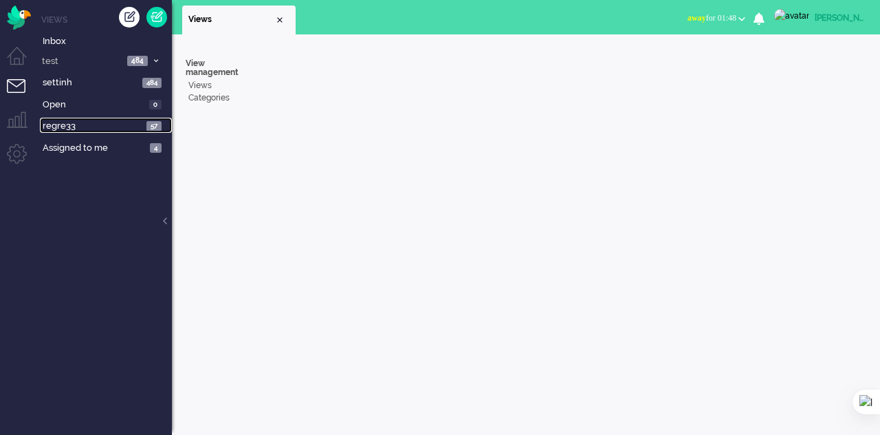
click at [60, 131] on span "regre33" at bounding box center [93, 126] width 100 height 13
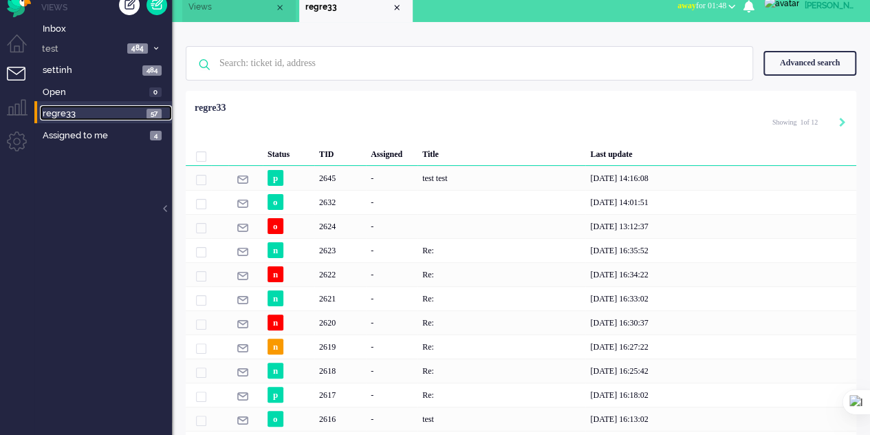
scroll to position [10, 0]
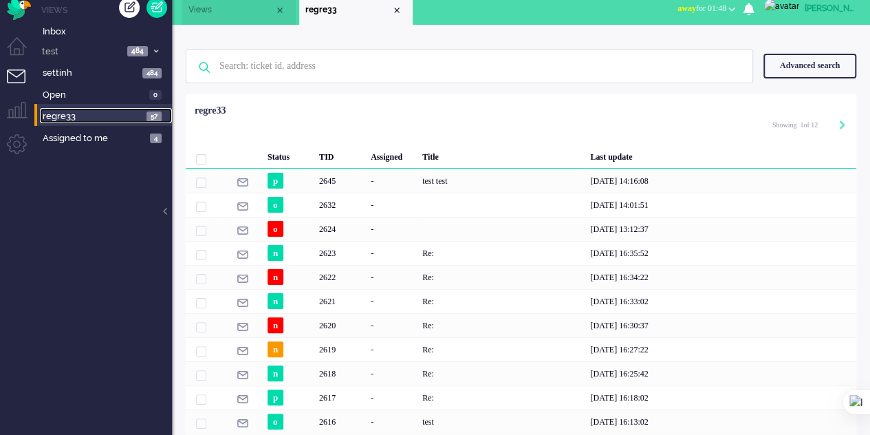
click at [88, 111] on span "regre33" at bounding box center [93, 116] width 100 height 13
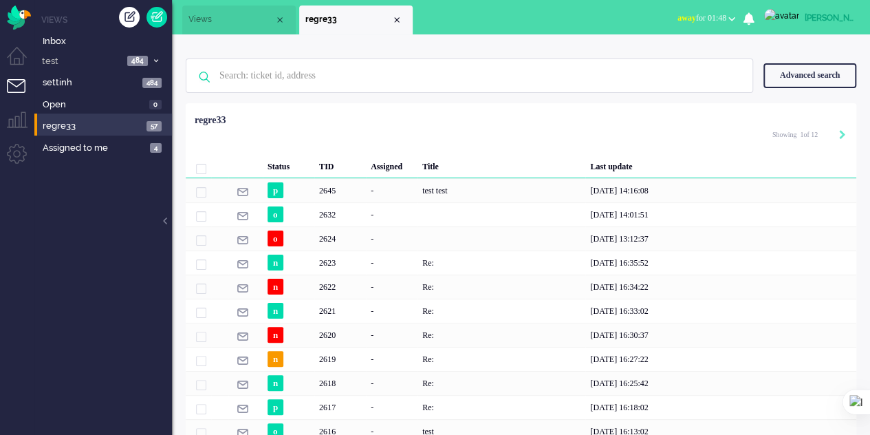
click at [89, 111] on li "Open 0" at bounding box center [103, 103] width 138 height 22
click at [99, 131] on span "regre33" at bounding box center [93, 126] width 100 height 13
click at [222, 20] on span "Views" at bounding box center [232, 20] width 86 height 12
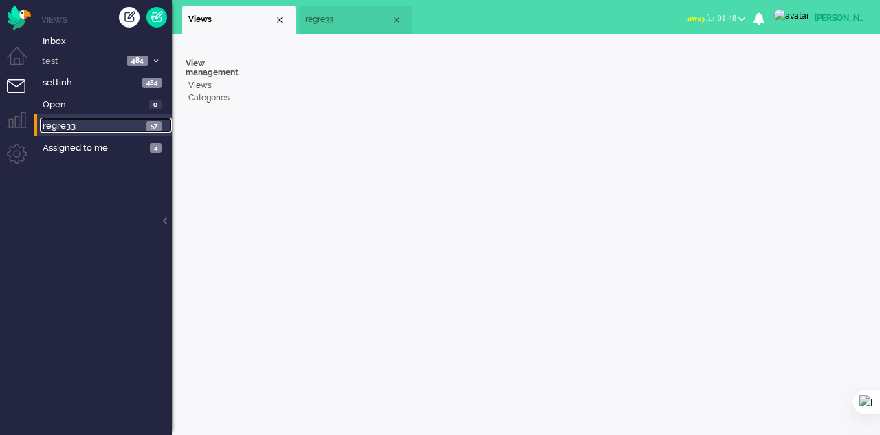
click at [78, 128] on span "regre33" at bounding box center [93, 126] width 100 height 13
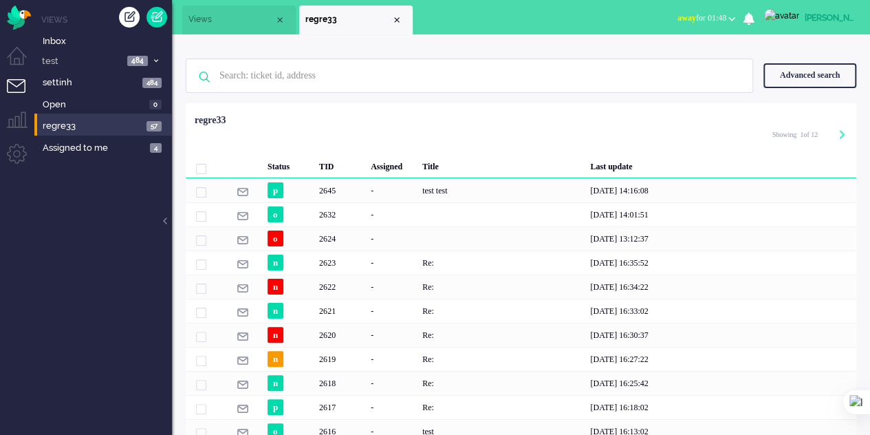
click at [397, 189] on div "-" at bounding box center [392, 190] width 52 height 24
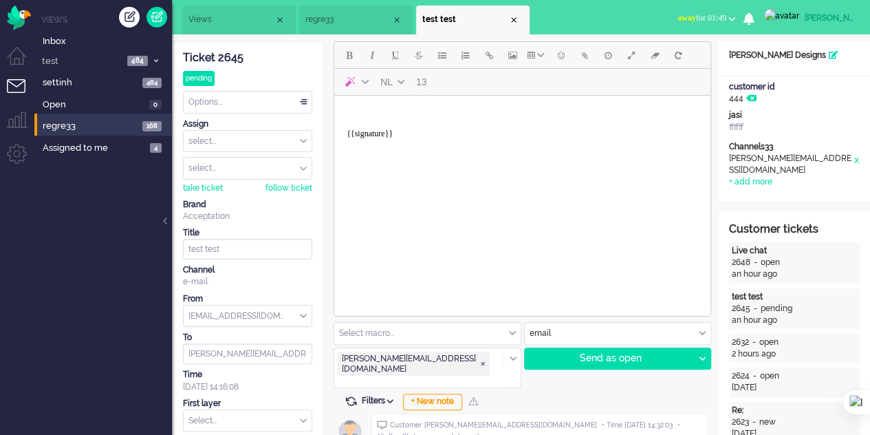
click at [332, 14] on li "regre33" at bounding box center [355, 20] width 113 height 29
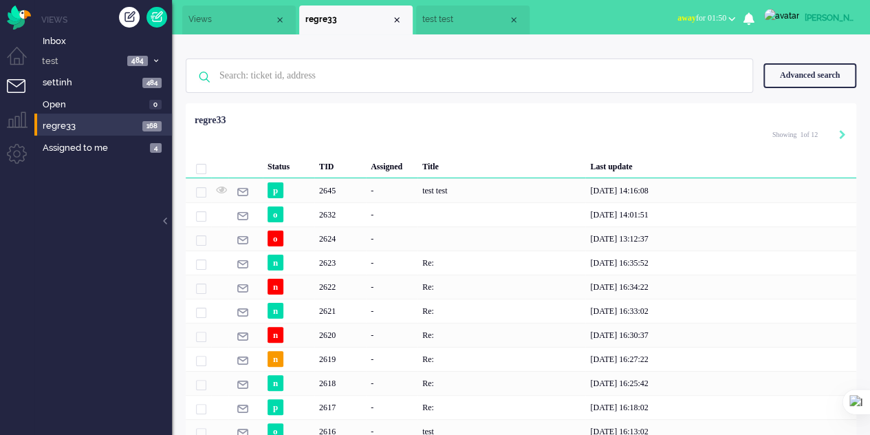
click at [223, 17] on span "Views" at bounding box center [231, 20] width 86 height 12
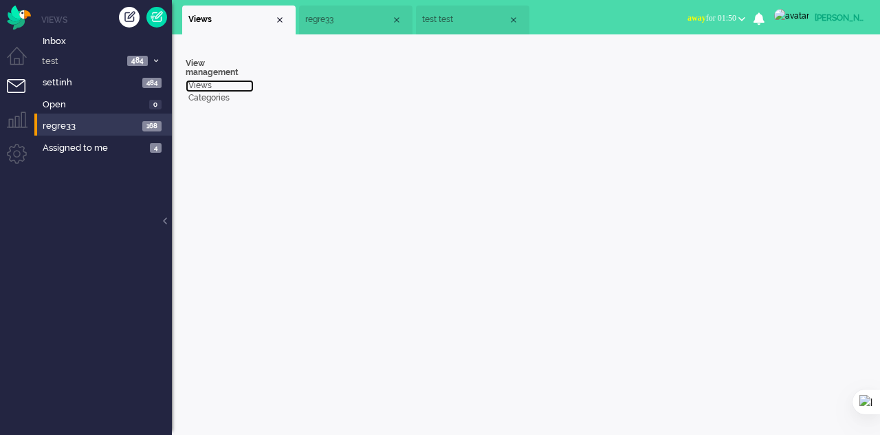
click at [198, 80] on link "Views" at bounding box center [220, 86] width 68 height 12
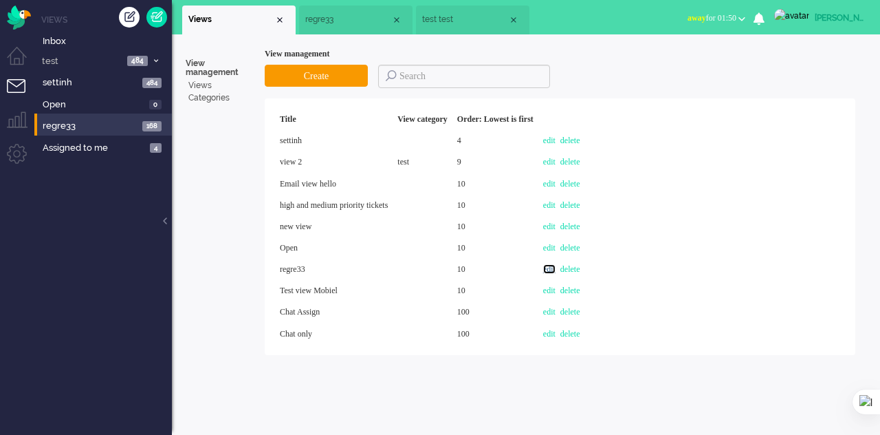
click at [556, 268] on link "edit" at bounding box center [549, 269] width 12 height 10
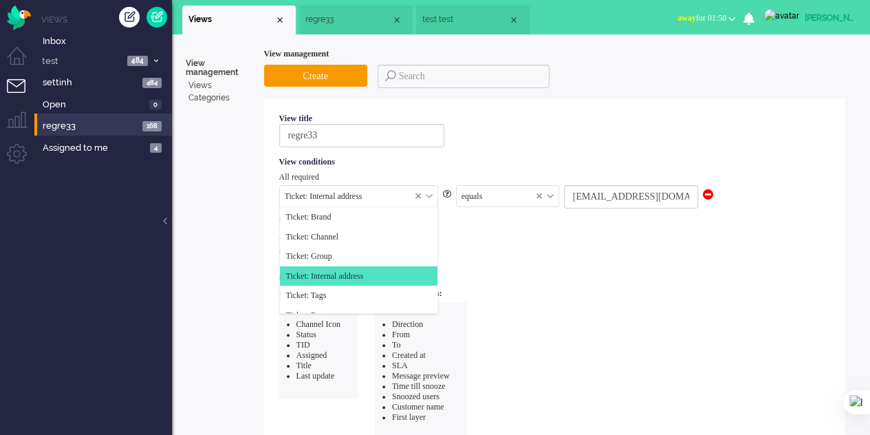
scroll to position [59, 0]
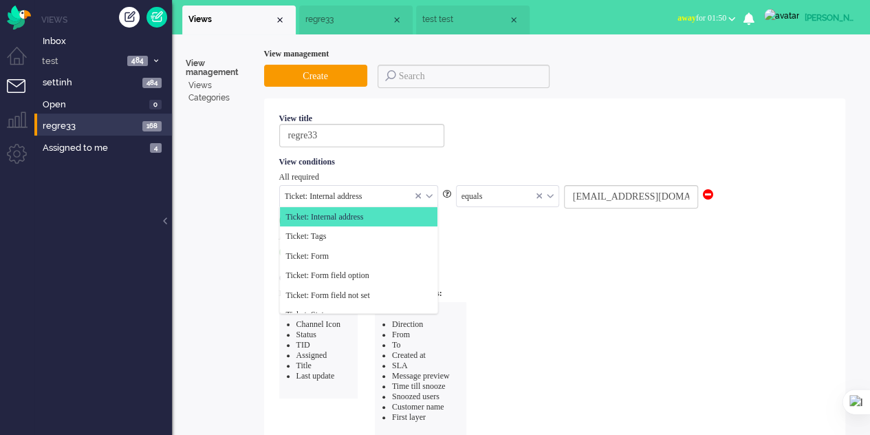
click at [428, 190] on div "Ticket: Internal address" at bounding box center [358, 196] width 157 height 21
click at [325, 251] on span "Ticket: Form" at bounding box center [307, 256] width 43 height 12
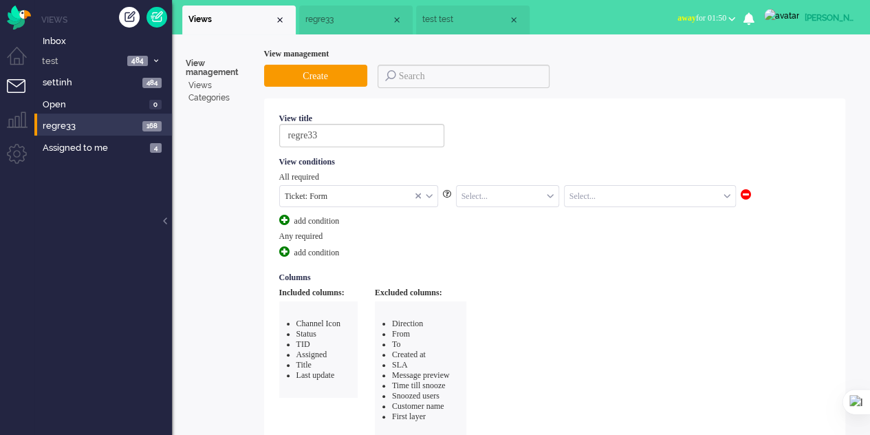
click at [474, 188] on input "text" at bounding box center [508, 196] width 102 height 21
drag, startPoint x: 476, startPoint y: 219, endPoint x: 494, endPoint y: 214, distance: 18.5
click at [477, 217] on span "equals" at bounding box center [473, 217] width 21 height 12
click at [595, 199] on input "text" at bounding box center [650, 196] width 171 height 21
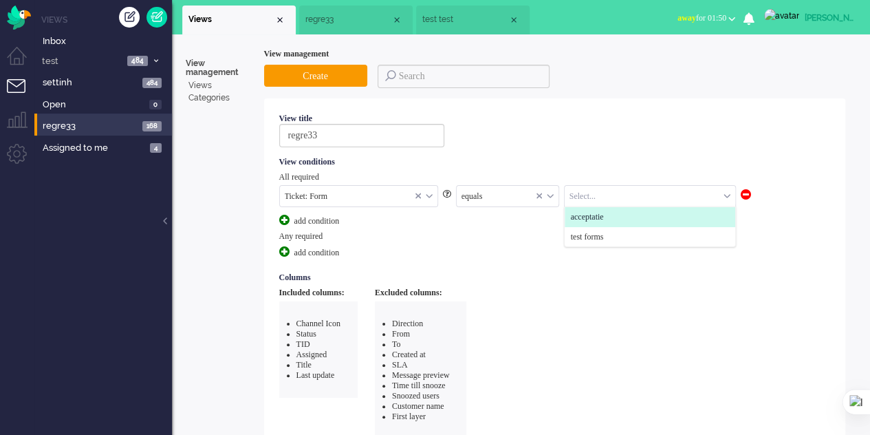
click at [604, 218] on span "acceptatie" at bounding box center [587, 217] width 33 height 12
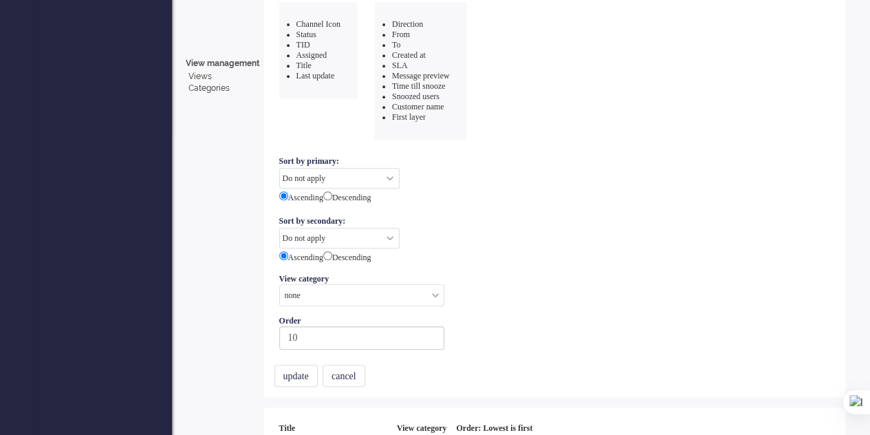
scroll to position [413, 0]
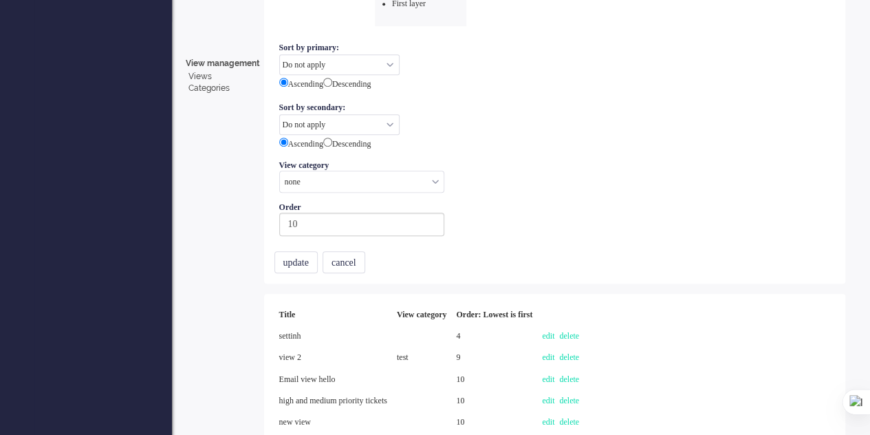
click at [297, 251] on button "update" at bounding box center [295, 262] width 43 height 22
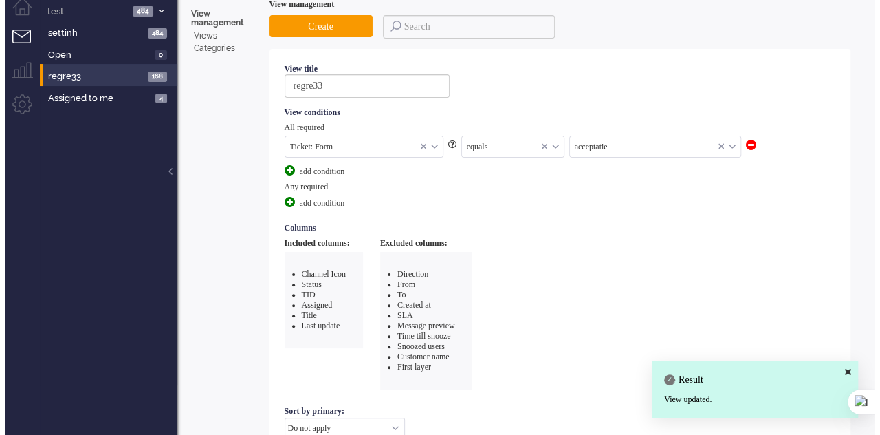
scroll to position [0, 0]
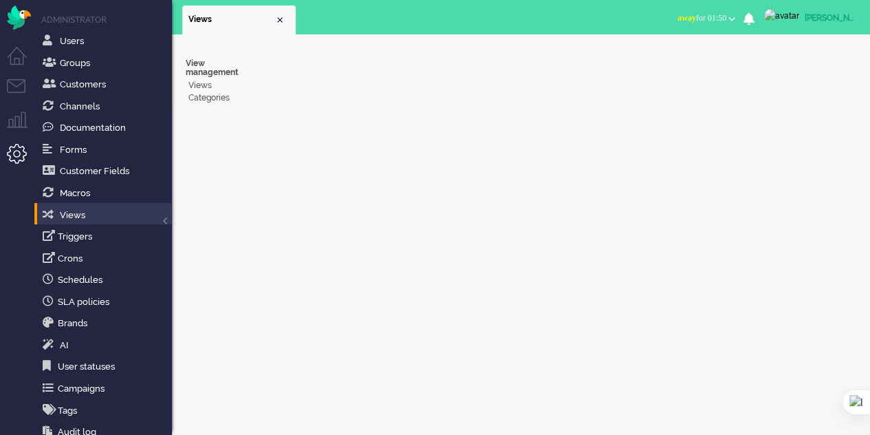
click at [14, 83] on li "Tickets menu" at bounding box center [22, 94] width 31 height 31
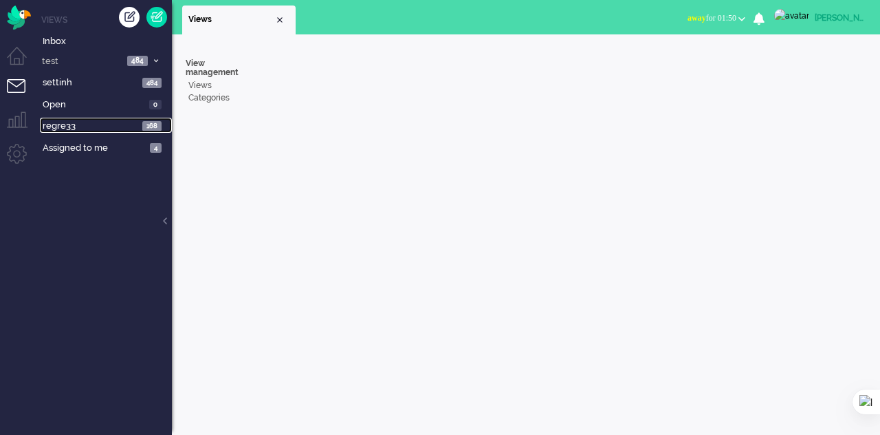
click at [96, 122] on span "regre33" at bounding box center [91, 126] width 96 height 13
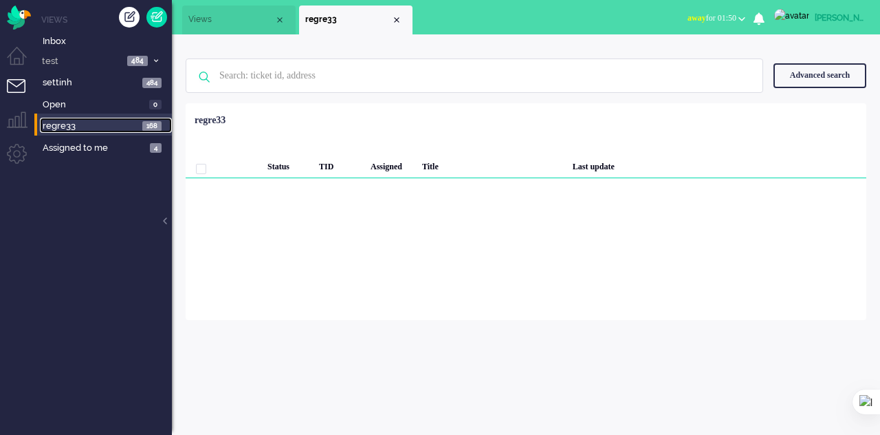
click at [113, 120] on span "regre33" at bounding box center [91, 126] width 96 height 13
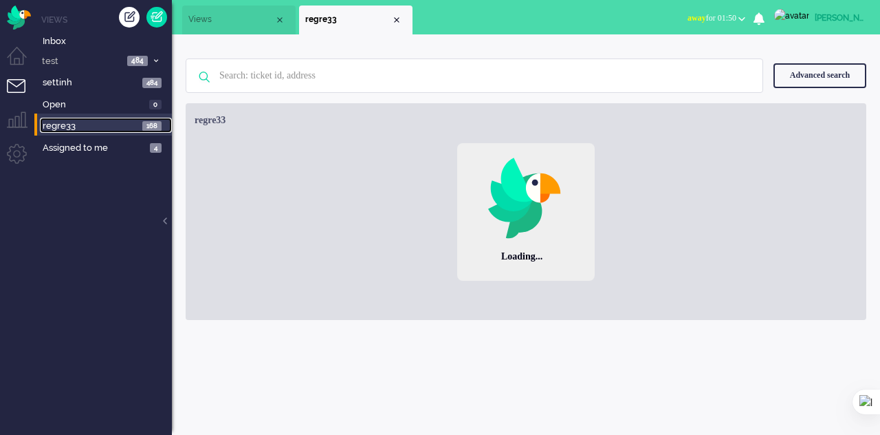
click at [113, 120] on span "regre33" at bounding box center [91, 126] width 96 height 13
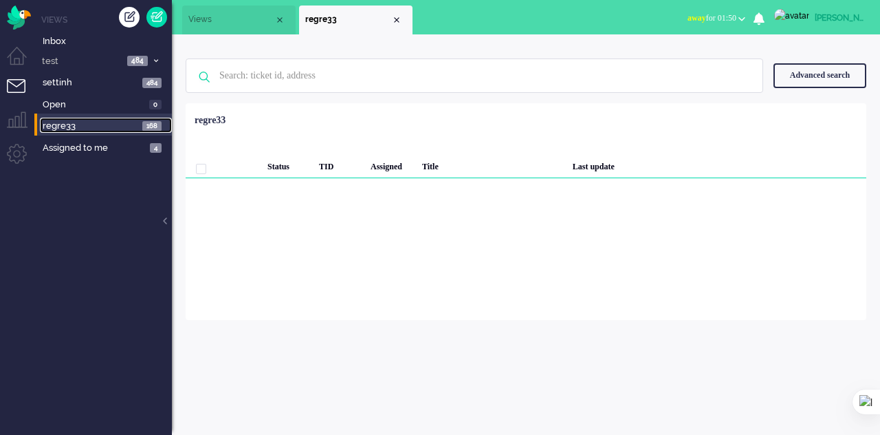
click at [113, 120] on span "regre33" at bounding box center [91, 126] width 96 height 13
click at [118, 144] on span "Assigned to me" at bounding box center [94, 148] width 103 height 13
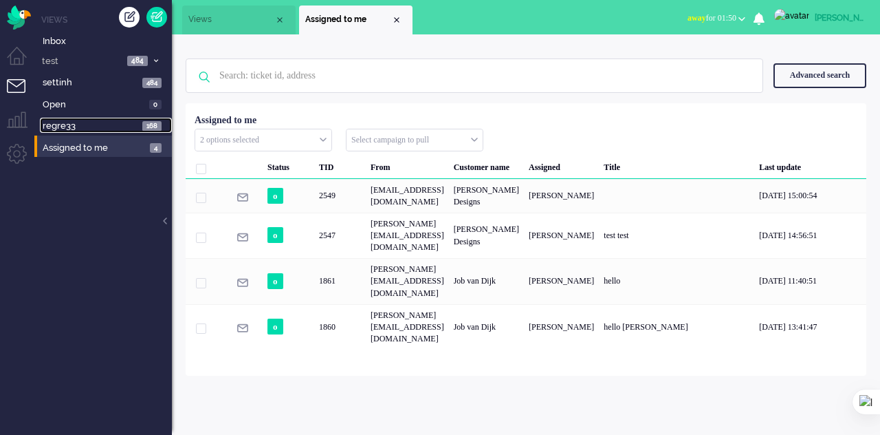
click at [120, 130] on span "regre33" at bounding box center [91, 126] width 96 height 13
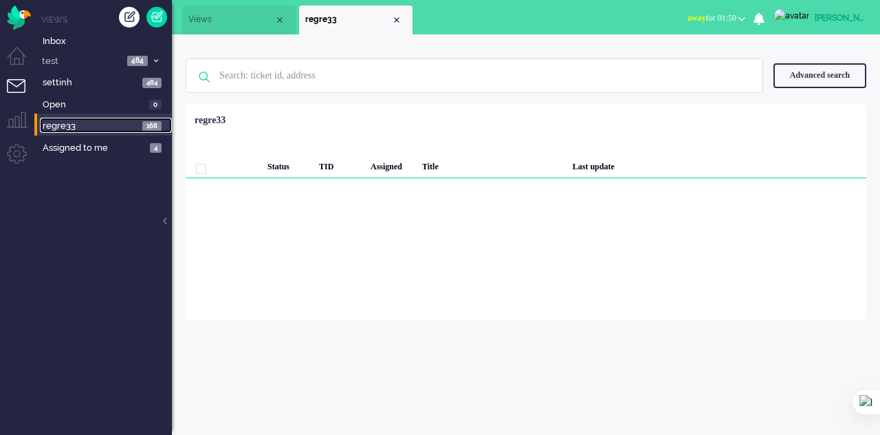
click at [199, 8] on li "Views" at bounding box center [238, 20] width 113 height 29
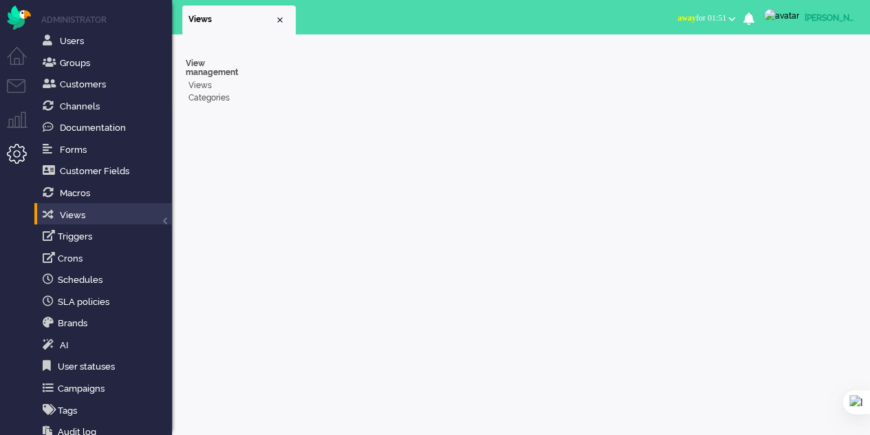
click at [17, 83] on li "Tickets menu" at bounding box center [22, 94] width 31 height 31
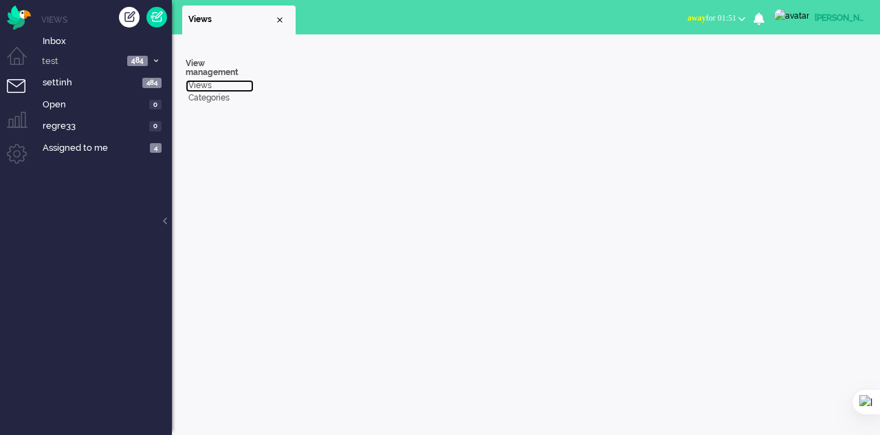
click at [202, 85] on link "Views" at bounding box center [220, 86] width 68 height 12
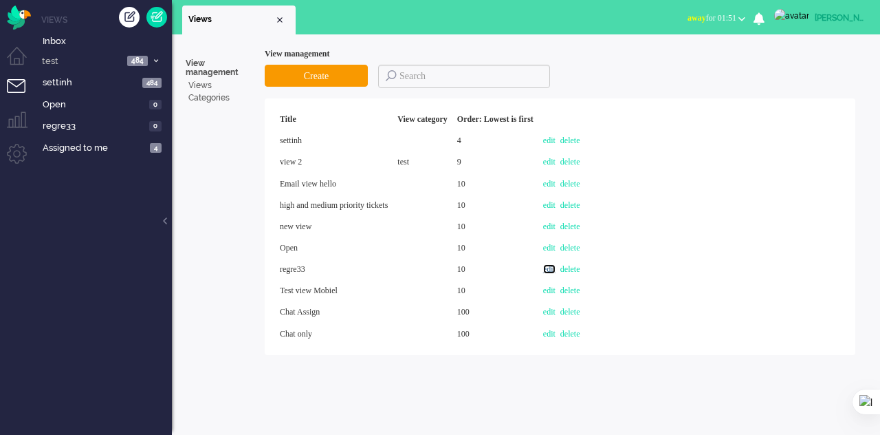
click at [556, 267] on link "edit" at bounding box center [549, 269] width 12 height 10
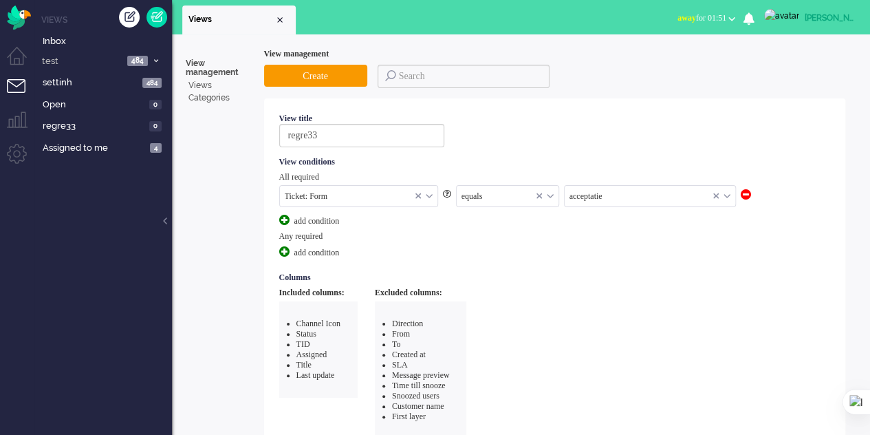
click at [547, 193] on div "equals" at bounding box center [508, 196] width 102 height 21
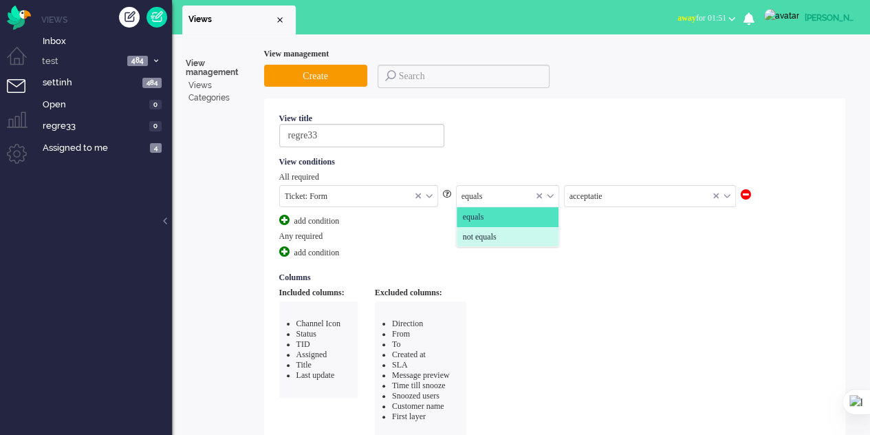
click at [494, 227] on equals "not equals" at bounding box center [508, 237] width 102 height 20
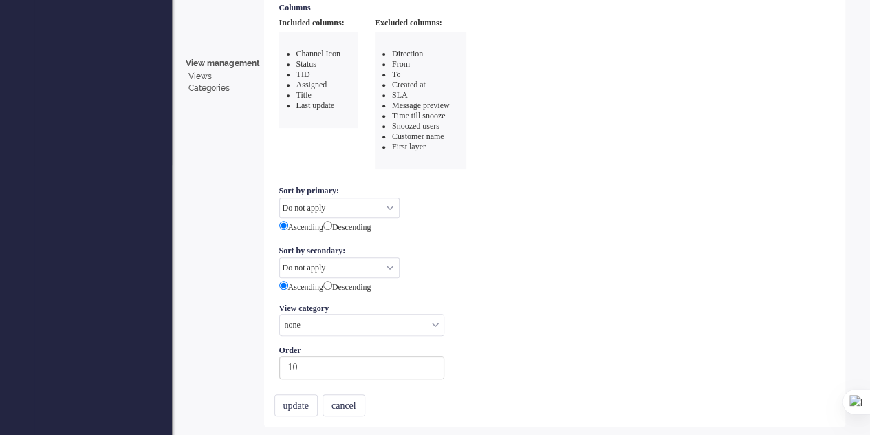
scroll to position [344, 0]
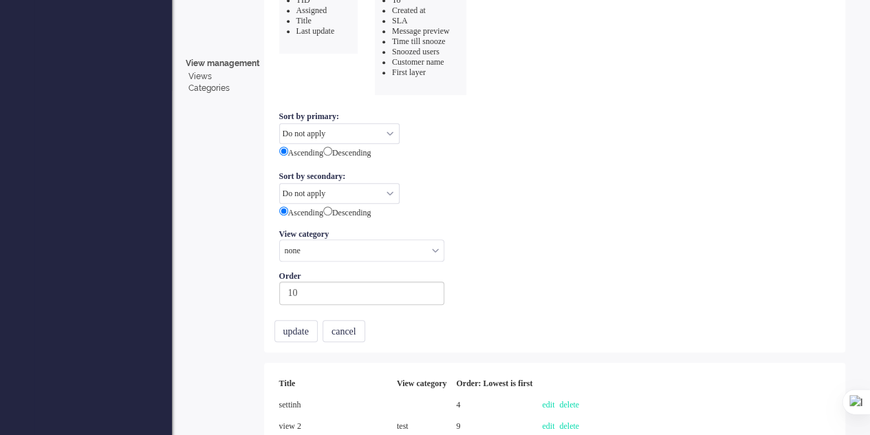
click at [307, 320] on button "update" at bounding box center [295, 331] width 43 height 22
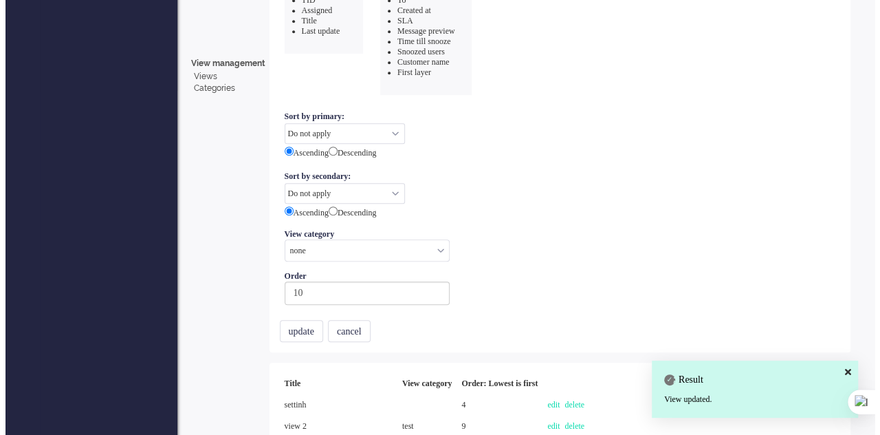
scroll to position [0, 0]
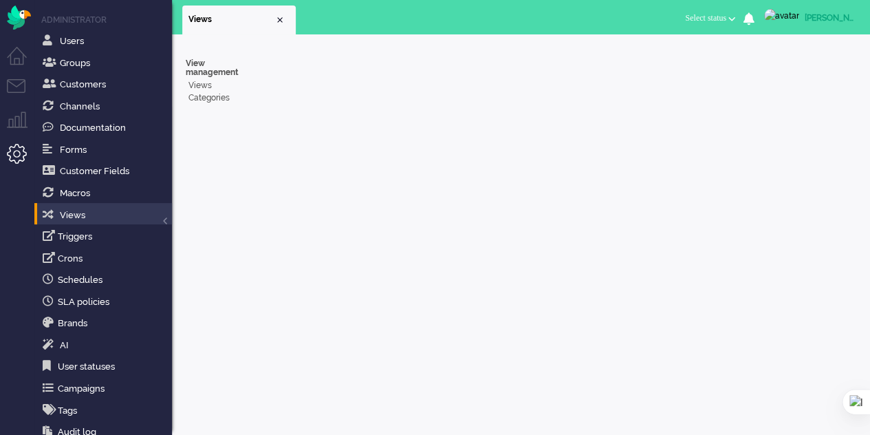
click at [11, 78] on ul "Menu" at bounding box center [17, 217] width 34 height 435
click at [12, 82] on li "Tickets menu" at bounding box center [22, 94] width 31 height 31
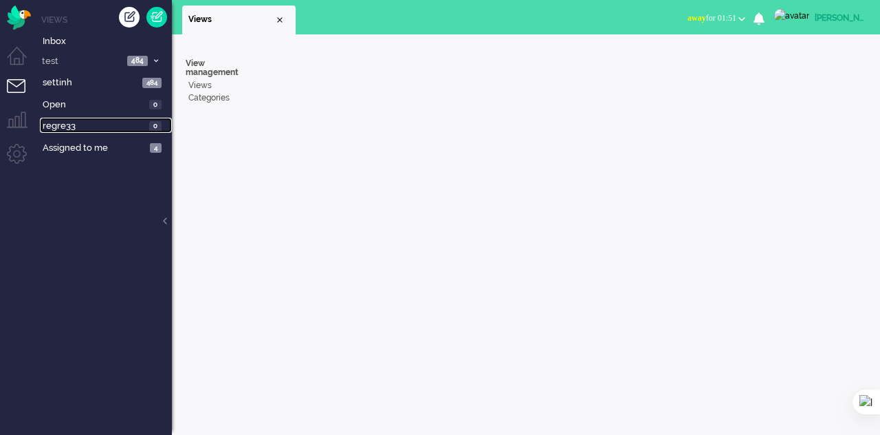
click at [116, 129] on span "regre33" at bounding box center [94, 126] width 102 height 13
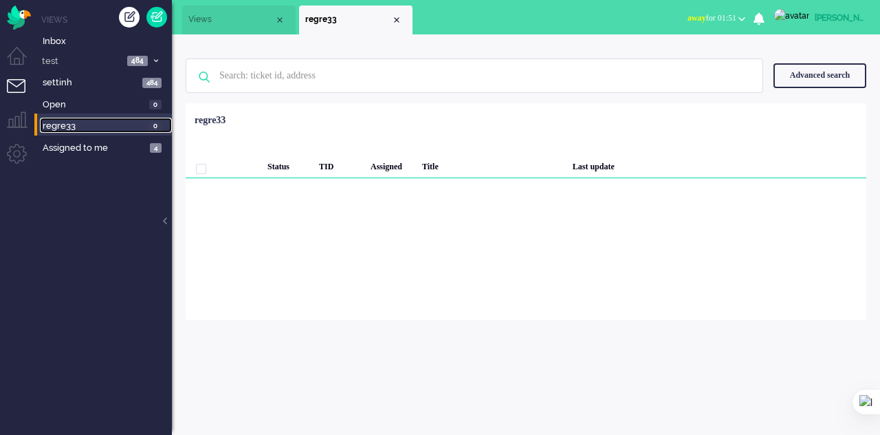
click at [131, 126] on span "regre33" at bounding box center [94, 126] width 102 height 13
click at [129, 126] on span "regre33" at bounding box center [94, 126] width 102 height 13
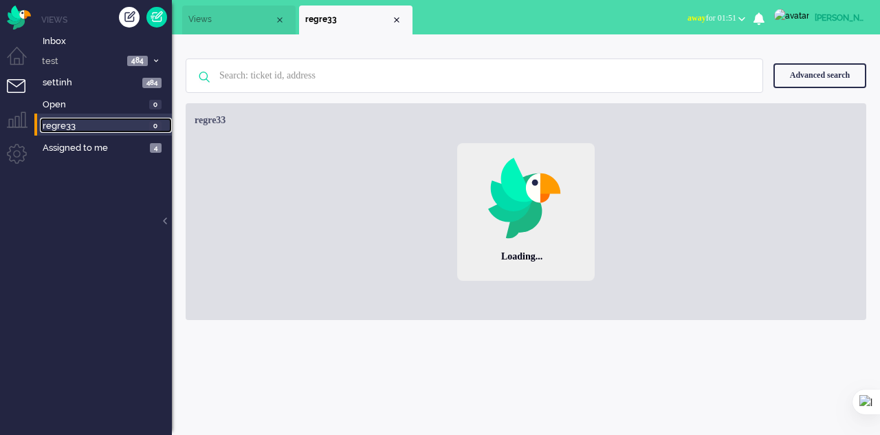
click at [129, 126] on span "regre33" at bounding box center [94, 126] width 102 height 13
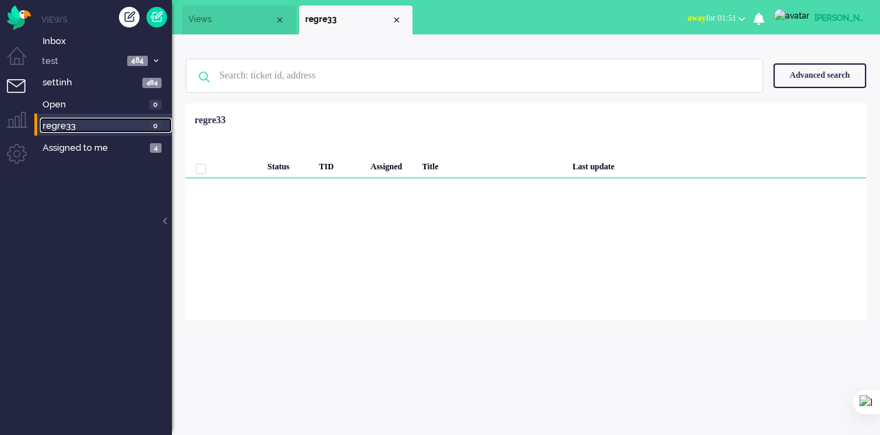
click at [131, 126] on span "regre33" at bounding box center [94, 126] width 102 height 13
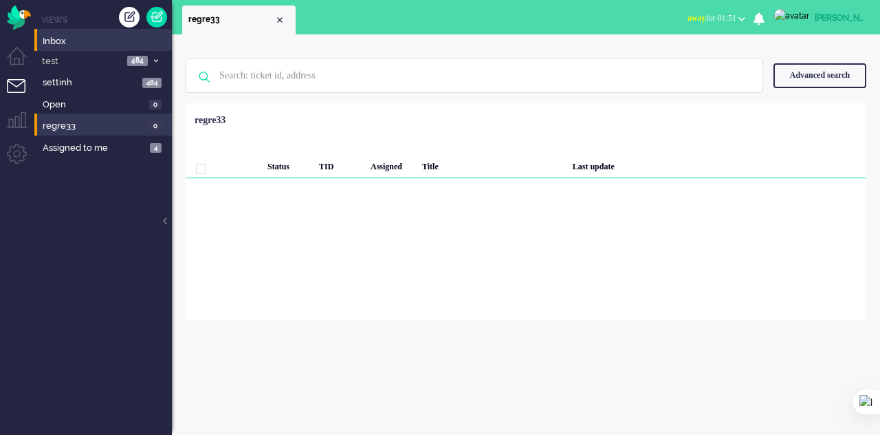
click at [17, 149] on li "Admin menu" at bounding box center [22, 159] width 31 height 31
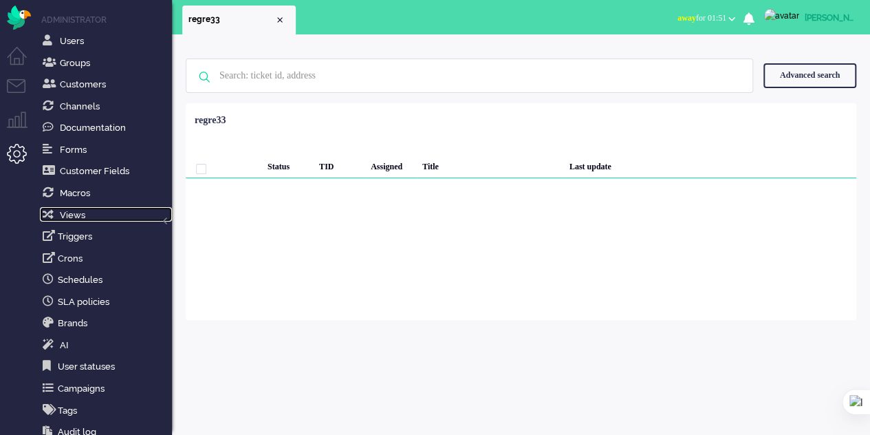
click at [67, 213] on span "Views" at bounding box center [72, 215] width 25 height 10
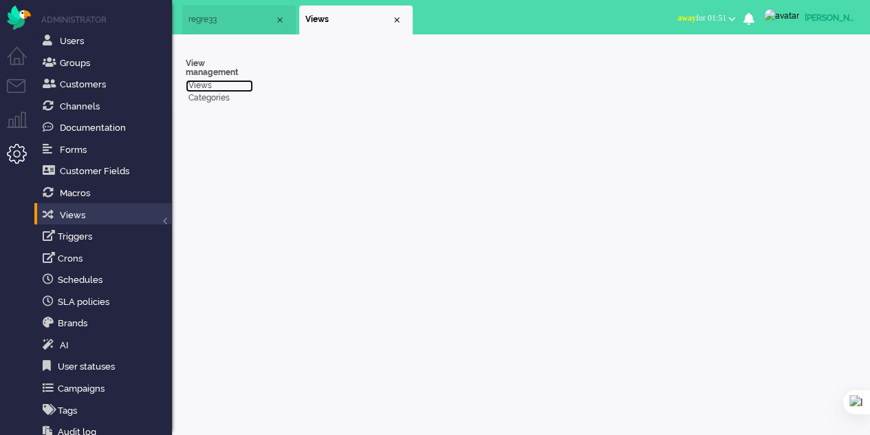
click at [202, 80] on link "Views" at bounding box center [219, 86] width 67 height 12
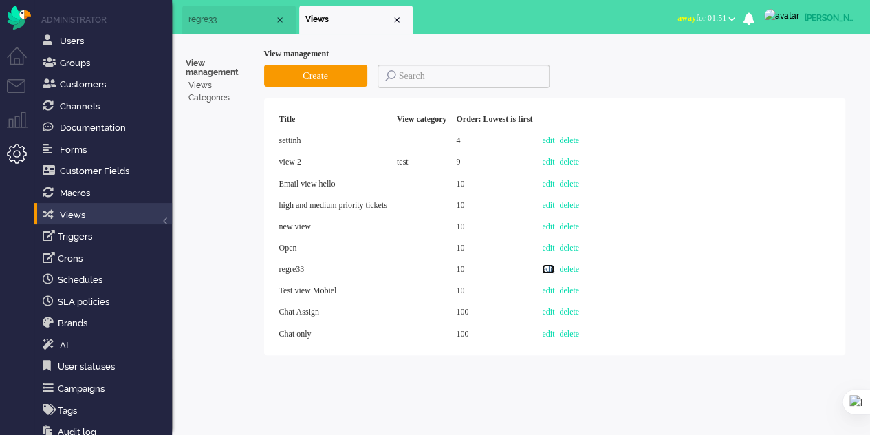
click at [554, 269] on link "edit" at bounding box center [548, 269] width 12 height 10
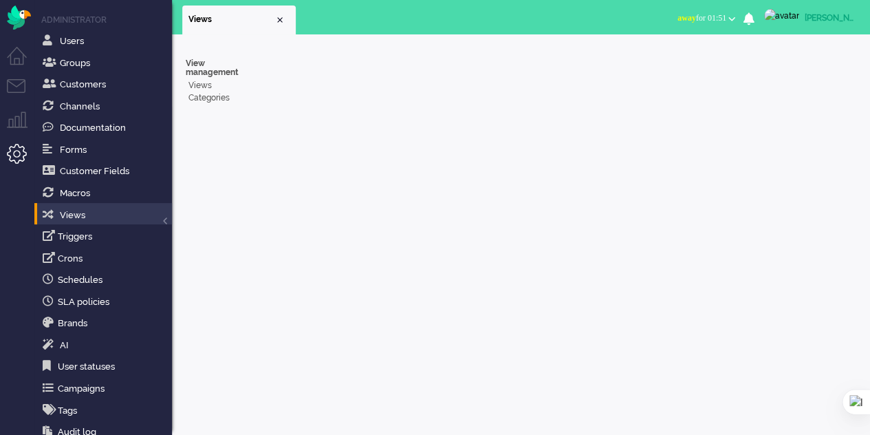
click at [17, 86] on li "Tickets menu" at bounding box center [22, 94] width 31 height 31
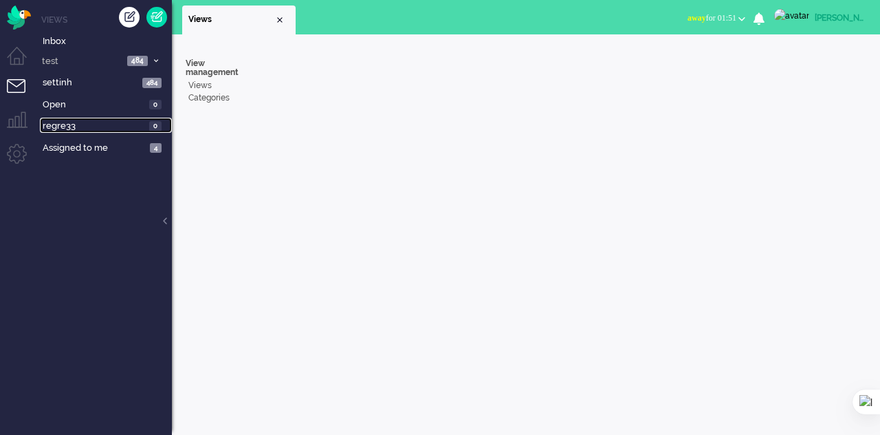
click at [101, 120] on span "regre33" at bounding box center [94, 126] width 102 height 13
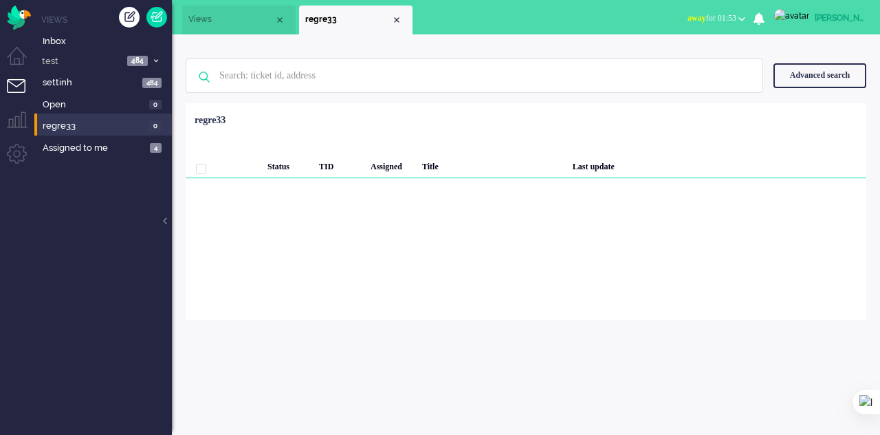
click at [802, 19] on img at bounding box center [791, 16] width 35 height 14
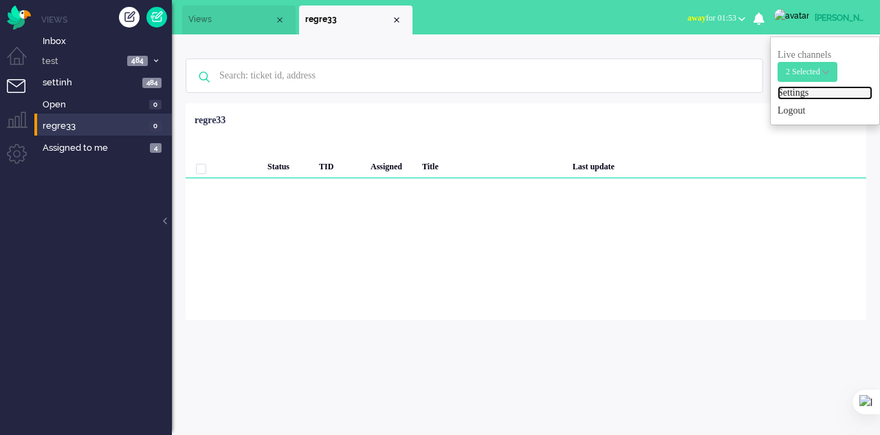
click at [796, 87] on link "Settings" at bounding box center [825, 93] width 95 height 14
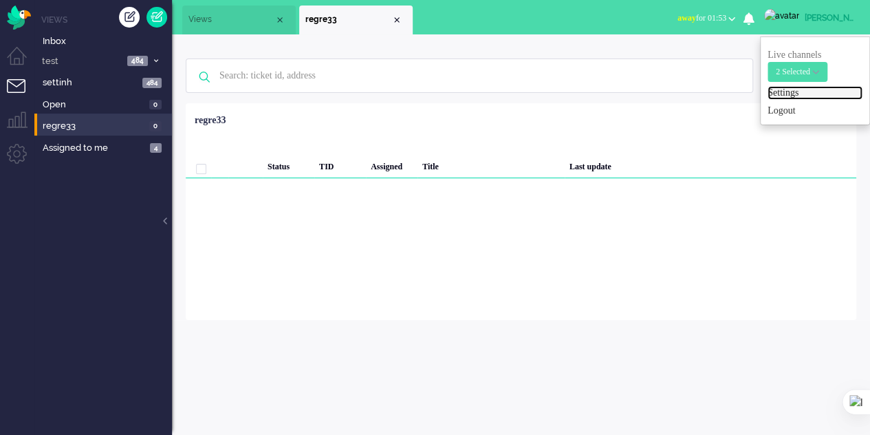
select select "inbound-sip"
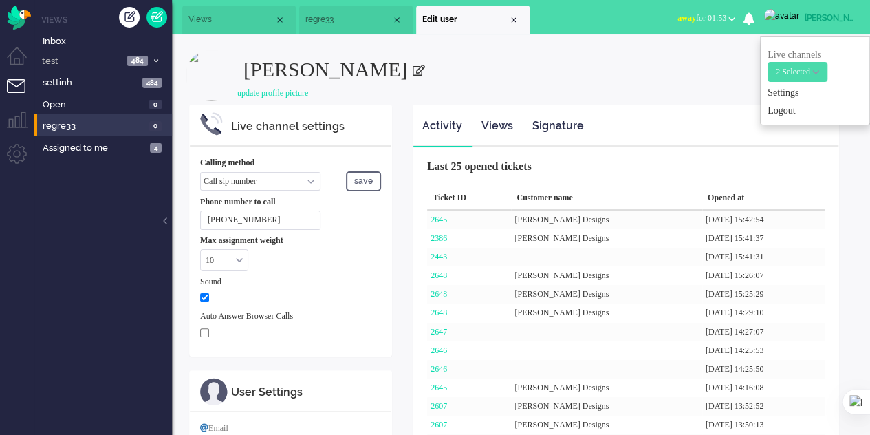
click at [412, 68] on span at bounding box center [418, 71] width 12 height 12
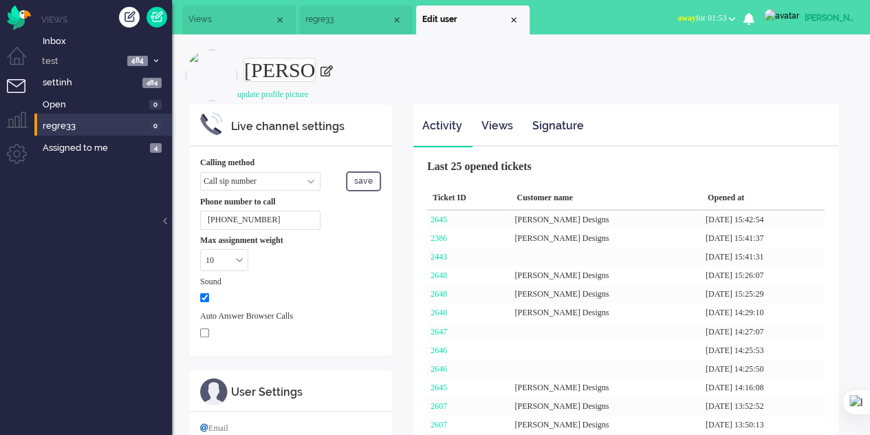
click at [316, 68] on input "[PERSON_NAME]" at bounding box center [279, 70] width 72 height 24
type input "Elainee"
click at [421, 79] on h2 "Elainee" at bounding box center [549, 66] width 613 height 32
click at [361, 182] on button "save" at bounding box center [363, 181] width 35 height 20
click at [217, 16] on span "Views" at bounding box center [231, 20] width 86 height 12
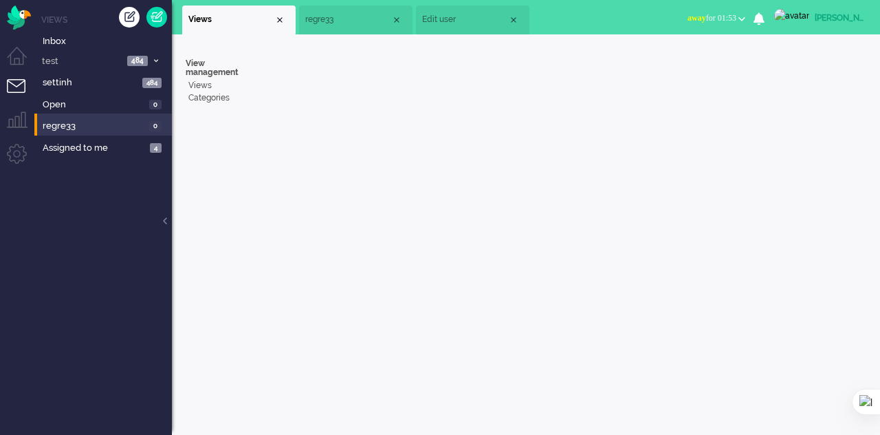
click at [796, 19] on img at bounding box center [791, 16] width 35 height 14
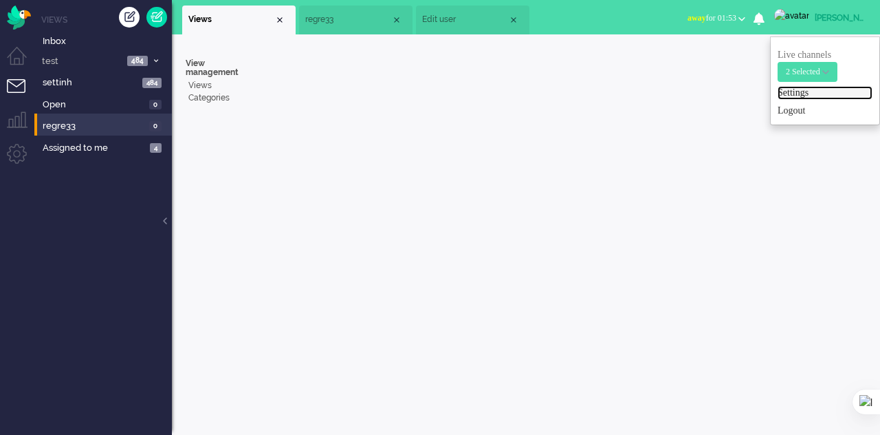
click at [801, 89] on link "Settings" at bounding box center [825, 93] width 95 height 14
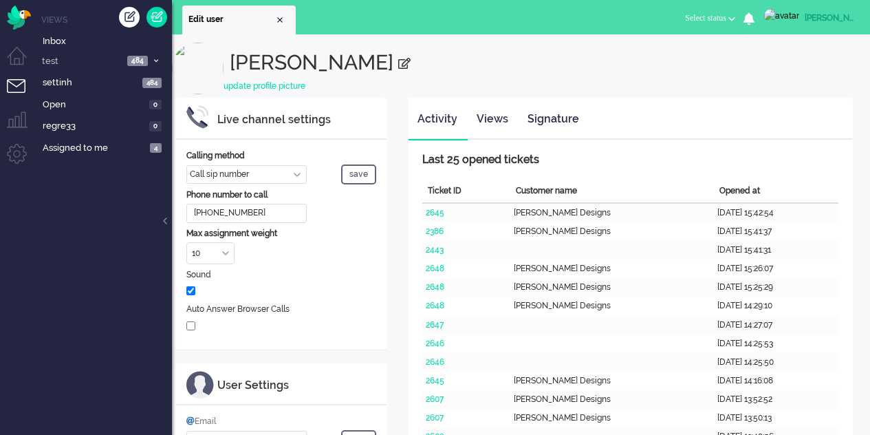
select select "inbound-sip"
click at [254, 83] on link "update profile picture" at bounding box center [265, 86] width 82 height 10
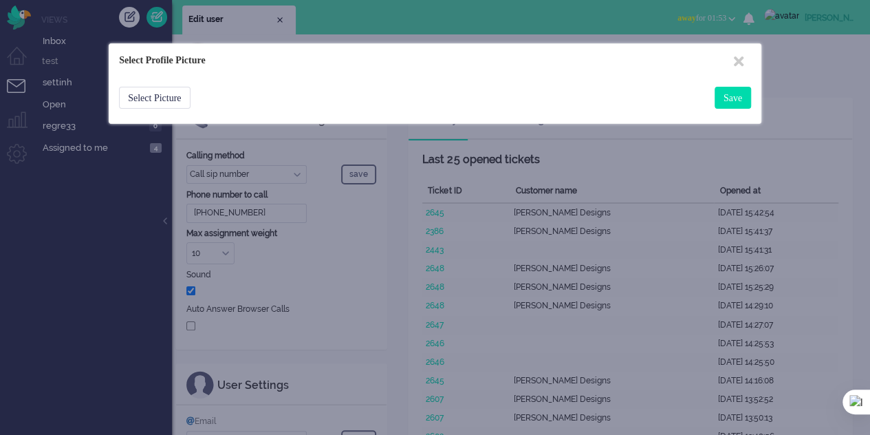
click at [182, 98] on div "Select Picture" at bounding box center [154, 98] width 71 height 22
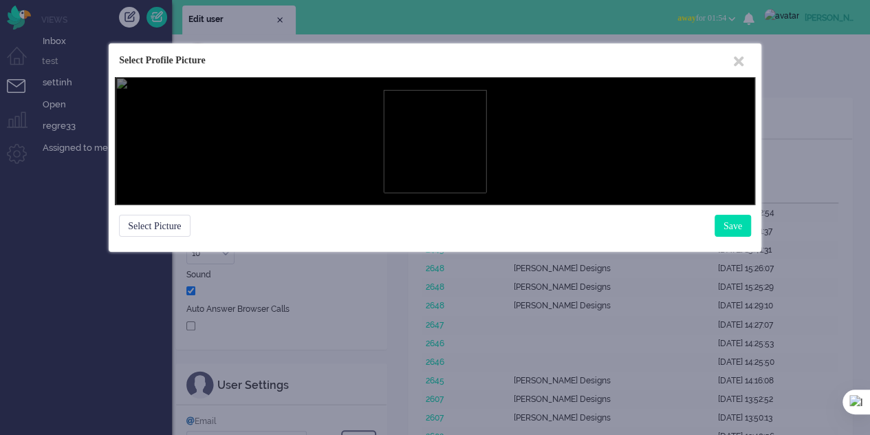
click at [743, 65] on icon at bounding box center [739, 61] width 10 height 14
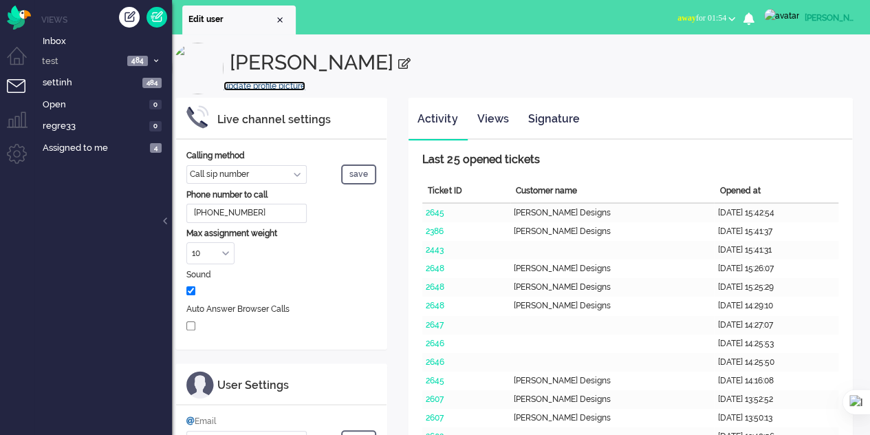
click at [289, 83] on link "update profile picture" at bounding box center [265, 86] width 82 height 10
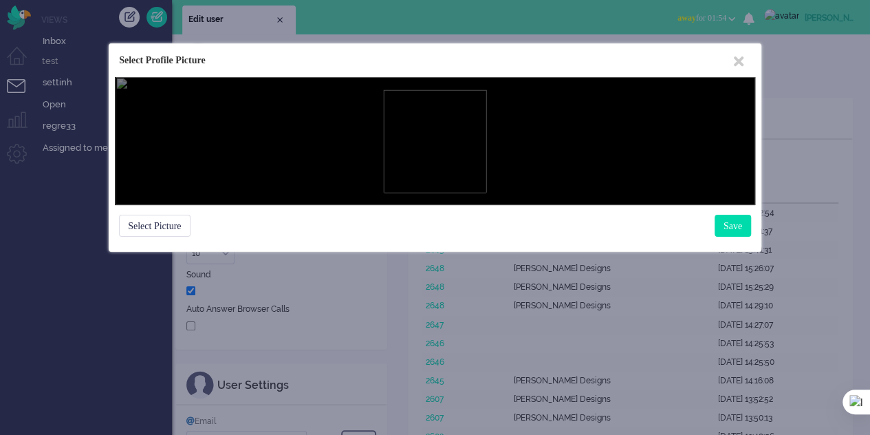
click at [154, 229] on div "Select Picture" at bounding box center [154, 226] width 71 height 22
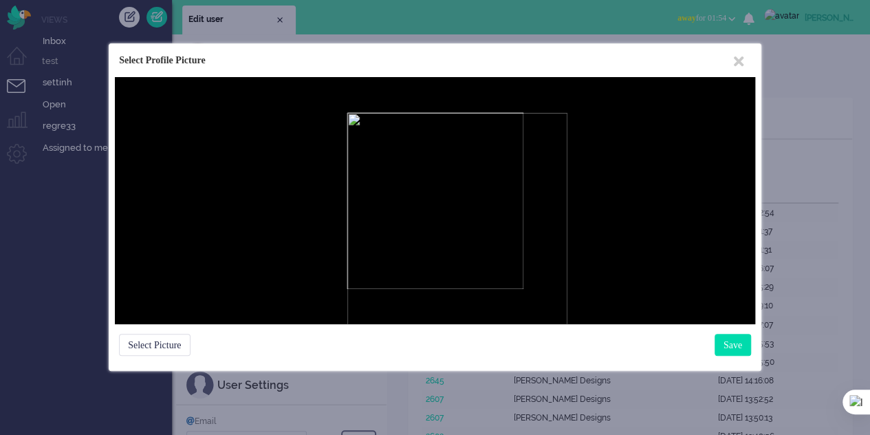
drag, startPoint x: 441, startPoint y: 228, endPoint x: 494, endPoint y: 284, distance: 77.4
click at [494, 284] on div at bounding box center [435, 201] width 176 height 176
click at [728, 342] on div "Save" at bounding box center [733, 345] width 36 height 22
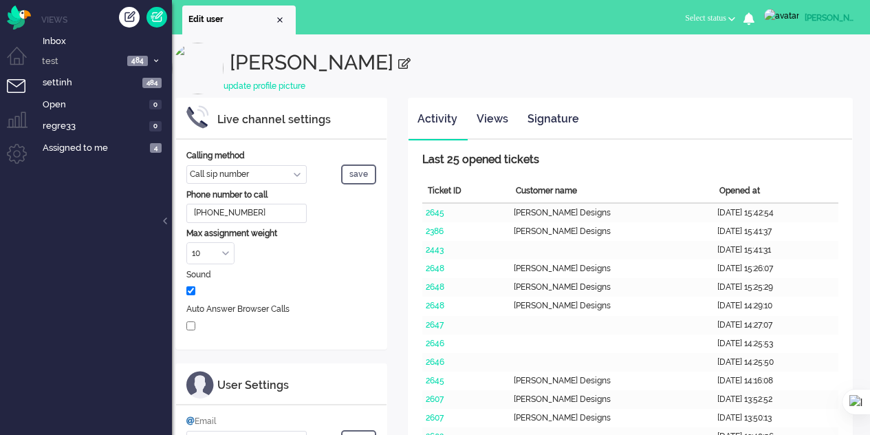
select select "inbound-sip"
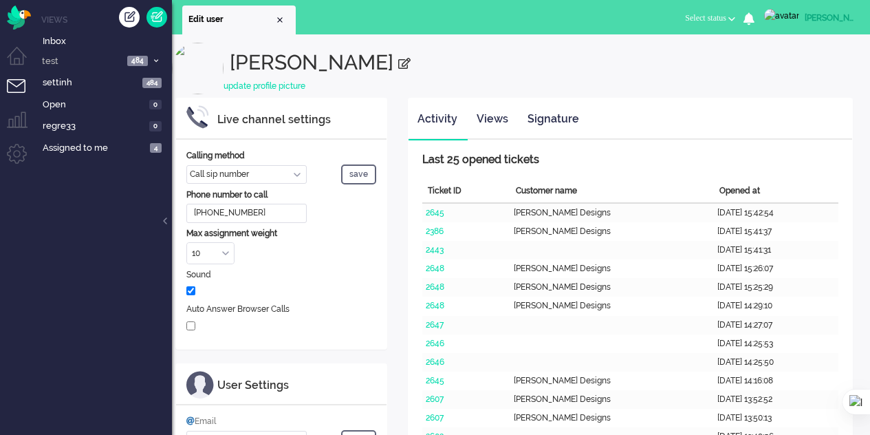
select select "inbound-sip"
click at [21, 16] on img "Omnidesk" at bounding box center [19, 18] width 24 height 24
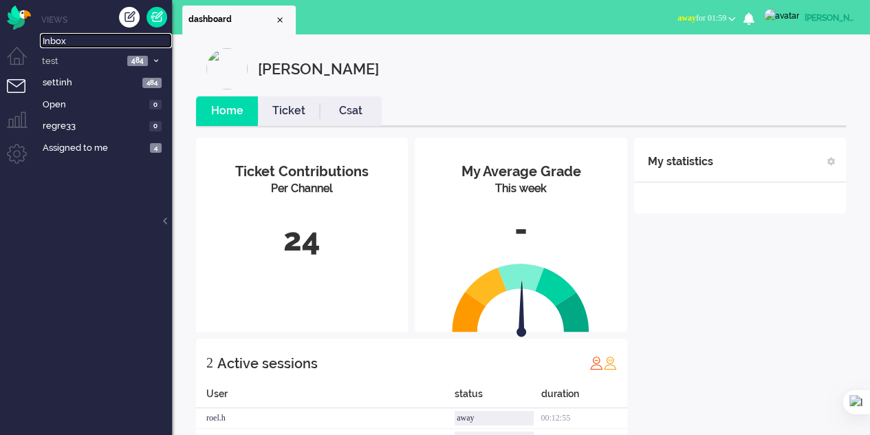
click at [70, 33] on link "Inbox" at bounding box center [106, 40] width 132 height 15
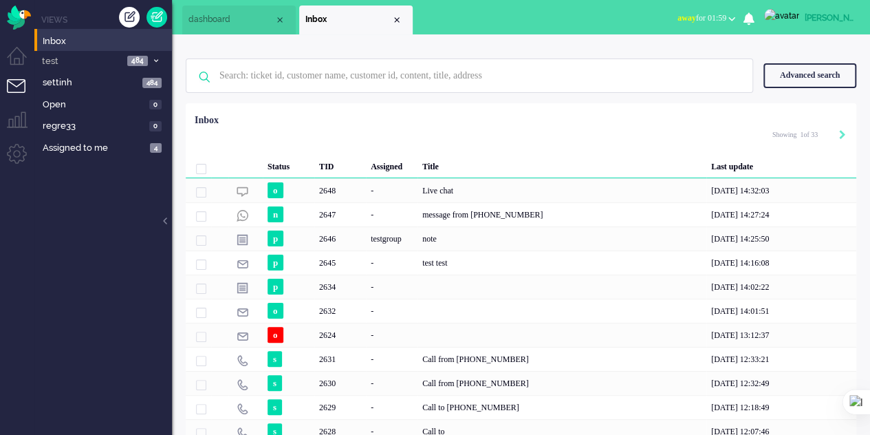
click at [803, 76] on div "Advanced search" at bounding box center [809, 75] width 93 height 24
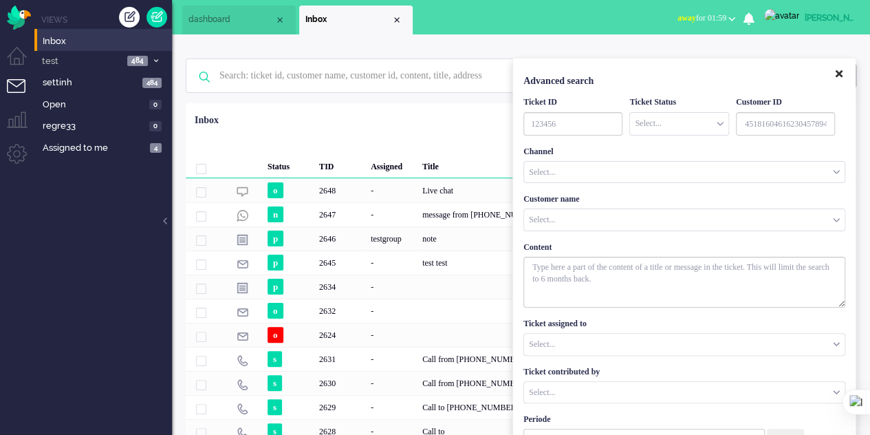
click at [842, 72] on icon "Close" at bounding box center [839, 74] width 7 height 10
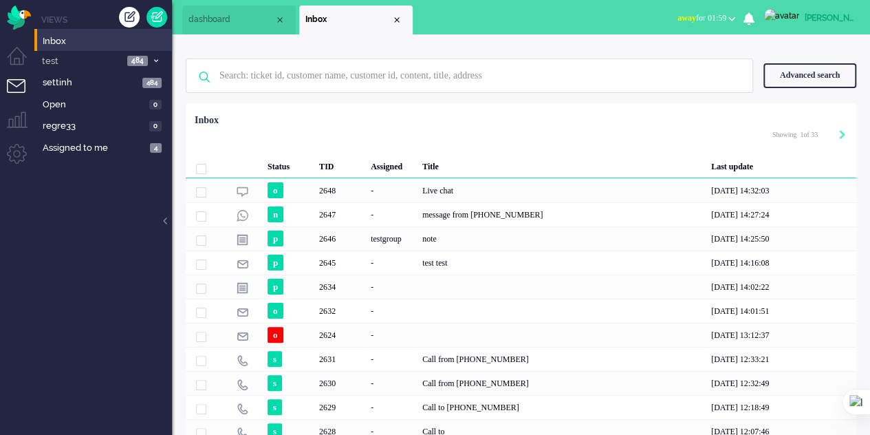
click at [448, 190] on div "Live chat" at bounding box center [561, 190] width 289 height 24
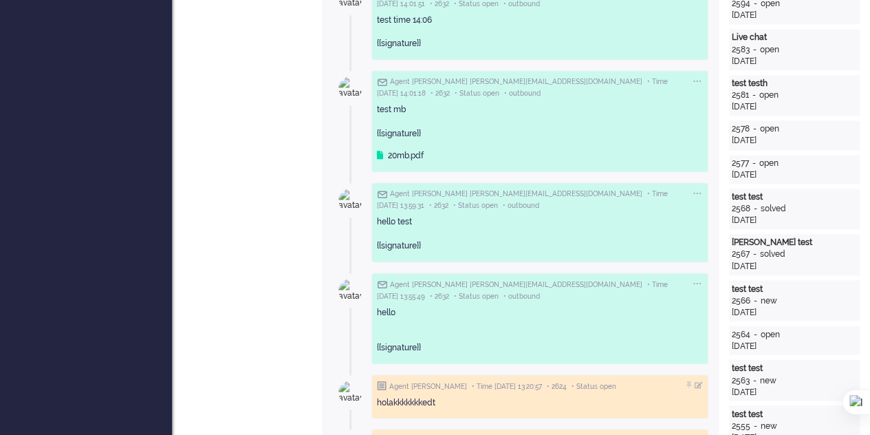
scroll to position [1100, 0]
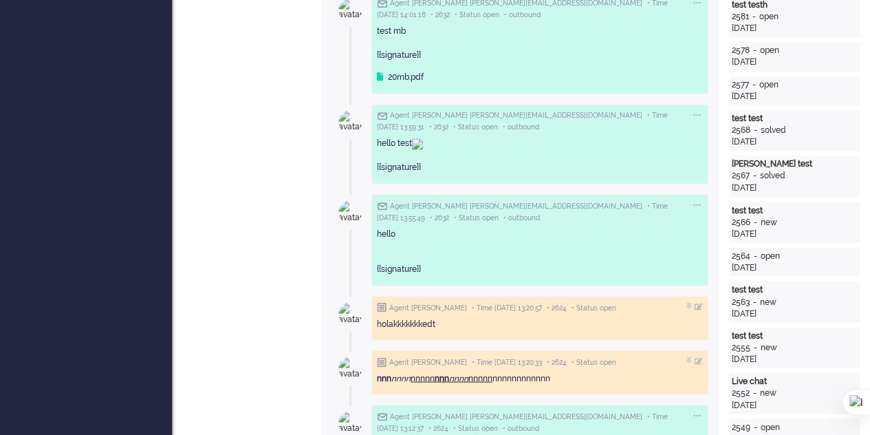
copy div "test time 14:06"
drag, startPoint x: 435, startPoint y: 145, endPoint x: 371, endPoint y: 147, distance: 64.7
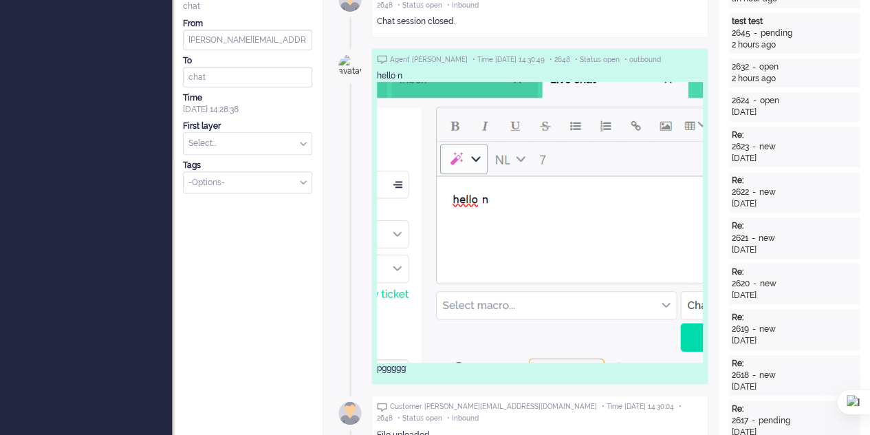
scroll to position [0, 0]
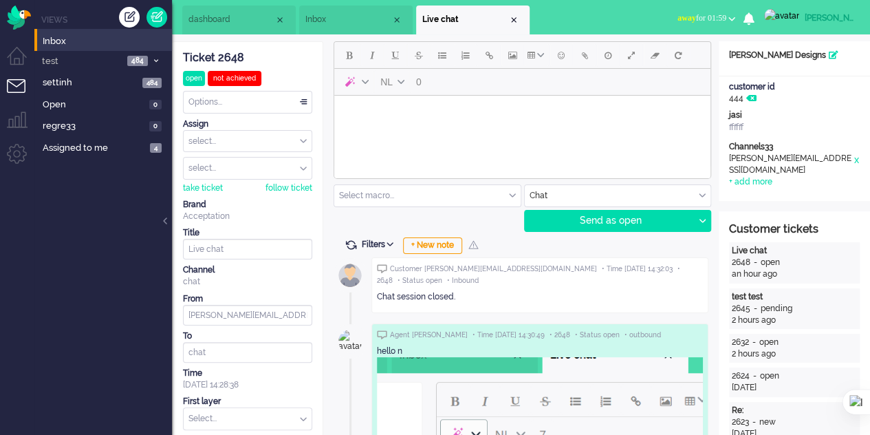
click at [513, 20] on div "Close tab" at bounding box center [513, 19] width 11 height 11
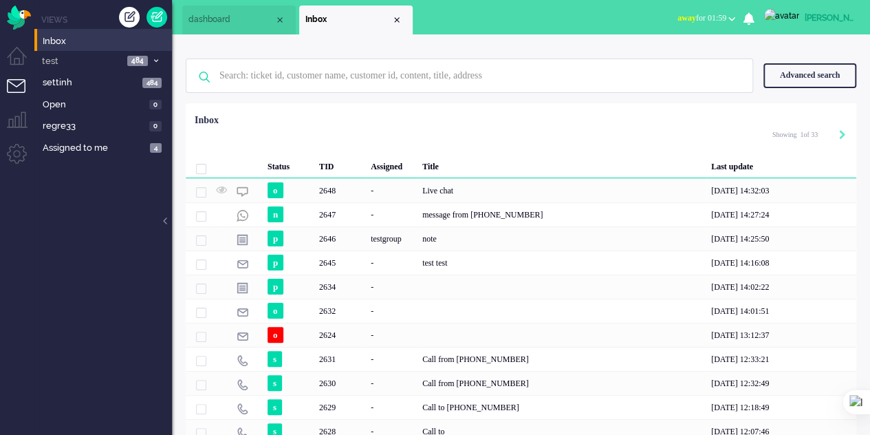
click at [791, 69] on div "Advanced search" at bounding box center [809, 75] width 93 height 24
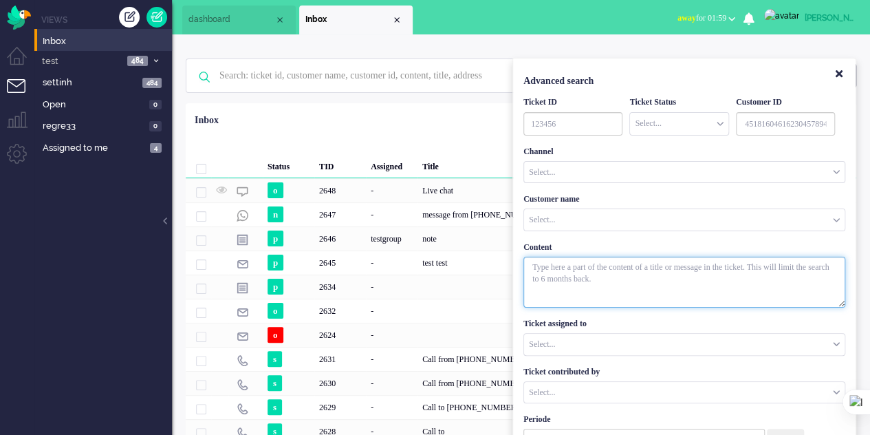
click at [598, 271] on textarea "With textarea" at bounding box center [684, 282] width 322 height 51
paste textarea "test time 14:06"
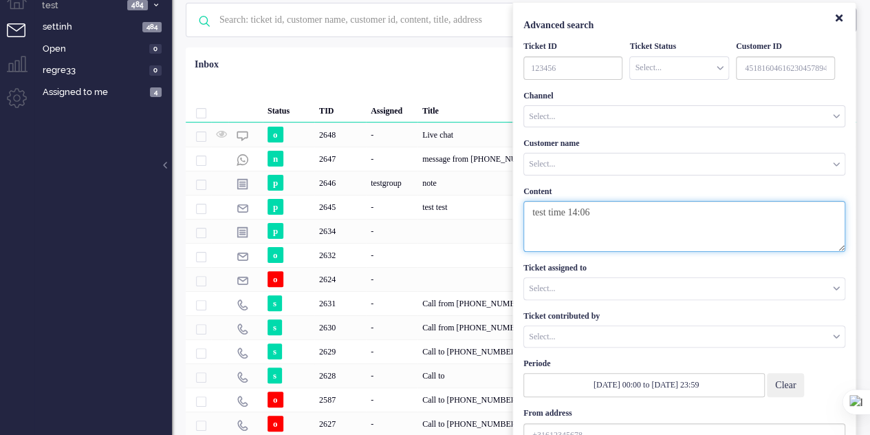
scroll to position [180, 0]
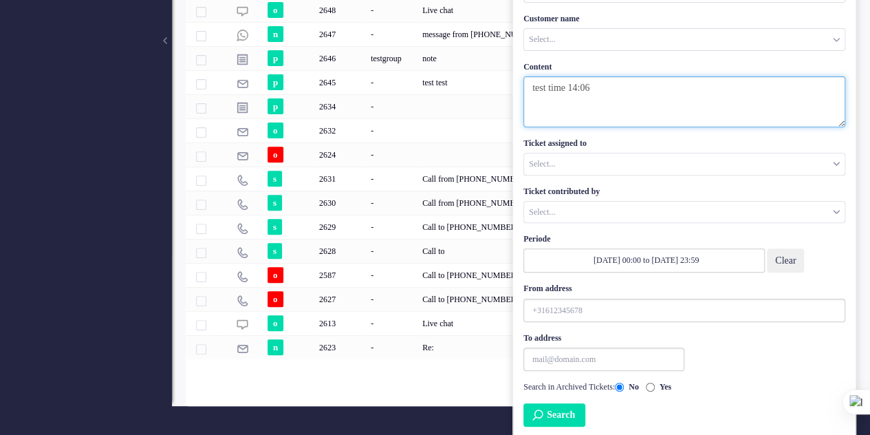
type textarea "test time 14:06"
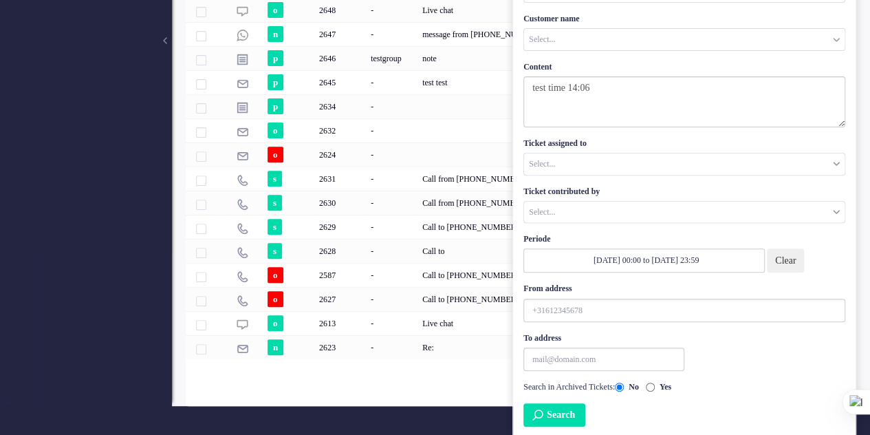
click at [783, 252] on button "Clear" at bounding box center [785, 260] width 37 height 24
click at [553, 409] on button "Search" at bounding box center [554, 414] width 62 height 23
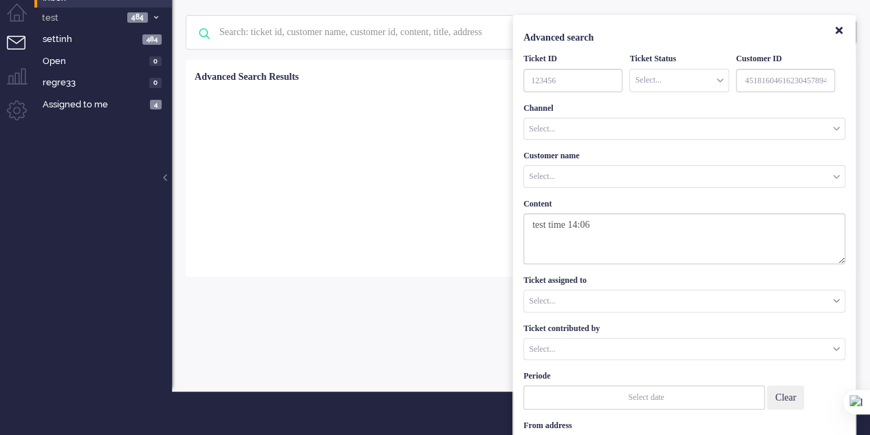
scroll to position [43, 0]
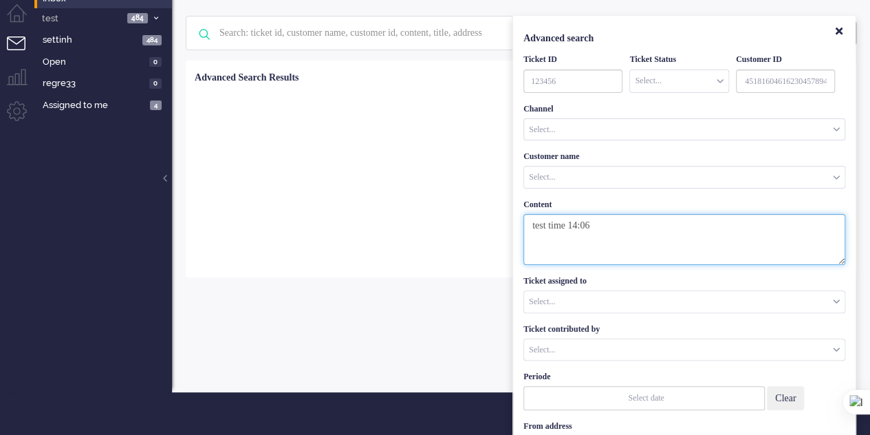
drag, startPoint x: 618, startPoint y: 228, endPoint x: 493, endPoint y: 211, distance: 126.3
click at [493, 212] on div "No search results Please try again Advanced search Advanced search Ticket ID Ti…" at bounding box center [521, 142] width 671 height 272
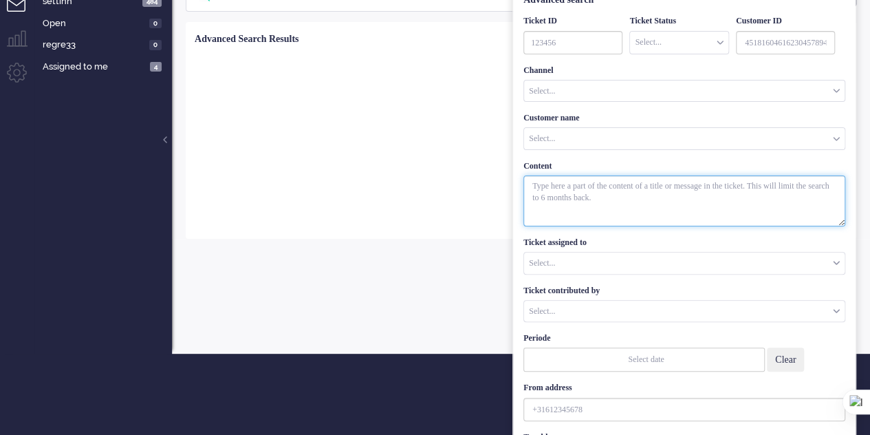
scroll to position [0, 0]
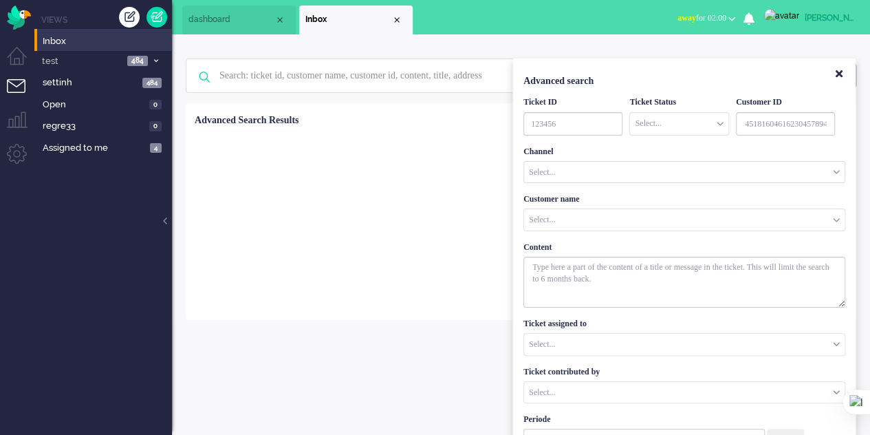
click at [589, 166] on div "Select..." at bounding box center [684, 172] width 320 height 21
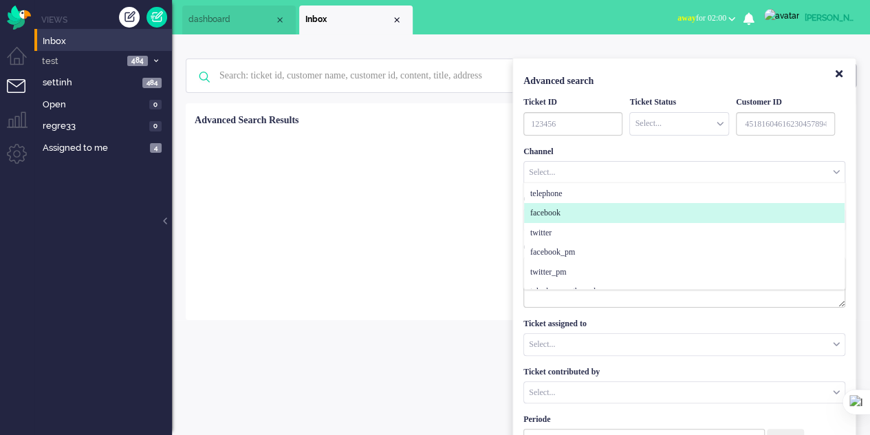
scroll to position [69, 0]
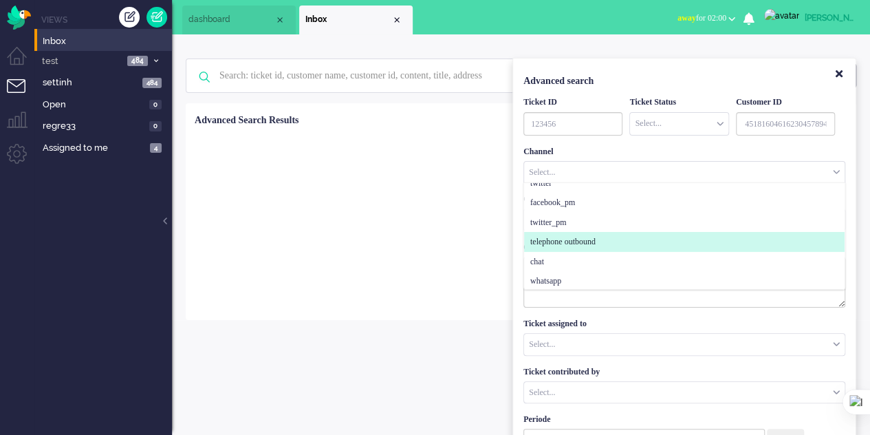
click at [580, 239] on span "telephone outbound" at bounding box center [562, 242] width 65 height 12
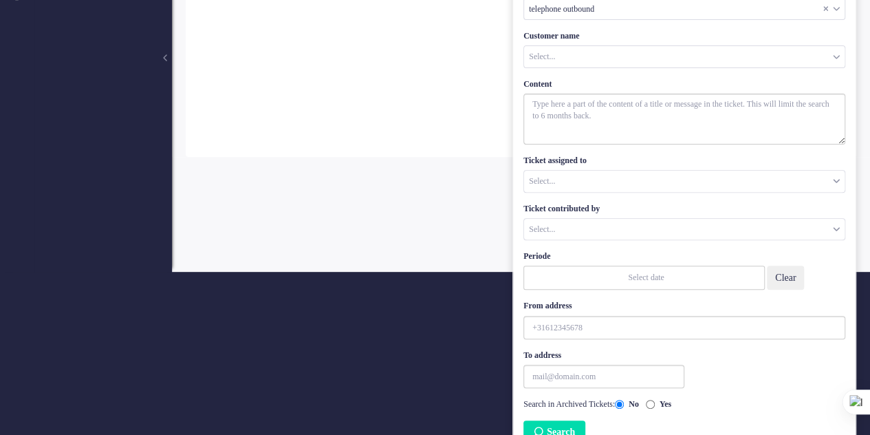
scroll to position [180, 0]
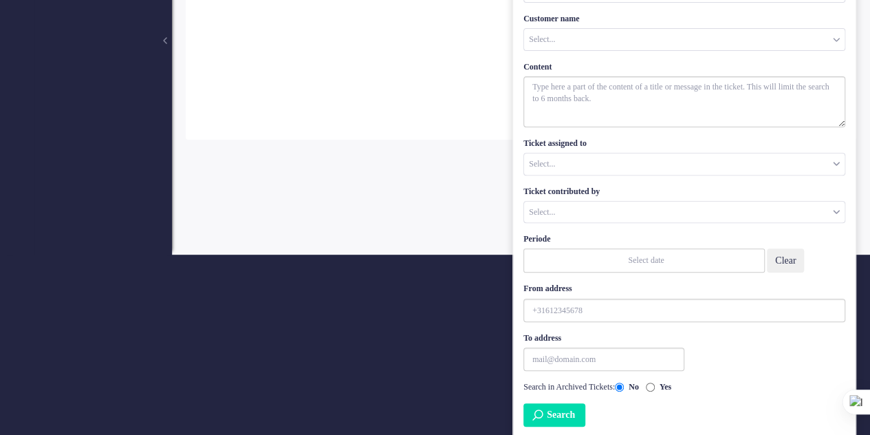
click at [552, 410] on button "Search" at bounding box center [554, 414] width 62 height 23
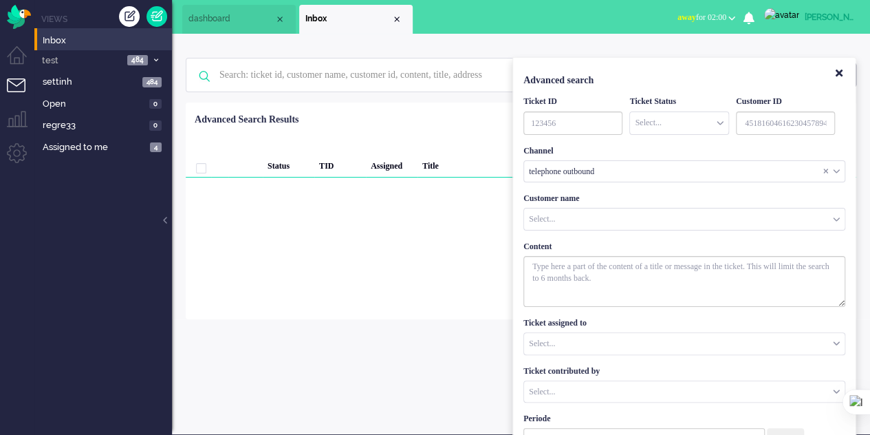
scroll to position [0, 0]
click at [406, 367] on div "Elaine Home Ticket Csat My Average Grade This week - Ticket Contributions Per C…" at bounding box center [521, 234] width 698 height 400
click at [839, 69] on button "Close" at bounding box center [838, 74] width 23 height 23
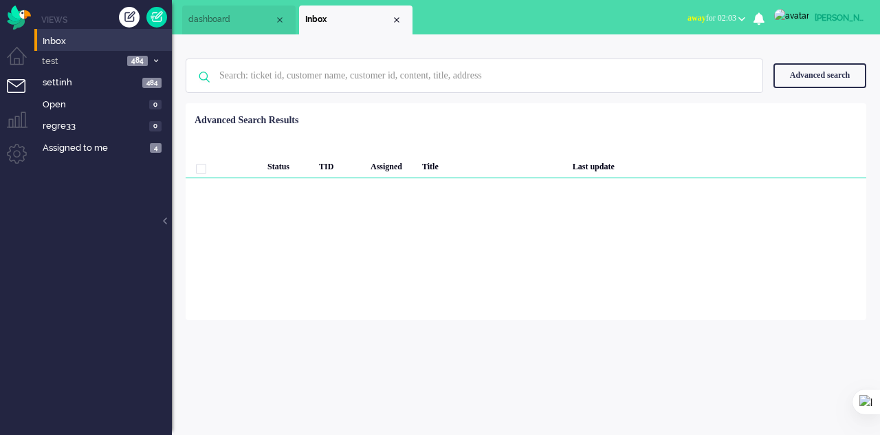
click at [17, 146] on li "Admin menu" at bounding box center [22, 159] width 31 height 31
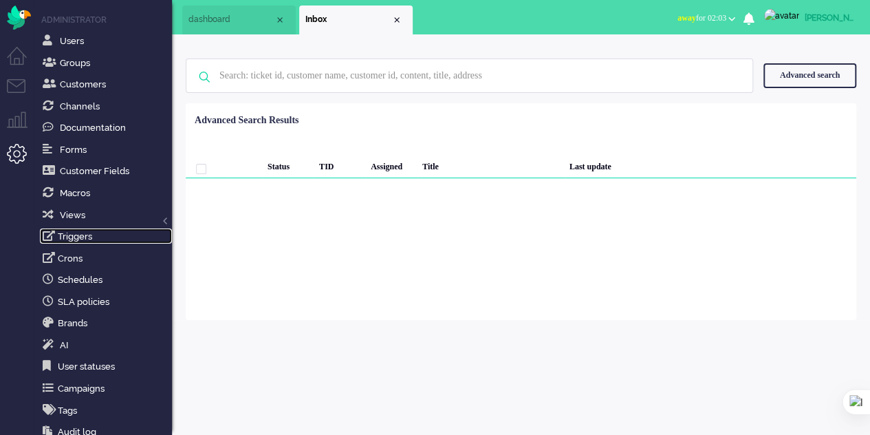
click at [80, 239] on link "Triggers" at bounding box center [106, 235] width 132 height 15
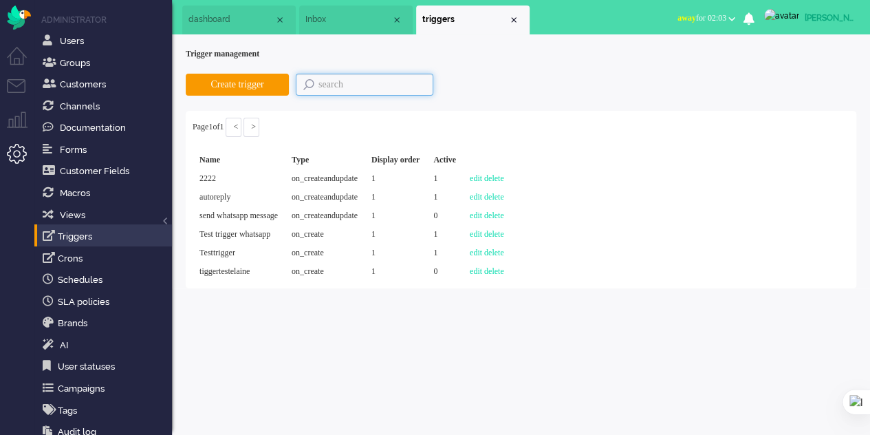
click at [349, 80] on input "text" at bounding box center [365, 85] width 138 height 22
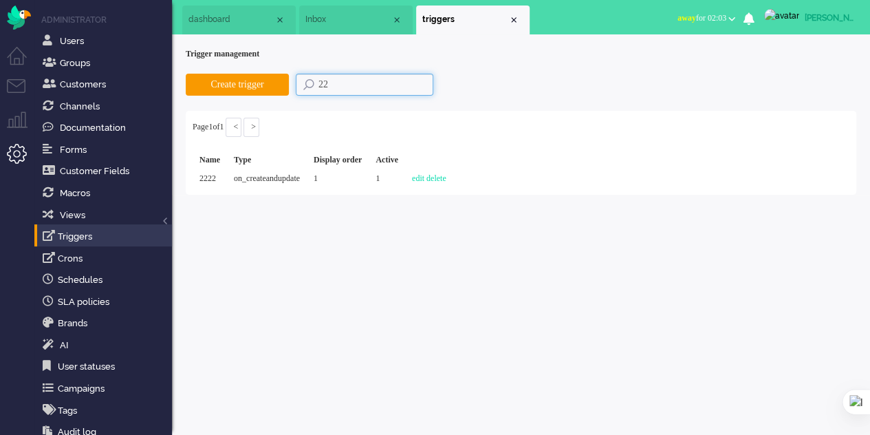
type input "2"
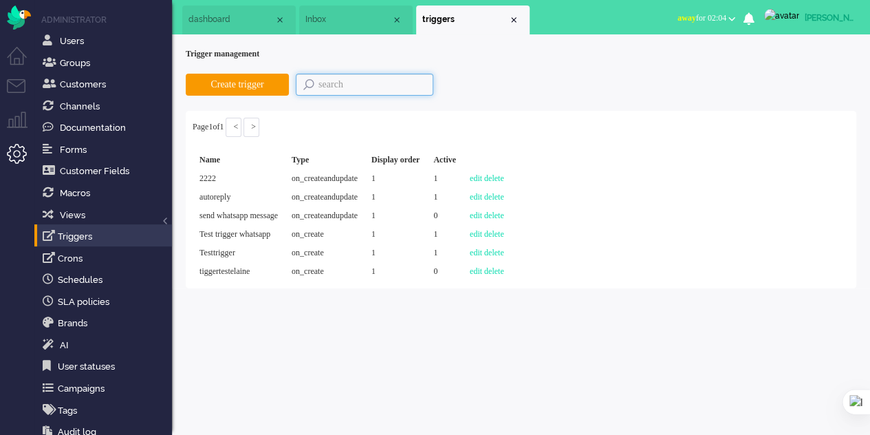
click at [221, 11] on li "dashboard" at bounding box center [238, 20] width 113 height 29
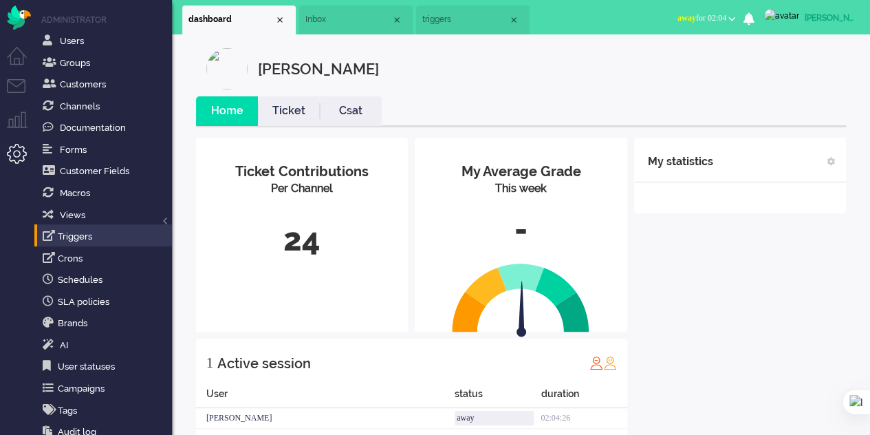
click at [346, 23] on span "Inbox" at bounding box center [348, 20] width 86 height 12
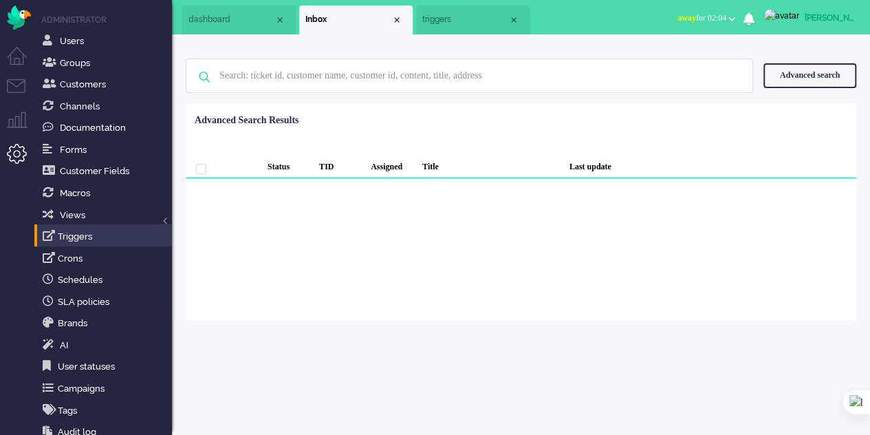
click at [402, 17] on li "Inbox" at bounding box center [355, 20] width 113 height 29
click at [398, 16] on div "Close tab" at bounding box center [396, 19] width 11 height 11
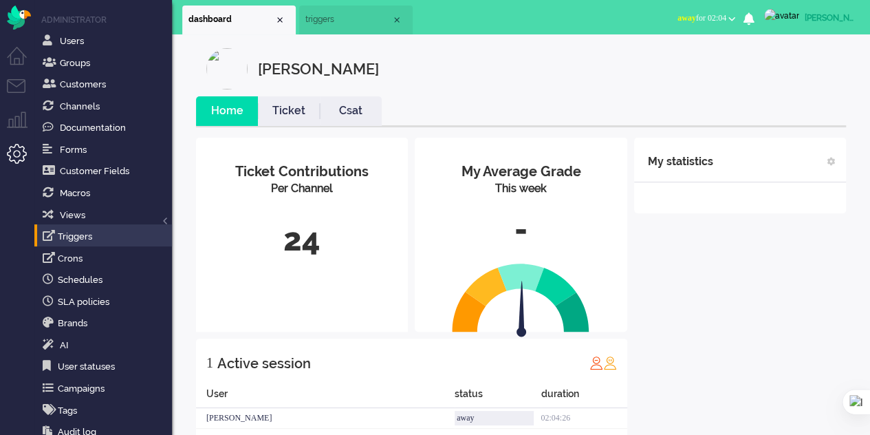
click at [342, 21] on span "triggers" at bounding box center [348, 20] width 86 height 12
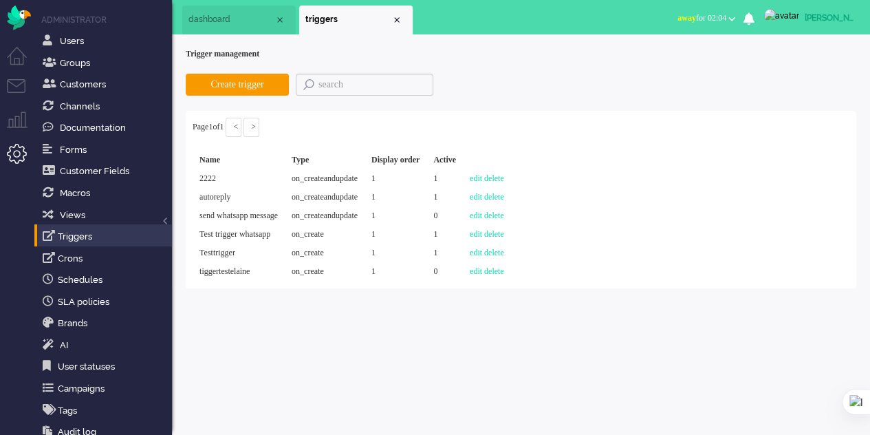
click at [399, 19] on div "Close tab" at bounding box center [396, 19] width 11 height 11
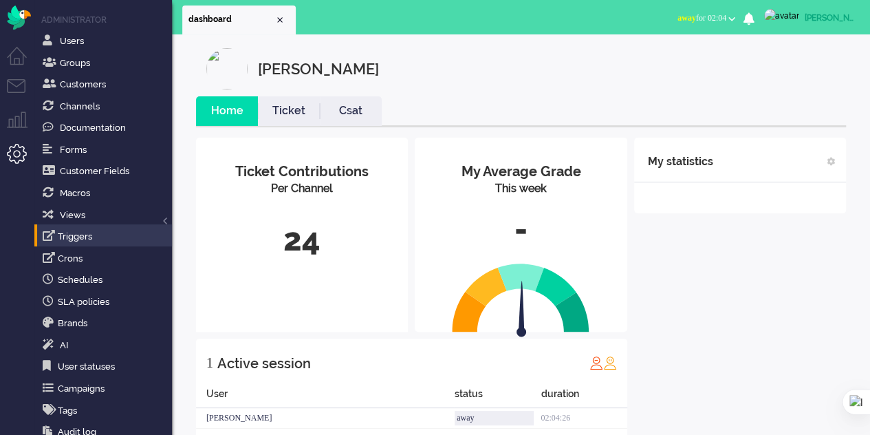
click at [17, 57] on li "Dashboard menu" at bounding box center [22, 62] width 31 height 31
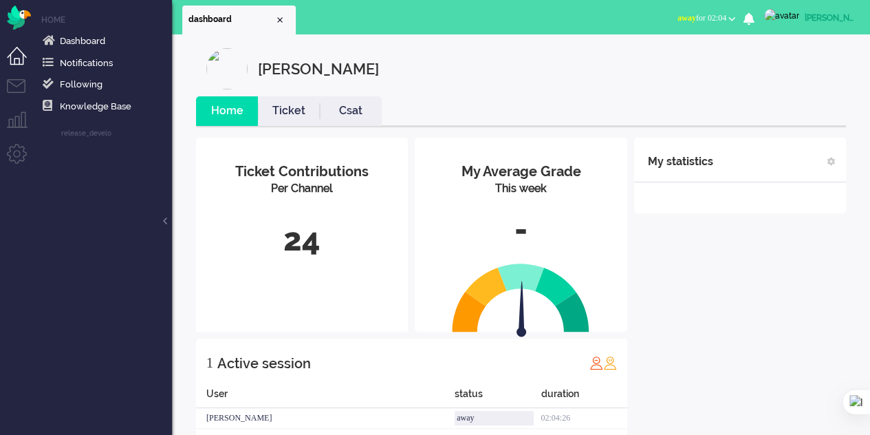
click at [16, 76] on li "Dashboard menu" at bounding box center [22, 62] width 31 height 31
click at [18, 86] on li "Tickets menu" at bounding box center [22, 94] width 31 height 31
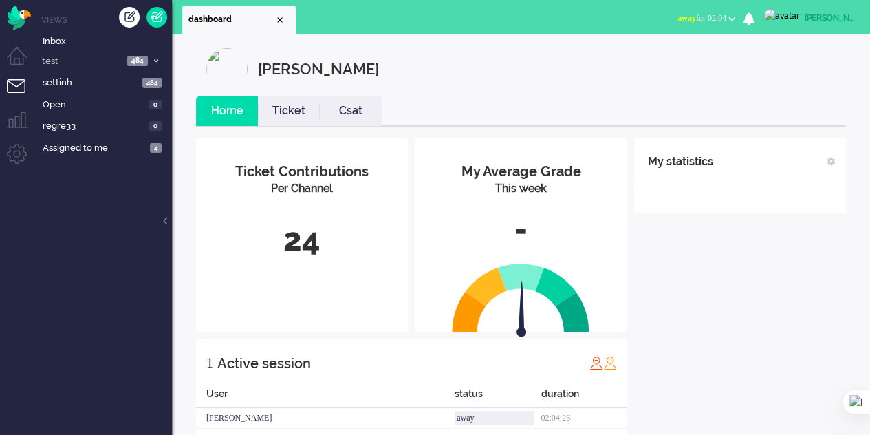
click at [57, 32] on li "Inbox" at bounding box center [103, 40] width 138 height 22
click at [56, 45] on span "Inbox" at bounding box center [107, 41] width 129 height 13
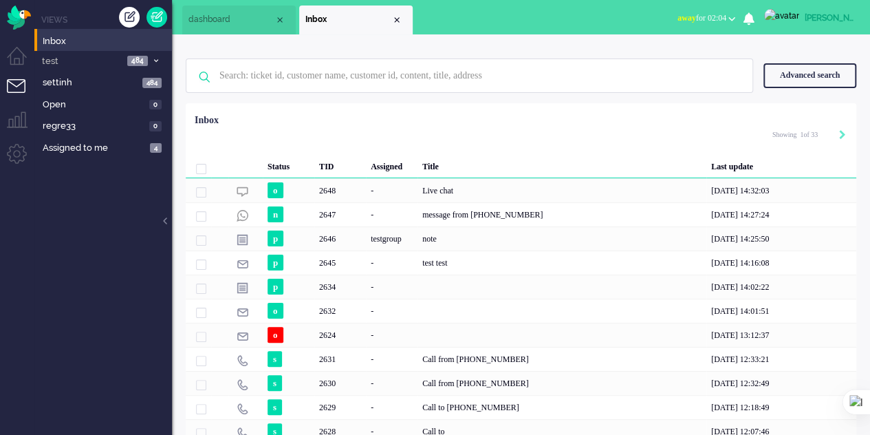
click at [318, 186] on div "2648" at bounding box center [340, 190] width 52 height 24
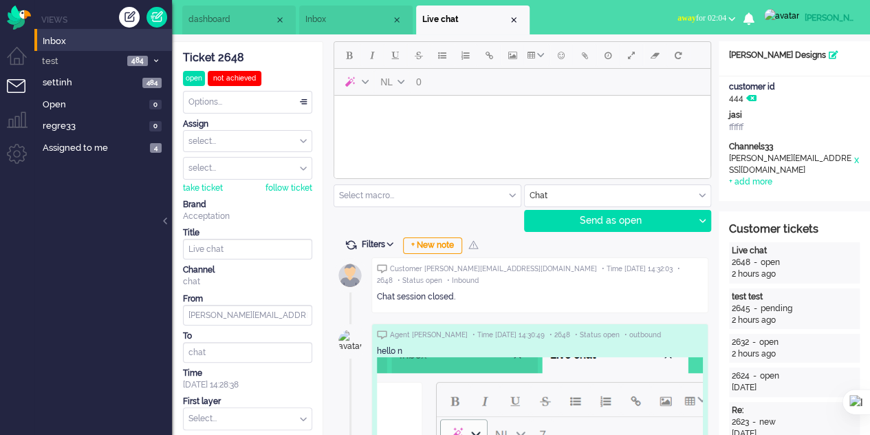
click at [501, 195] on input "text" at bounding box center [427, 195] width 186 height 21
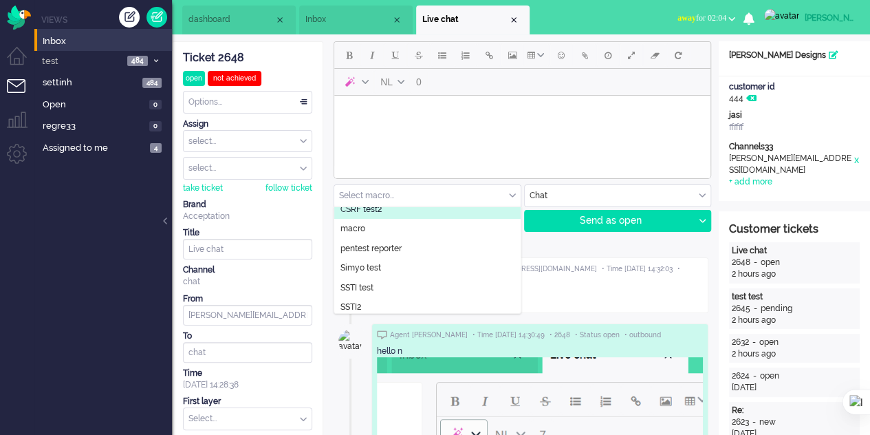
scroll to position [69, 0]
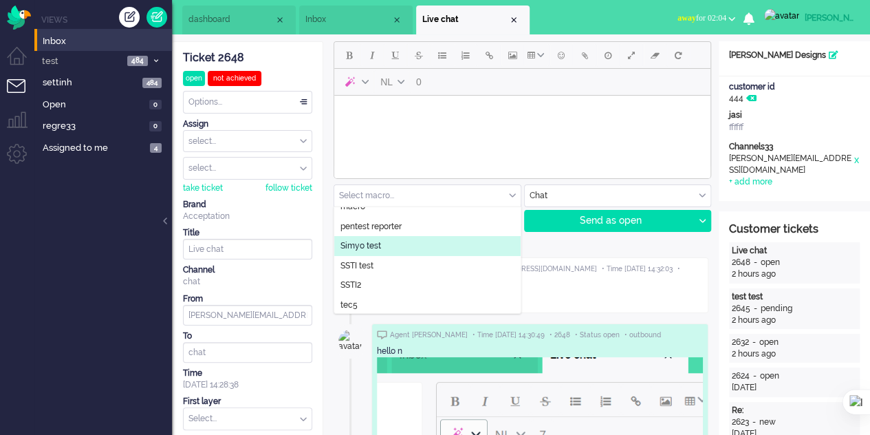
click at [385, 246] on li "Simyo test" at bounding box center [427, 246] width 186 height 20
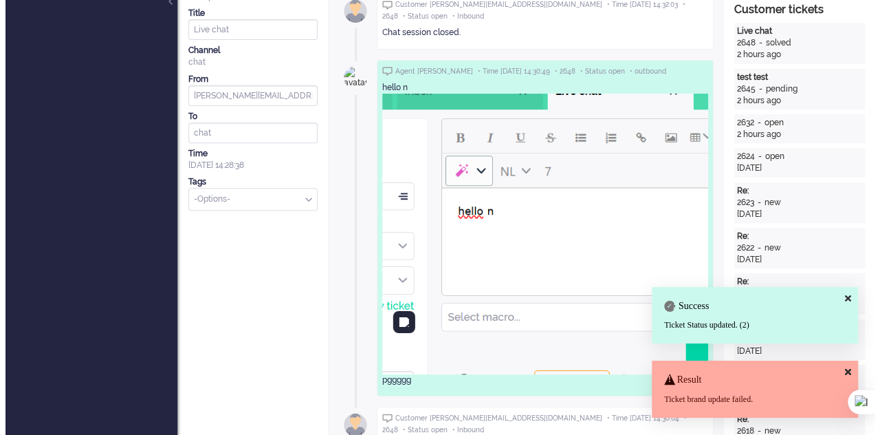
scroll to position [0, 0]
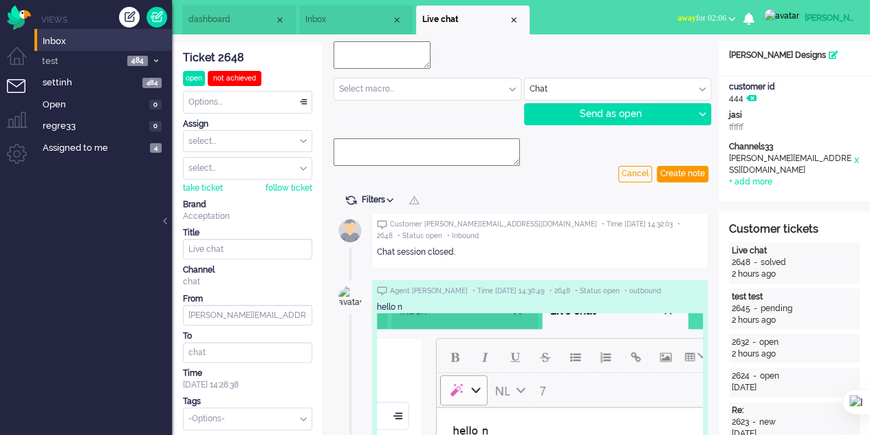
click at [516, 88] on input "text" at bounding box center [427, 88] width 186 height 21
click at [505, 84] on input "text" at bounding box center [427, 88] width 186 height 21
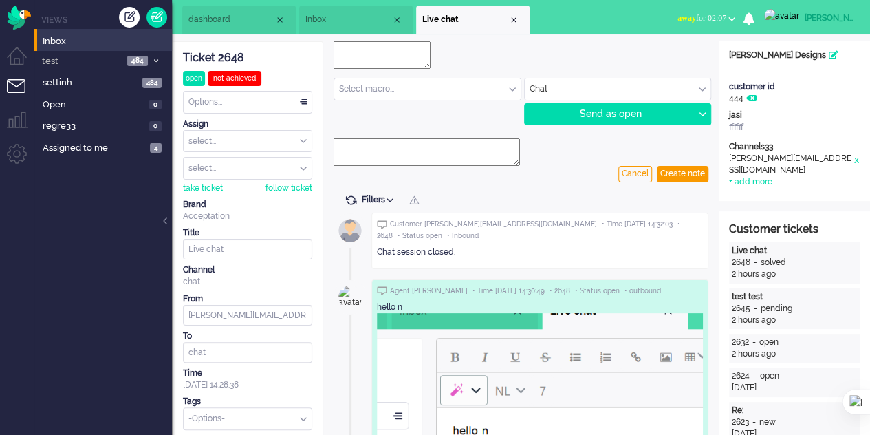
click at [505, 84] on input "text" at bounding box center [427, 88] width 186 height 21
drag, startPoint x: 211, startPoint y: 8, endPoint x: 243, endPoint y: 14, distance: 32.8
click at [212, 9] on li "dashboard" at bounding box center [238, 20] width 113 height 29
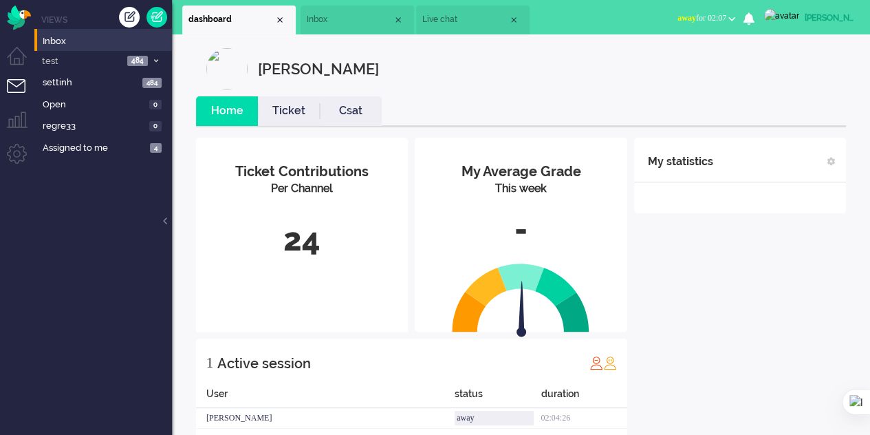
drag, startPoint x: 340, startPoint y: 17, endPoint x: 389, endPoint y: 25, distance: 50.1
click at [343, 20] on span "Inbox" at bounding box center [350, 20] width 86 height 12
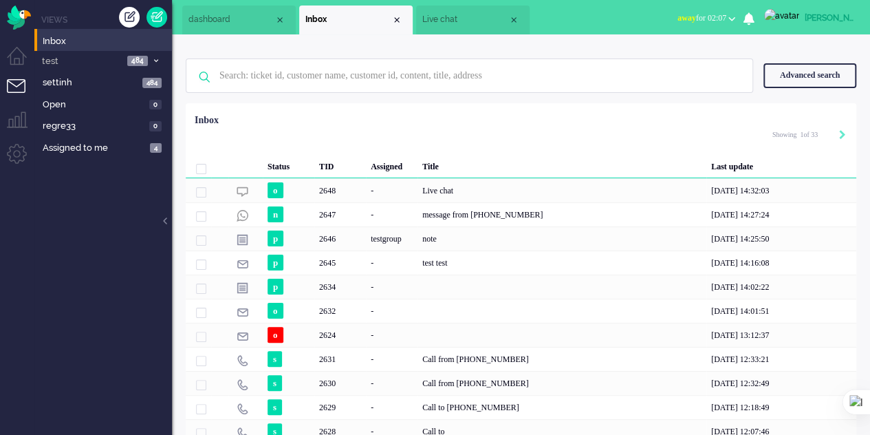
click at [448, 19] on span "Live chat" at bounding box center [465, 20] width 86 height 12
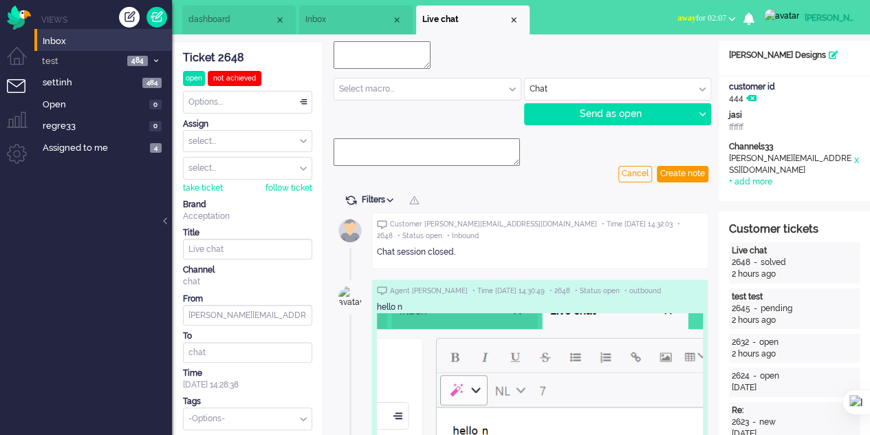
click at [508, 89] on input "text" at bounding box center [427, 88] width 186 height 21
click at [510, 89] on input "text" at bounding box center [427, 88] width 186 height 21
drag, startPoint x: 510, startPoint y: 89, endPoint x: 579, endPoint y: 87, distance: 68.8
click at [512, 89] on input "text" at bounding box center [427, 88] width 186 height 21
click at [604, 86] on input "text" at bounding box center [618, 88] width 186 height 21
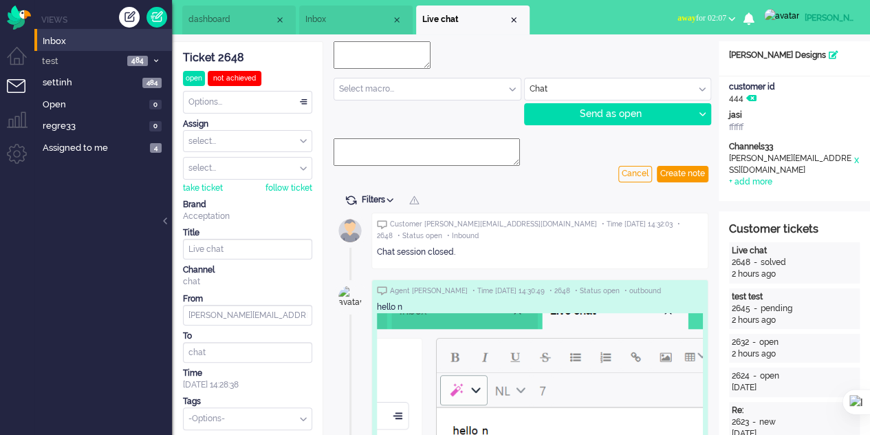
click at [605, 86] on input "text" at bounding box center [618, 88] width 186 height 21
click at [629, 113] on div "Send as open" at bounding box center [609, 114] width 169 height 21
click at [704, 107] on div at bounding box center [701, 114] width 17 height 21
click at [705, 107] on div at bounding box center [701, 114] width 17 height 21
click at [706, 108] on div at bounding box center [701, 114] width 17 height 21
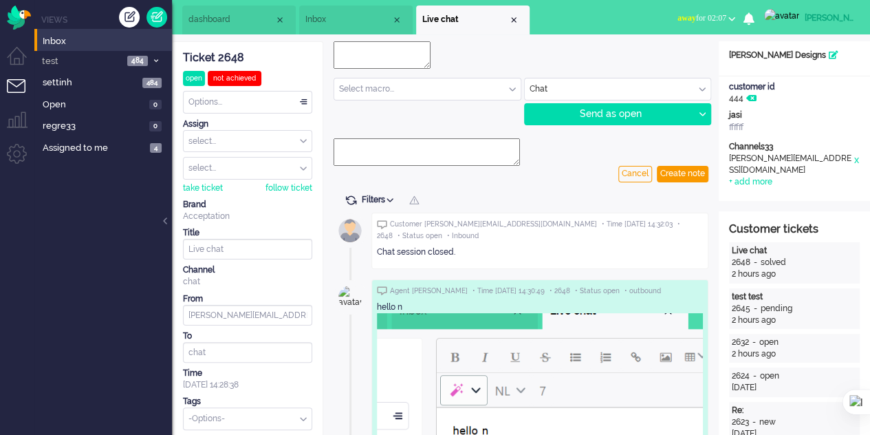
click at [706, 108] on div at bounding box center [701, 114] width 17 height 21
click at [638, 169] on div "Cancel" at bounding box center [635, 174] width 34 height 17
click at [639, 169] on div "Cancel" at bounding box center [635, 174] width 34 height 17
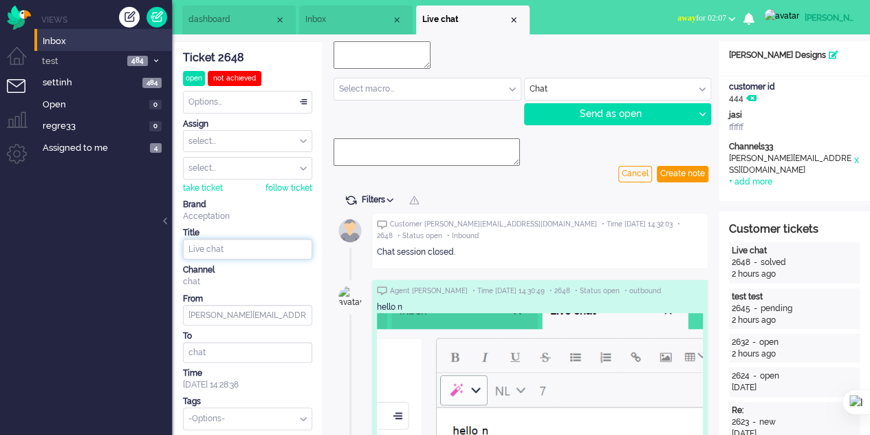
click at [265, 251] on input "Live chat" at bounding box center [247, 249] width 129 height 21
click at [412, 197] on div "Filters Show events Only show current ticket Hide inactive tickets Filter chann…" at bounding box center [521, 201] width 375 height 14
click at [415, 199] on div at bounding box center [414, 200] width 12 height 12
click at [640, 175] on div "Cancel" at bounding box center [635, 174] width 34 height 17
click at [670, 171] on div "Create note" at bounding box center [683, 174] width 52 height 17
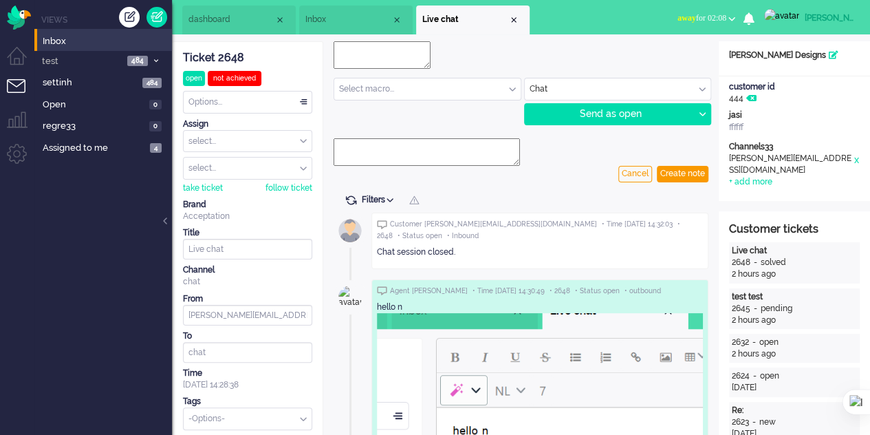
click at [608, 113] on div "Send as open" at bounding box center [609, 114] width 169 height 21
click at [552, 87] on input "text" at bounding box center [618, 88] width 186 height 21
click at [508, 90] on input "text" at bounding box center [427, 88] width 186 height 21
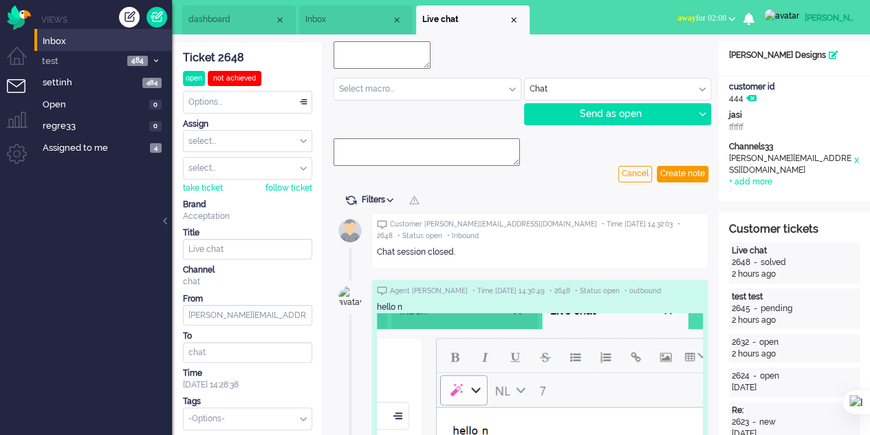
click at [508, 90] on input "text" at bounding box center [427, 88] width 186 height 21
drag, startPoint x: 508, startPoint y: 90, endPoint x: 519, endPoint y: 89, distance: 10.4
click at [511, 90] on input "text" at bounding box center [427, 88] width 186 height 21
click at [428, 62] on textarea at bounding box center [382, 55] width 97 height 28
click at [428, 63] on textarea at bounding box center [382, 55] width 97 height 28
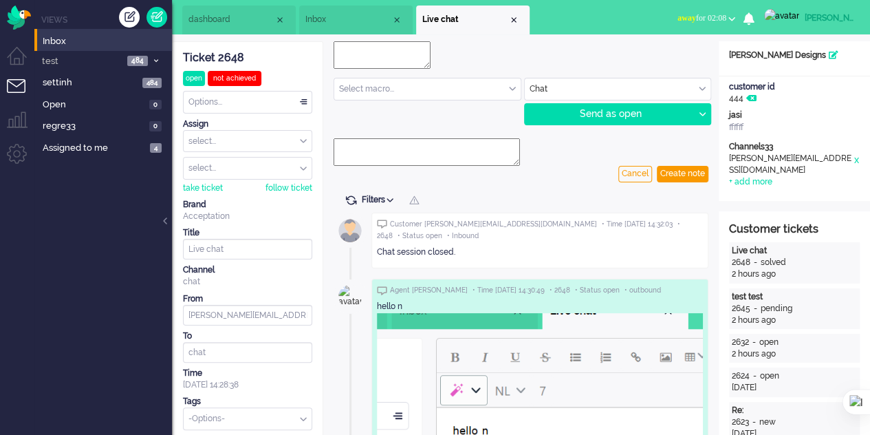
click at [428, 63] on textarea at bounding box center [382, 55] width 97 height 28
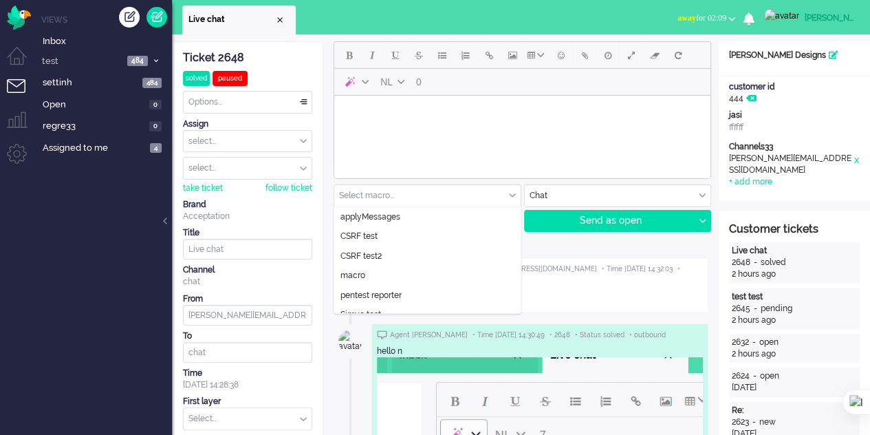
click at [510, 192] on div "Select macro..." at bounding box center [427, 195] width 186 height 21
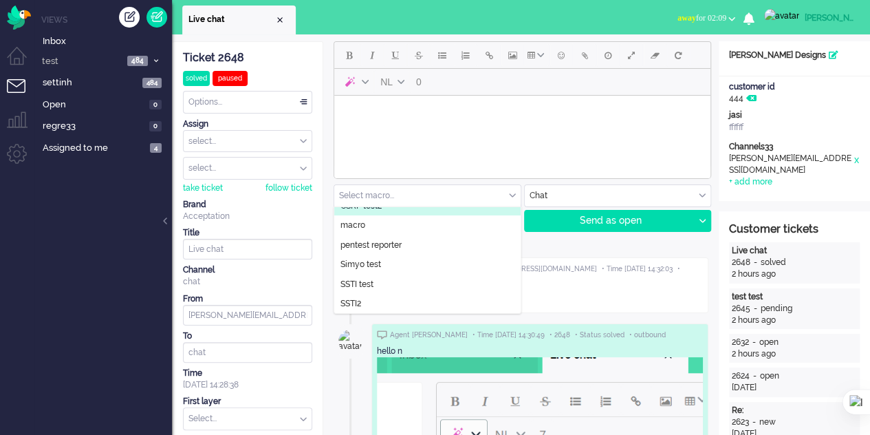
scroll to position [69, 0]
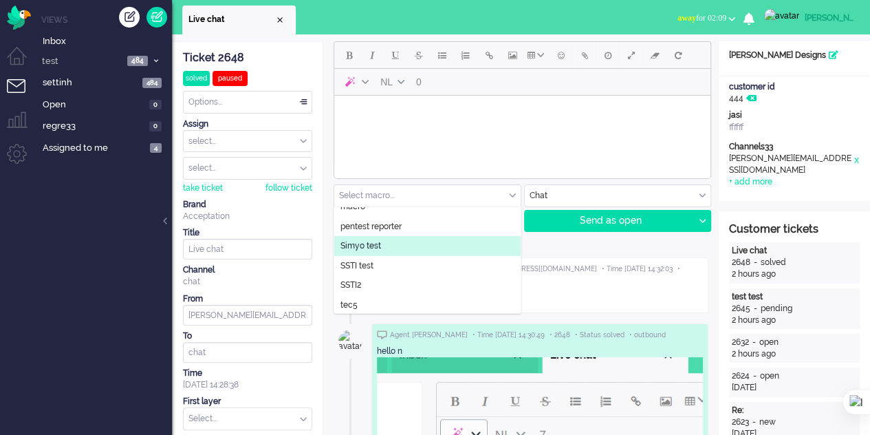
click at [380, 246] on li "Simyo test" at bounding box center [427, 246] width 186 height 20
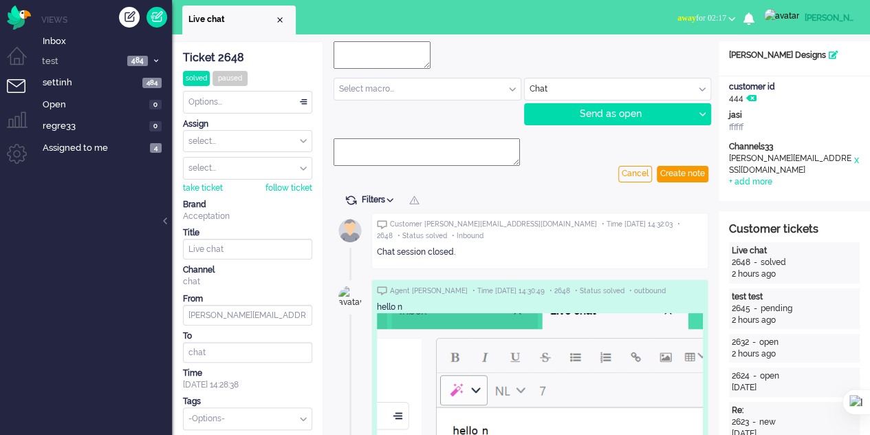
click at [155, 60] on icon at bounding box center [156, 60] width 4 height 5
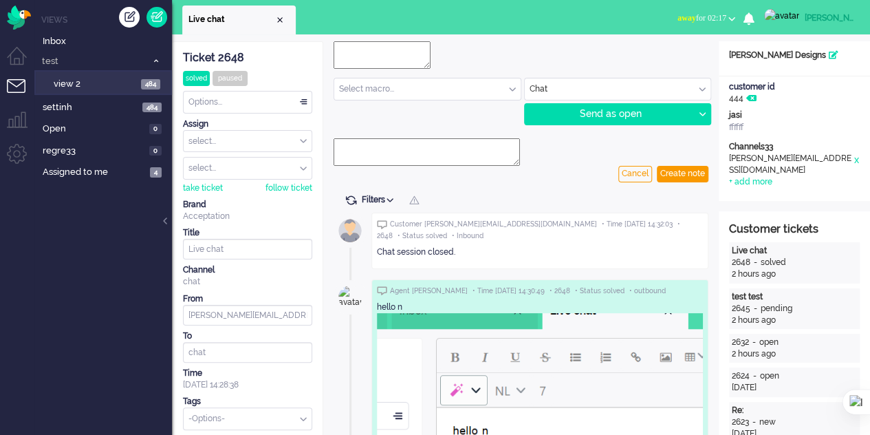
click at [155, 60] on icon at bounding box center [156, 60] width 4 height 5
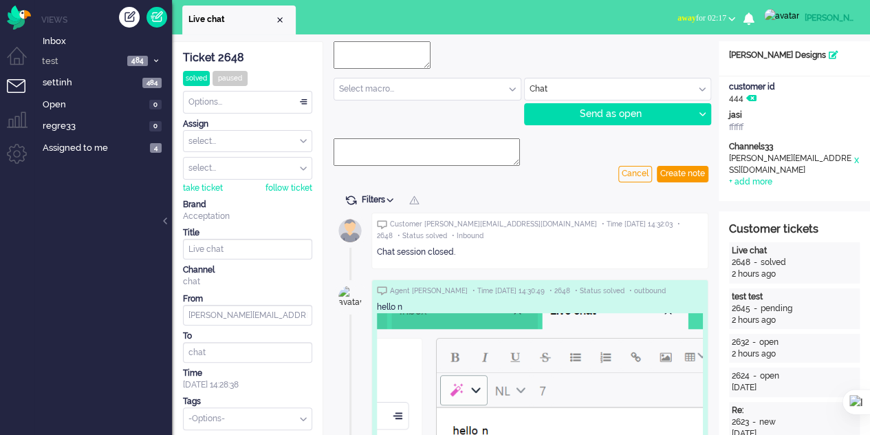
click at [155, 60] on icon at bounding box center [156, 60] width 4 height 5
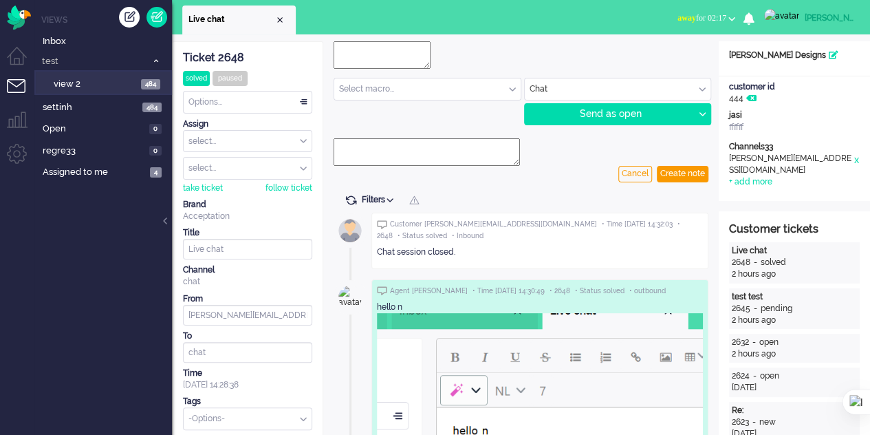
click at [155, 61] on icon at bounding box center [156, 60] width 4 height 5
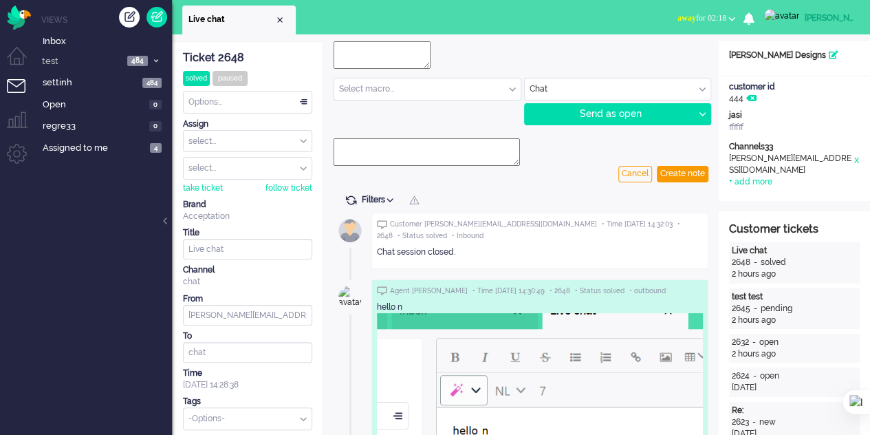
click at [167, 221] on div at bounding box center [166, 227] width 7 height 21
